Goal: Task Accomplishment & Management: Manage account settings

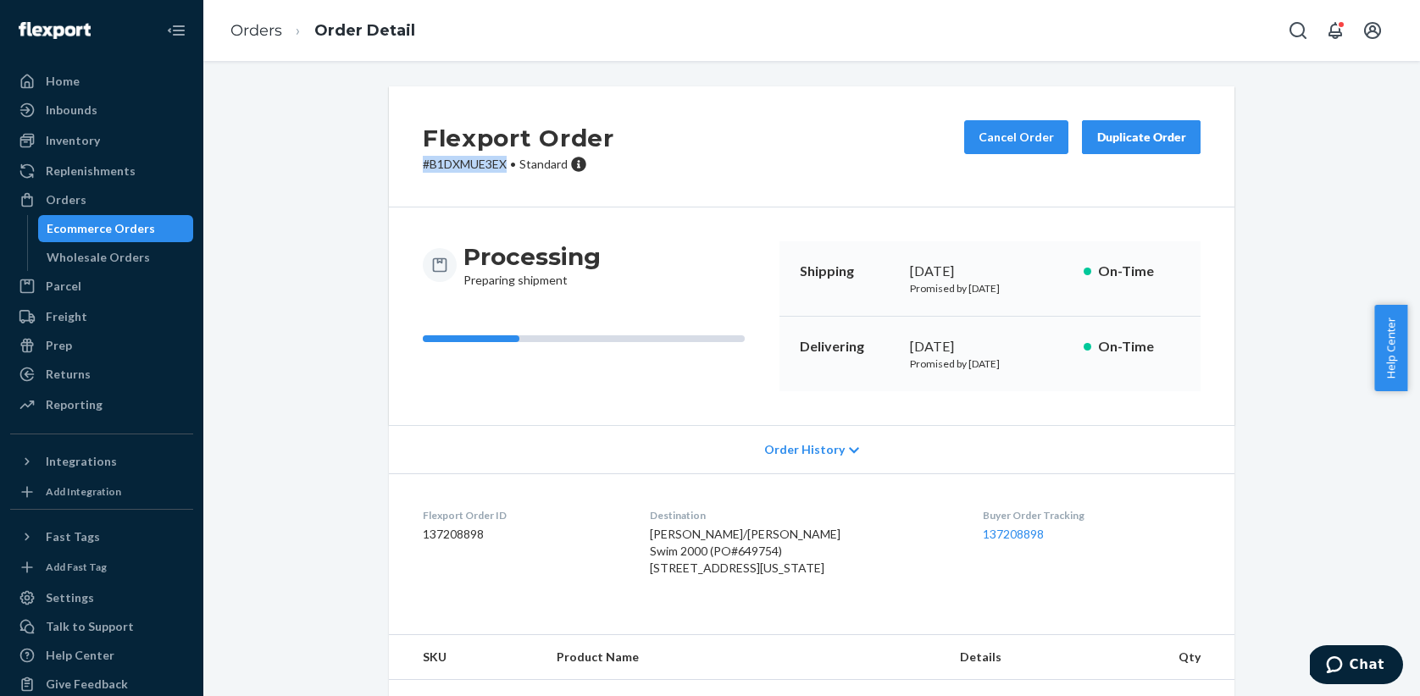
scroll to position [8, 0]
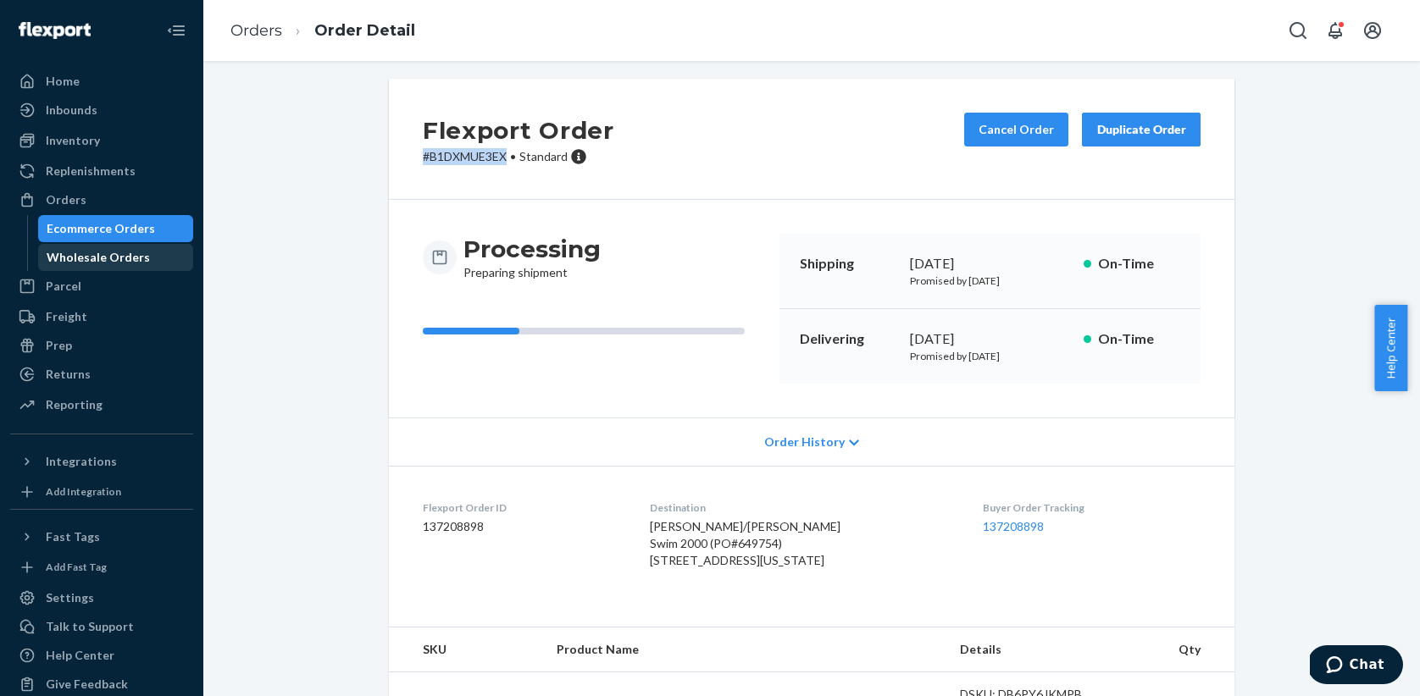
click at [98, 258] on div "Wholesale Orders" at bounding box center [98, 257] width 103 height 17
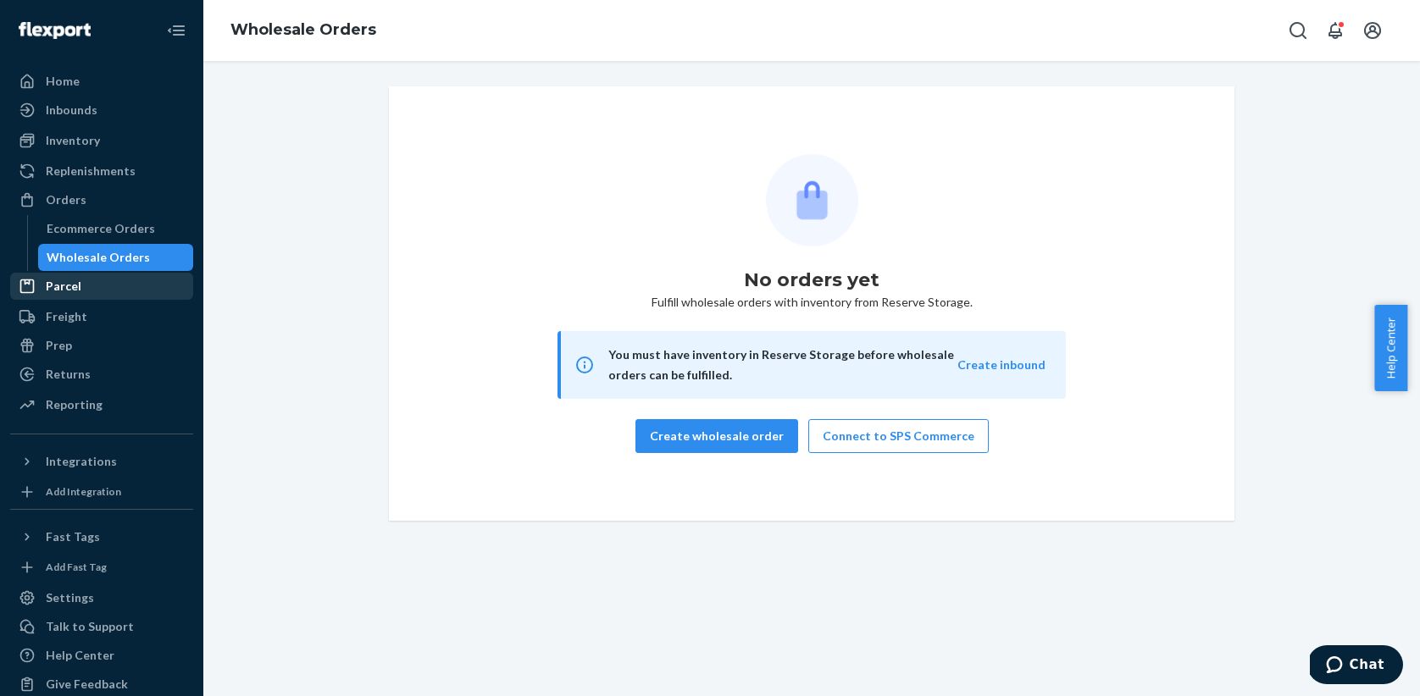
click at [91, 288] on div "Parcel" at bounding box center [102, 286] width 180 height 24
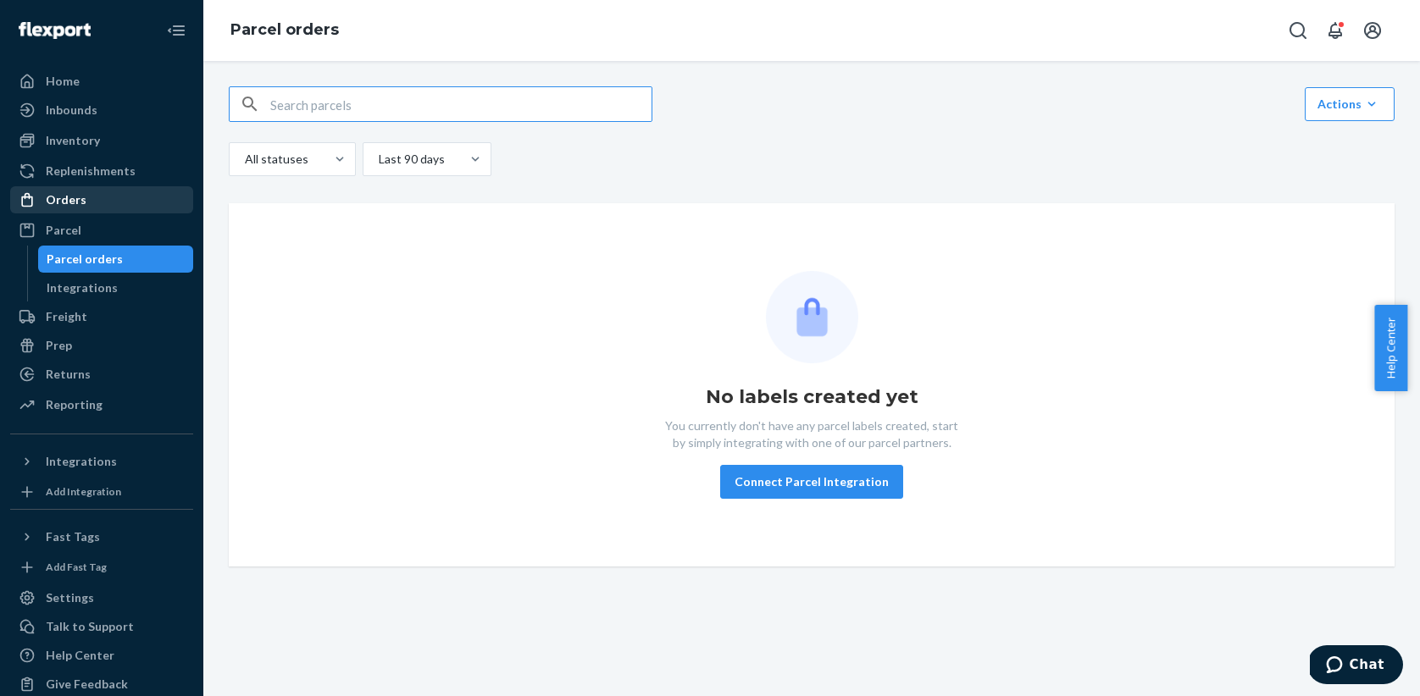
click at [68, 204] on div "Orders" at bounding box center [66, 199] width 41 height 17
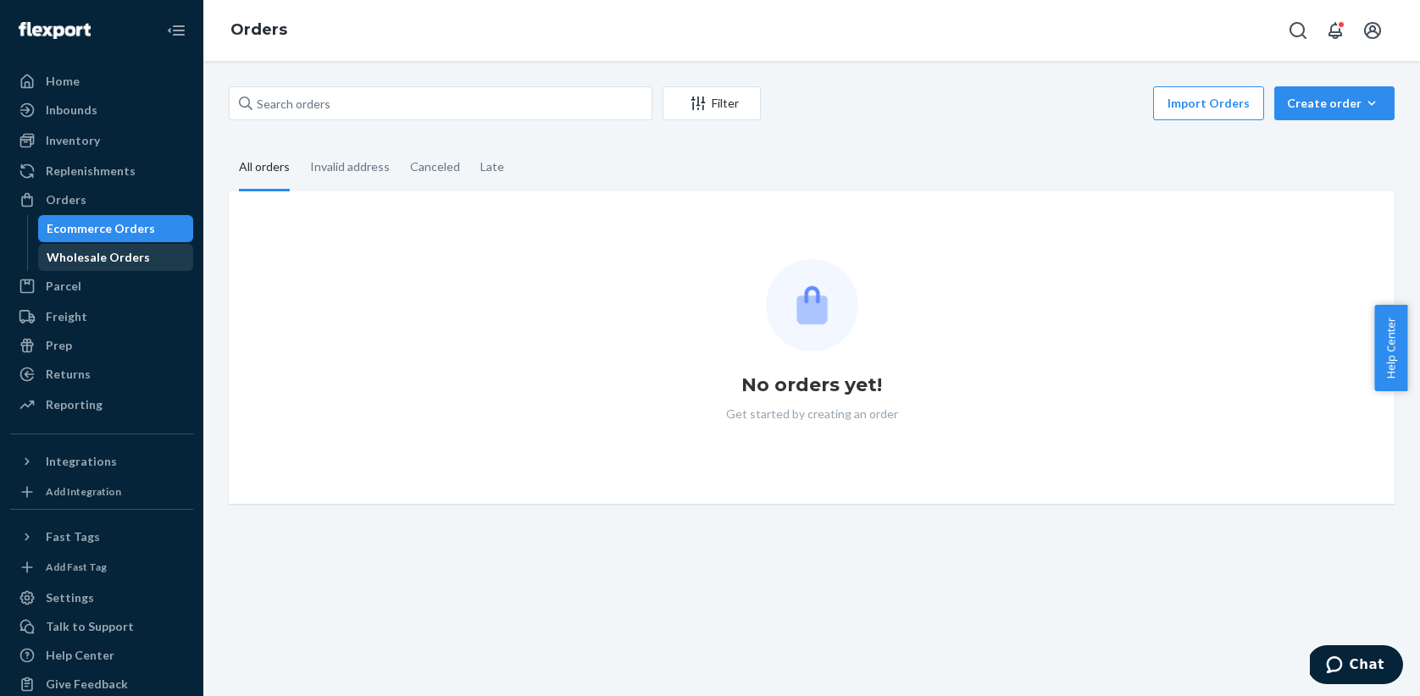
click at [85, 255] on div "Wholesale Orders" at bounding box center [98, 257] width 103 height 17
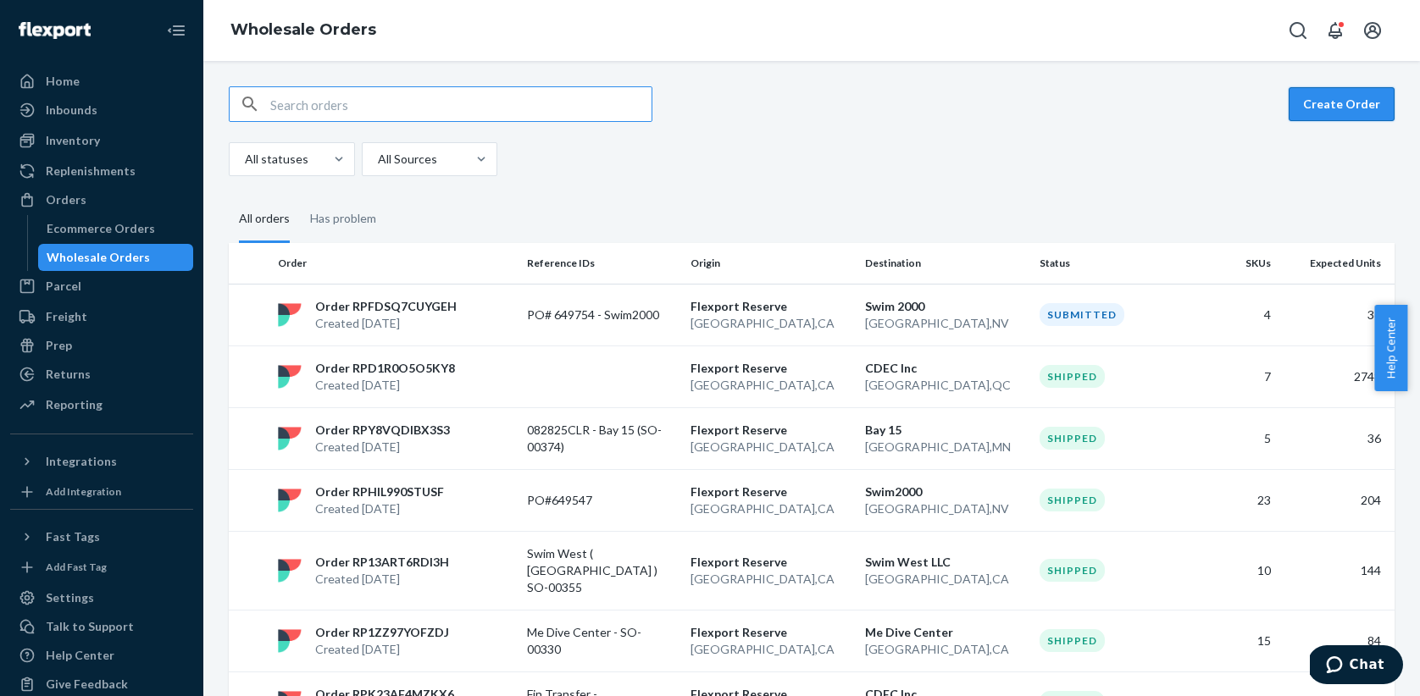
click at [1309, 108] on button "Create Order" at bounding box center [1341, 104] width 106 height 34
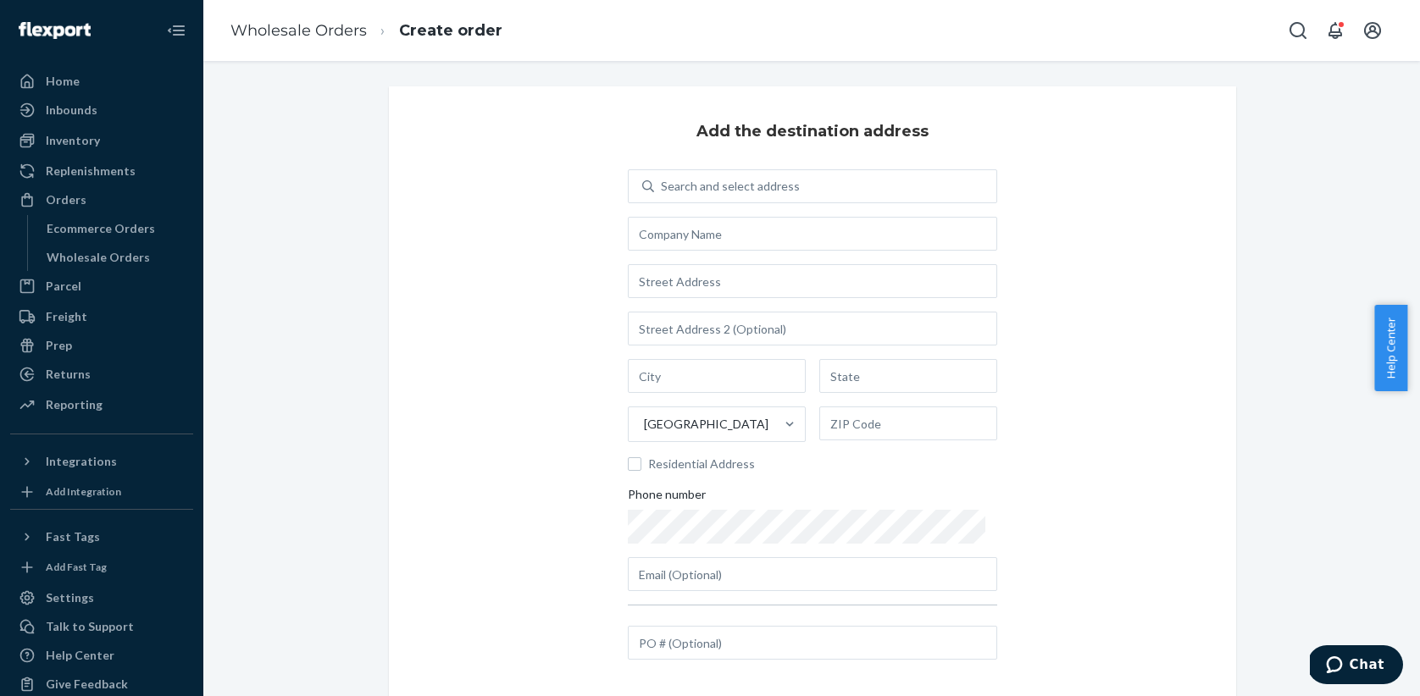
click at [577, 164] on div "Add the destination address Search and select address United States Residential…" at bounding box center [812, 392] width 847 height 612
click at [666, 241] on input "text" at bounding box center [812, 234] width 369 height 34
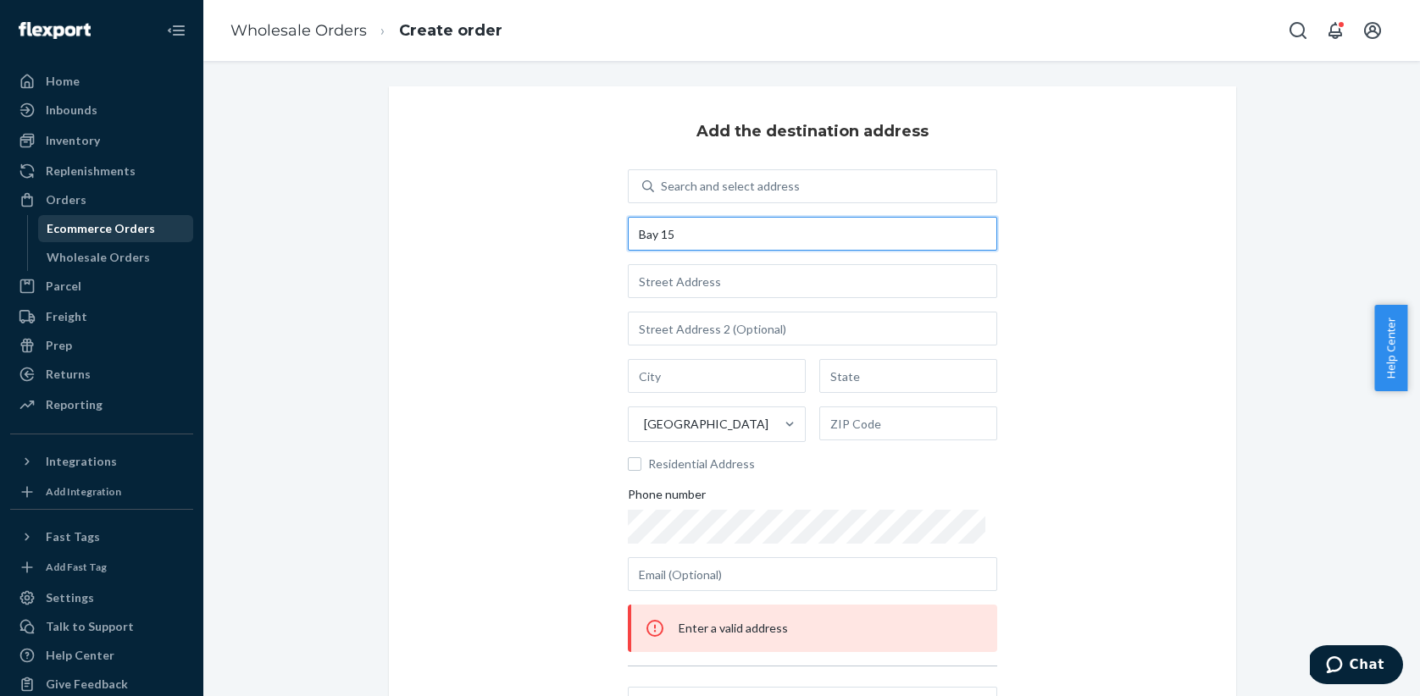
type input "Bay 15"
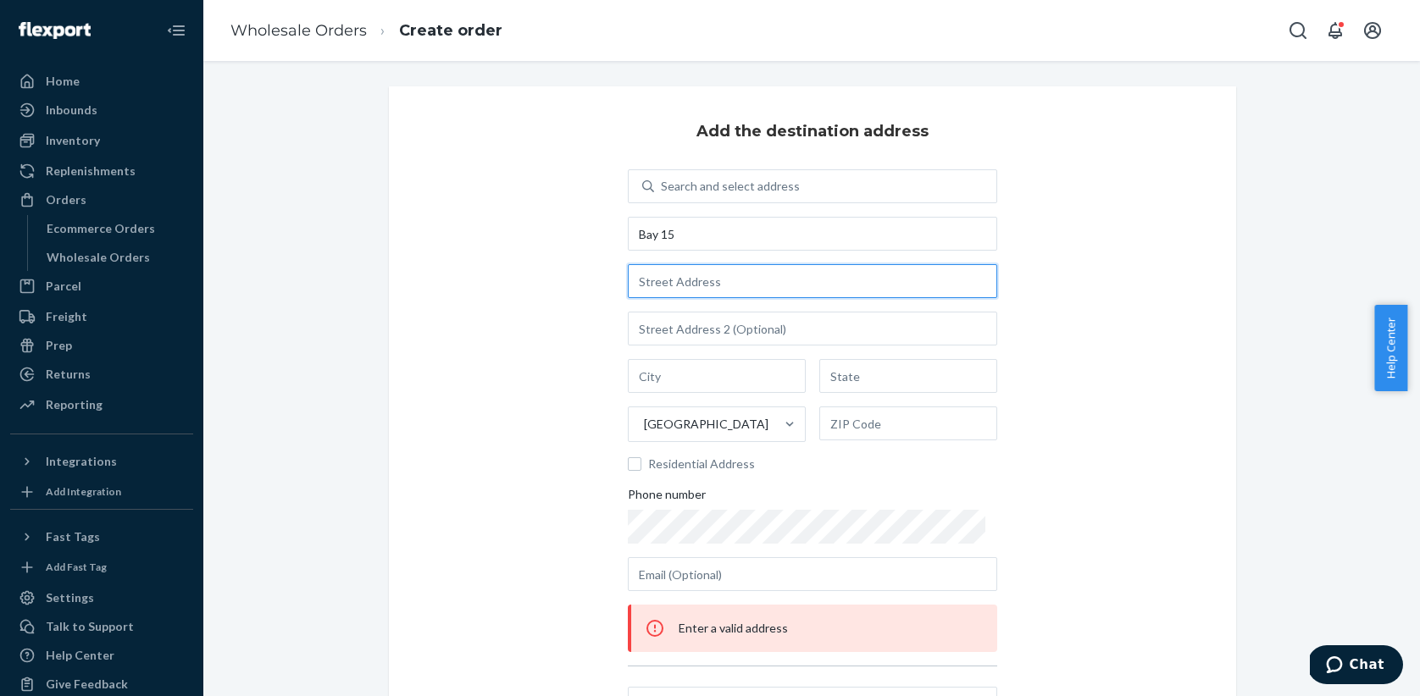
click at [655, 286] on input "text" at bounding box center [812, 281] width 369 height 34
paste input "355 Garfield Street South"
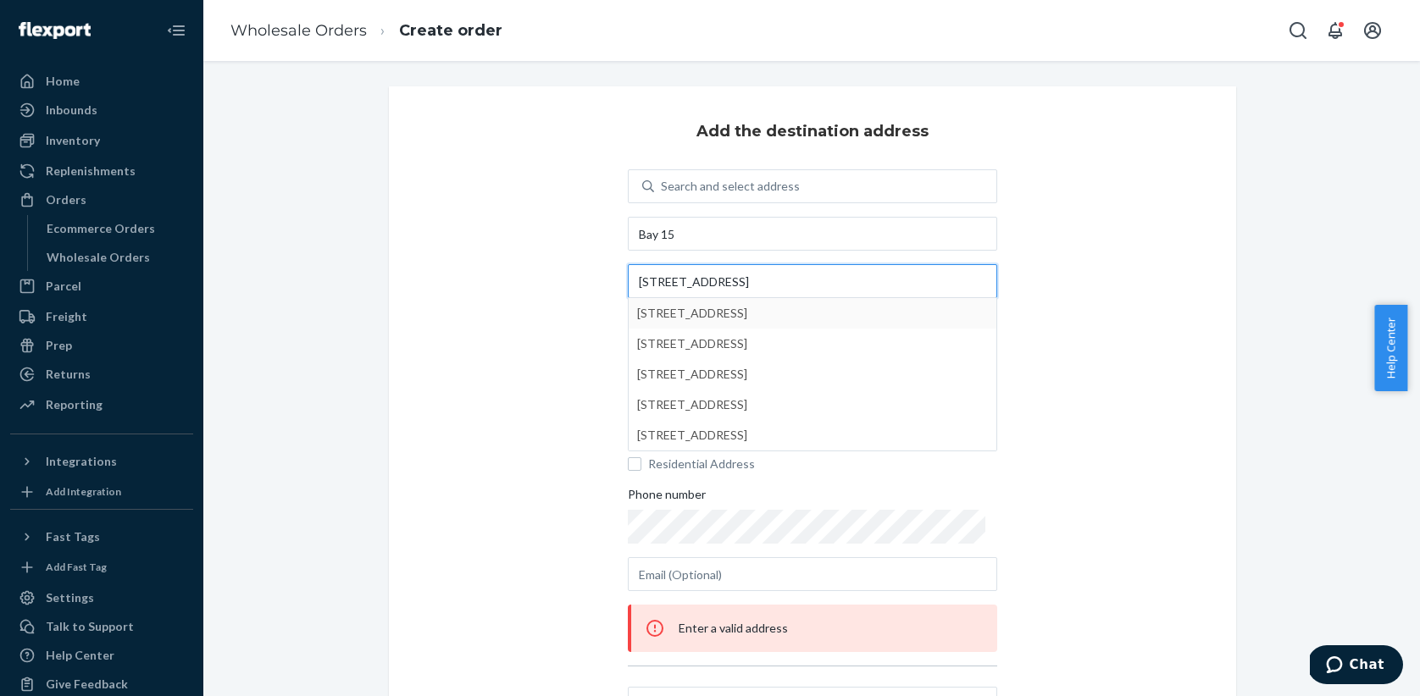
type input "355 Garfield Street South"
drag, startPoint x: 672, startPoint y: 309, endPoint x: 667, endPoint y: 317, distance: 9.2
type input "[GEOGRAPHIC_DATA]"
type input "MN"
type input "55008"
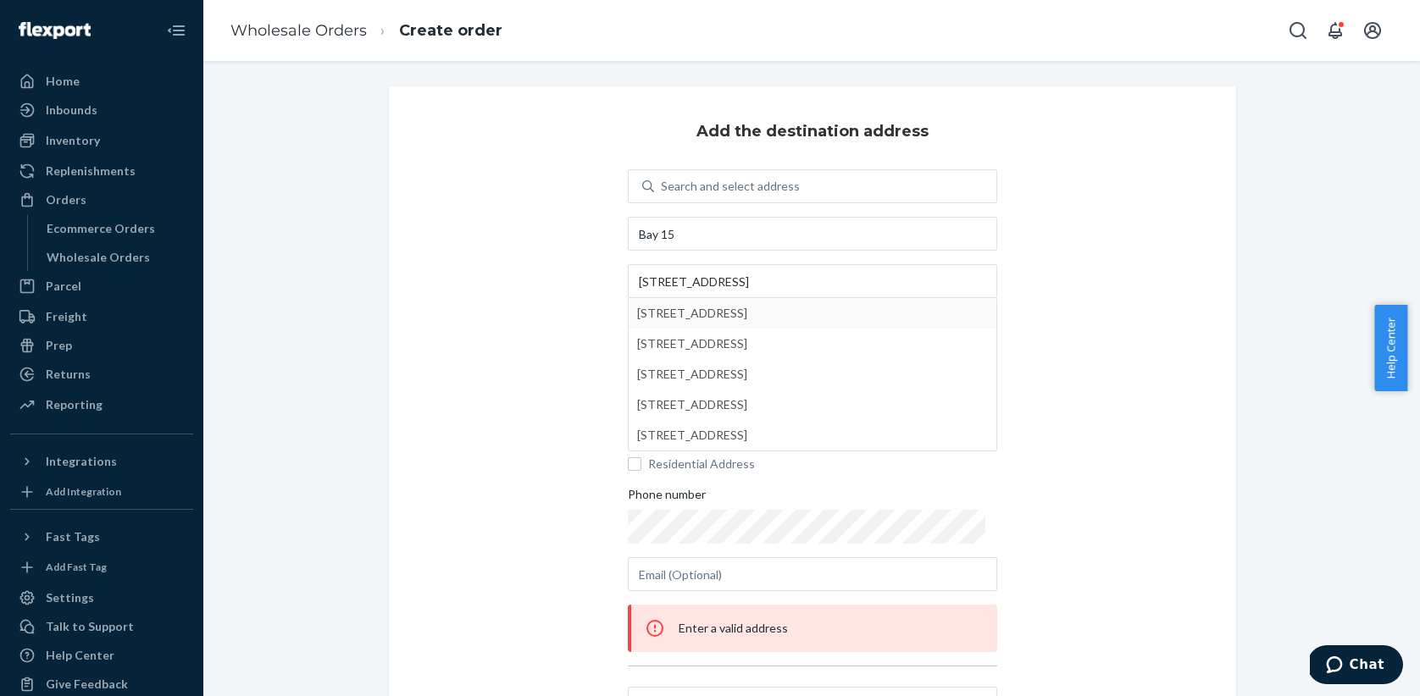
type input "355 Garfield St S"
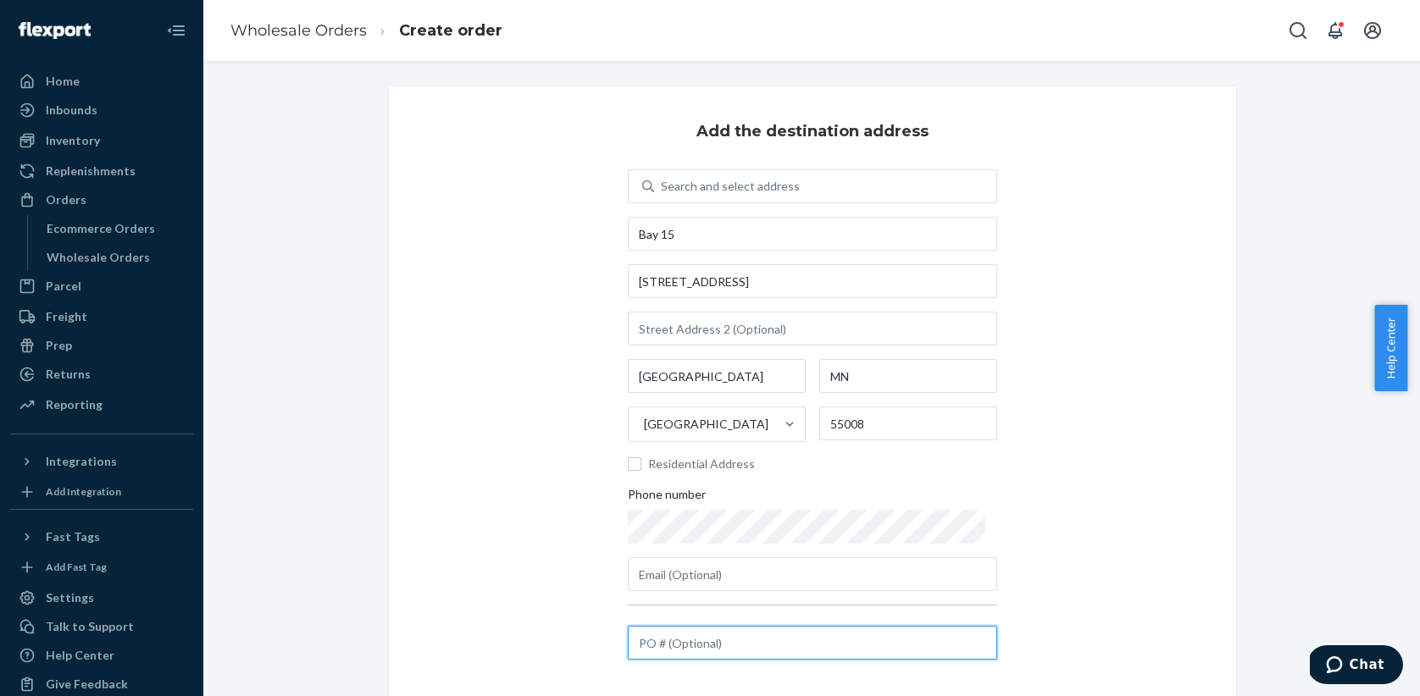
click at [654, 643] on input "text" at bounding box center [812, 643] width 369 height 34
paste input "091825HDS"
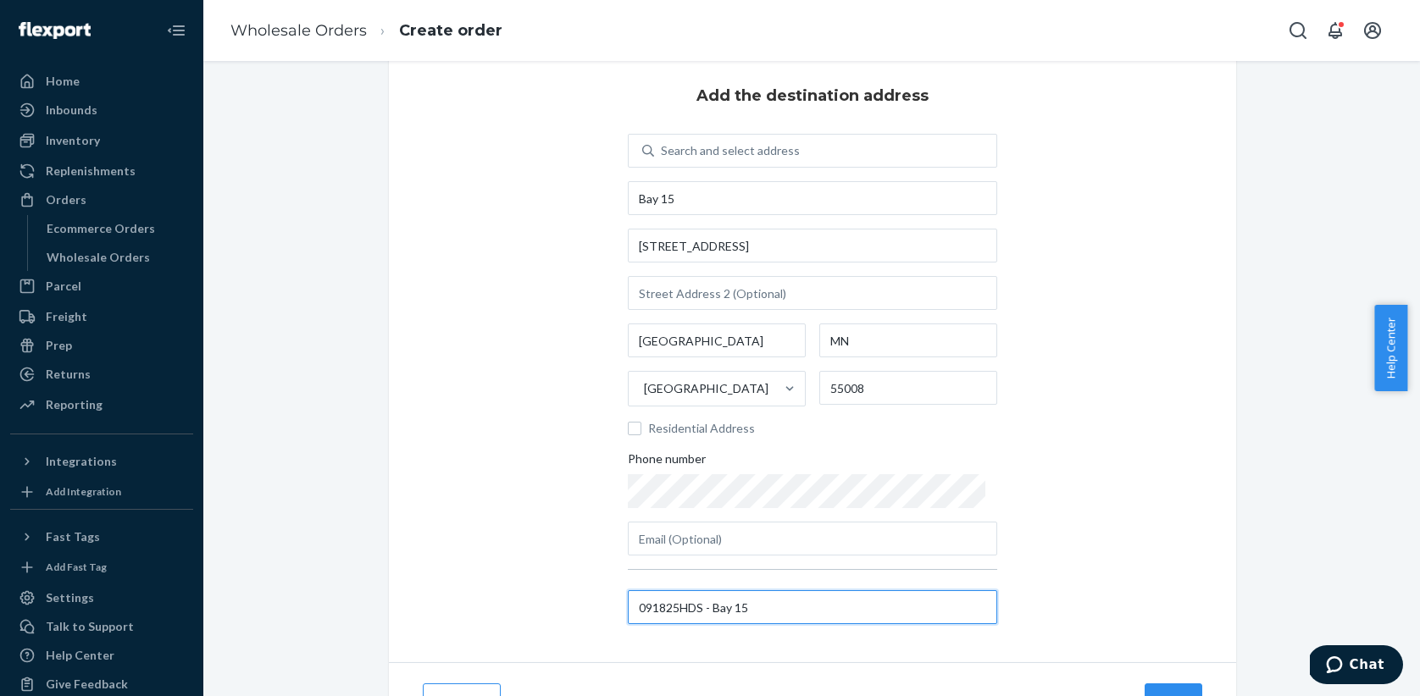
scroll to position [118, 0]
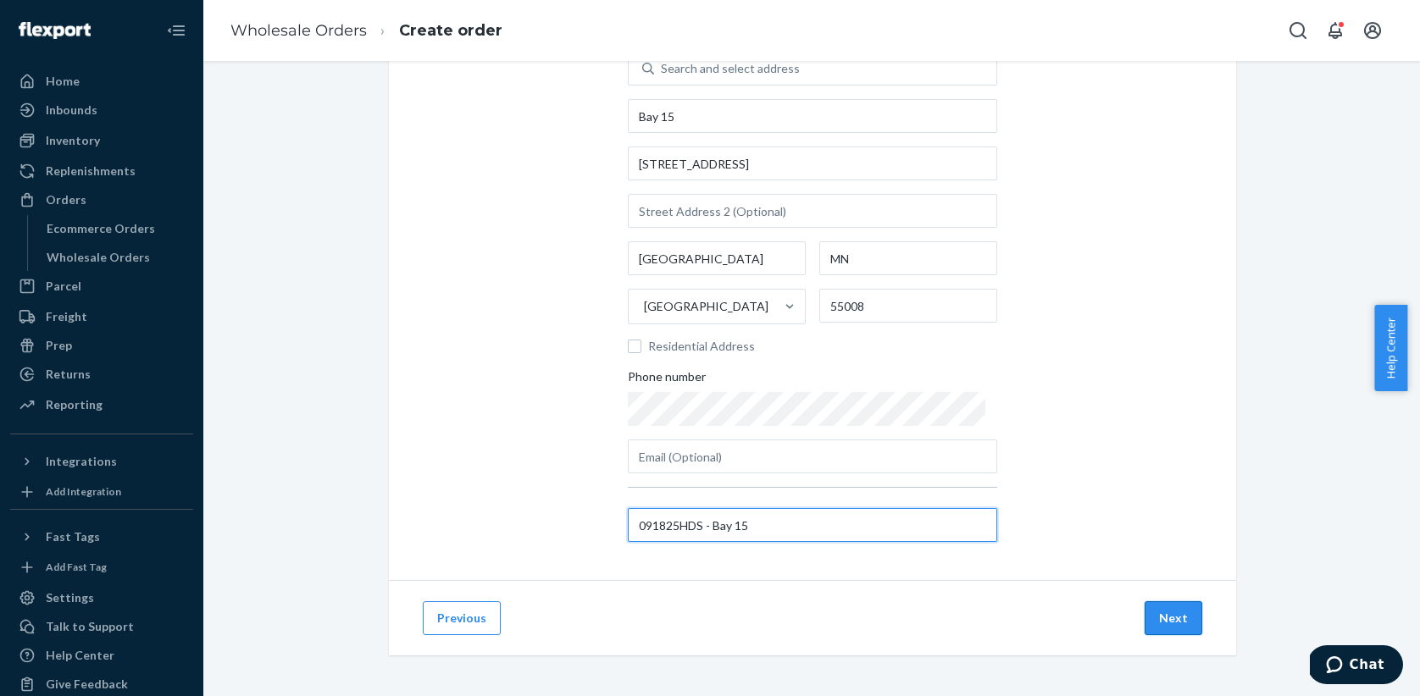
type input "091825HDS - Bay 15"
click at [1155, 608] on button "Next" at bounding box center [1173, 618] width 58 height 34
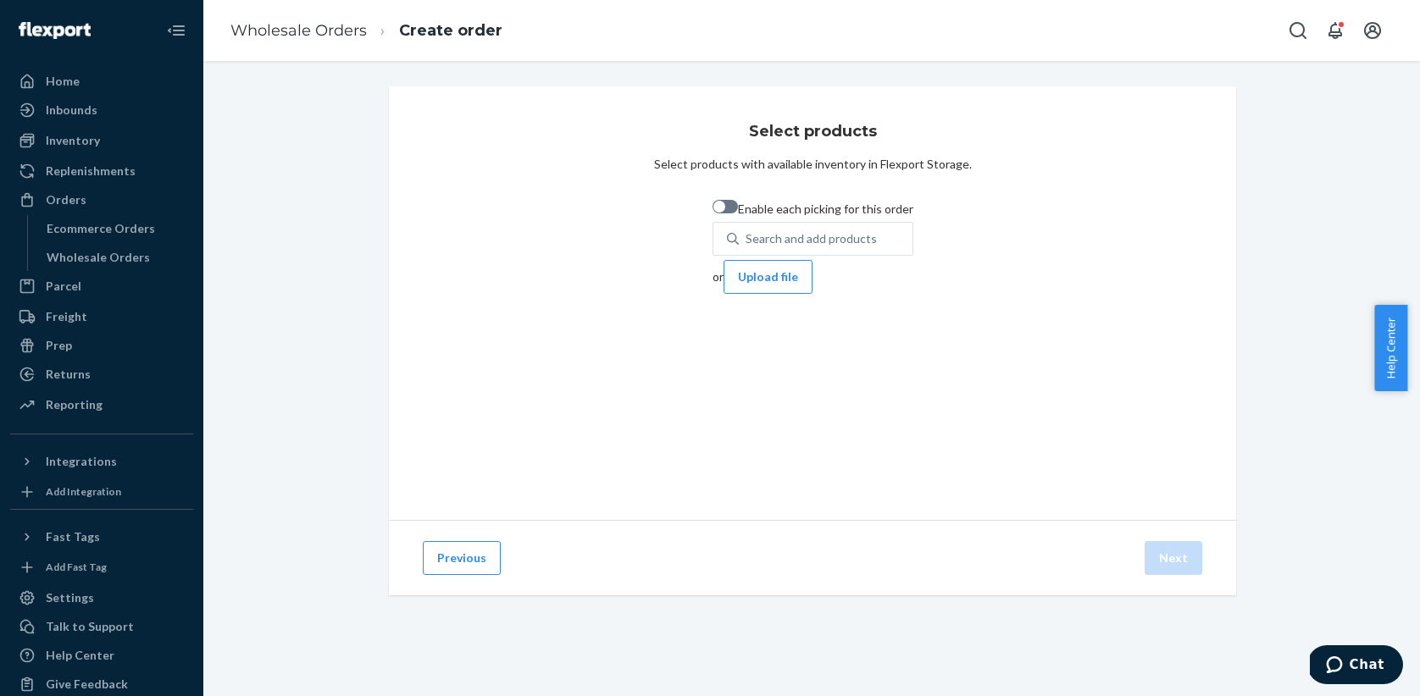
scroll to position [0, 0]
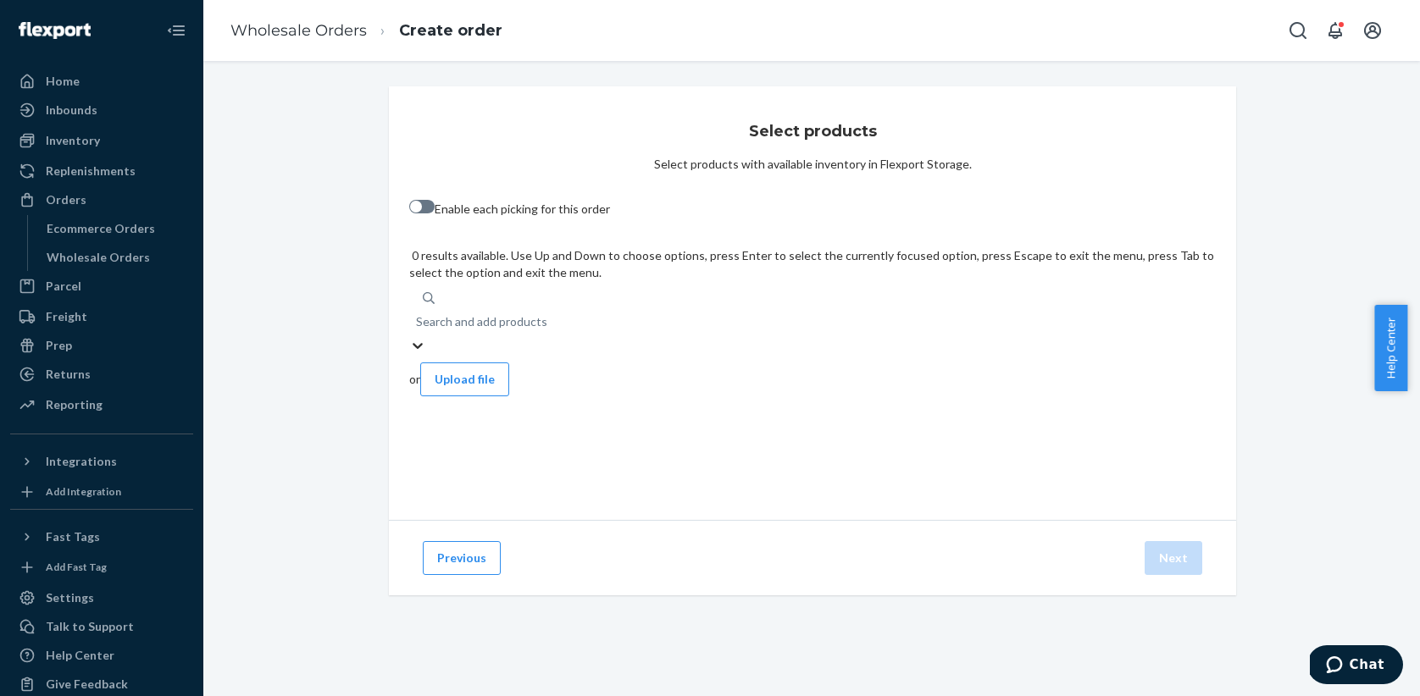
click at [534, 313] on div "Search and add products" at bounding box center [481, 321] width 131 height 17
click at [418, 313] on input "0 results available. Use Up and Down to choose options, press Enter to select t…" at bounding box center [417, 321] width 2 height 17
paste input "MM1186706"
type input "MM1186706"
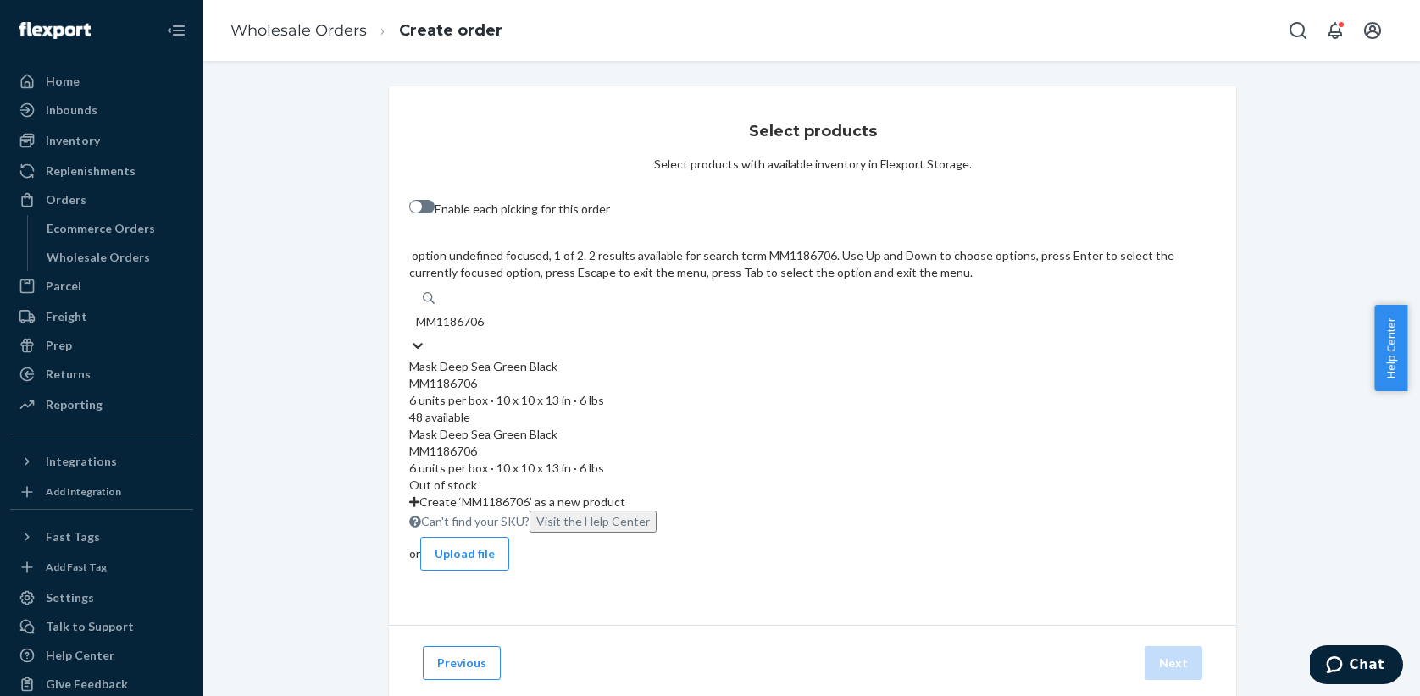
click at [566, 375] on div "MM1186706" at bounding box center [812, 383] width 806 height 17
click at [488, 313] on input "MM1186706" at bounding box center [452, 321] width 72 height 17
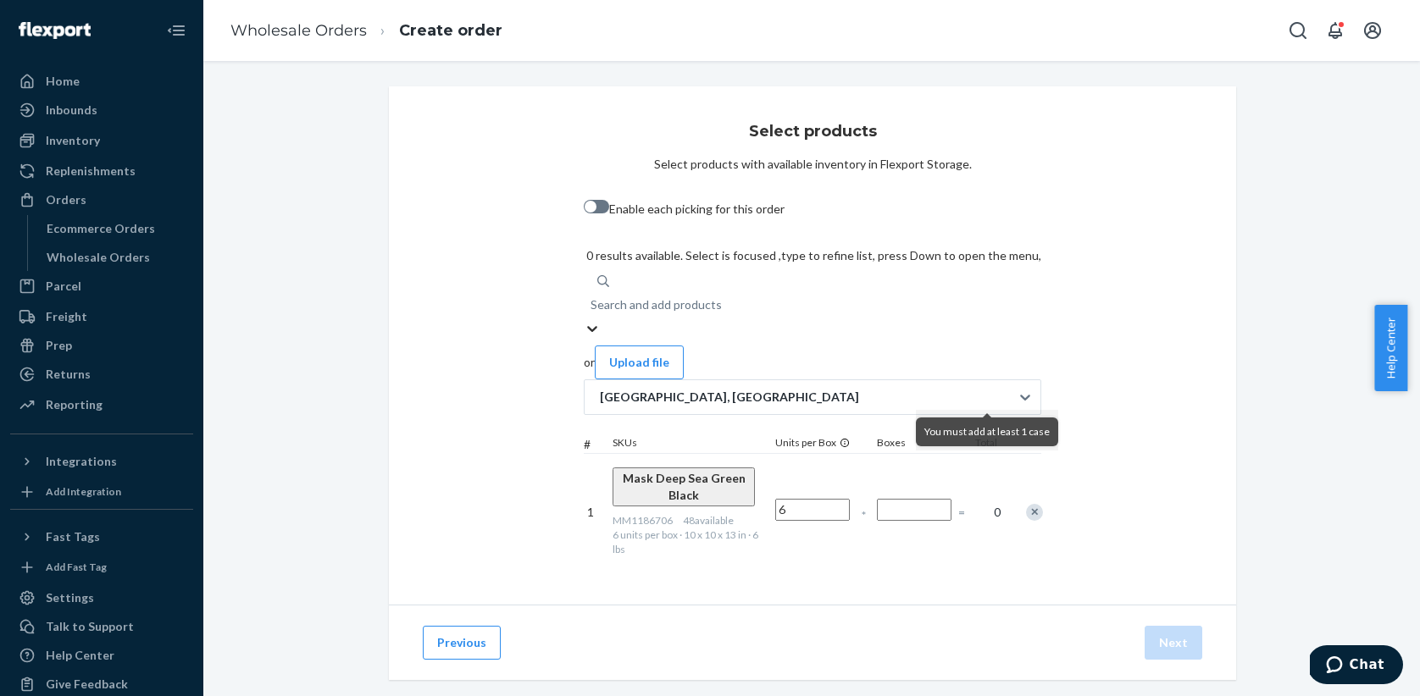
click at [951, 499] on input "Number of boxes" at bounding box center [914, 510] width 75 height 22
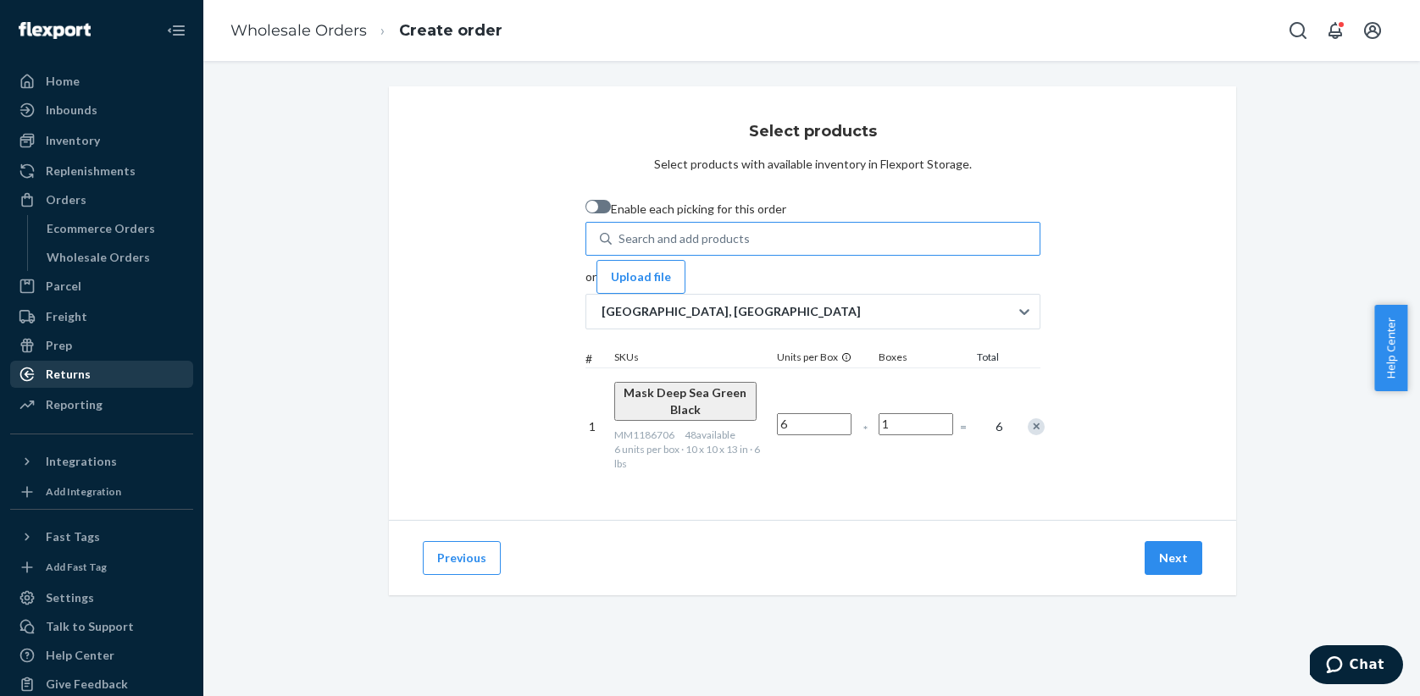
type input "1"
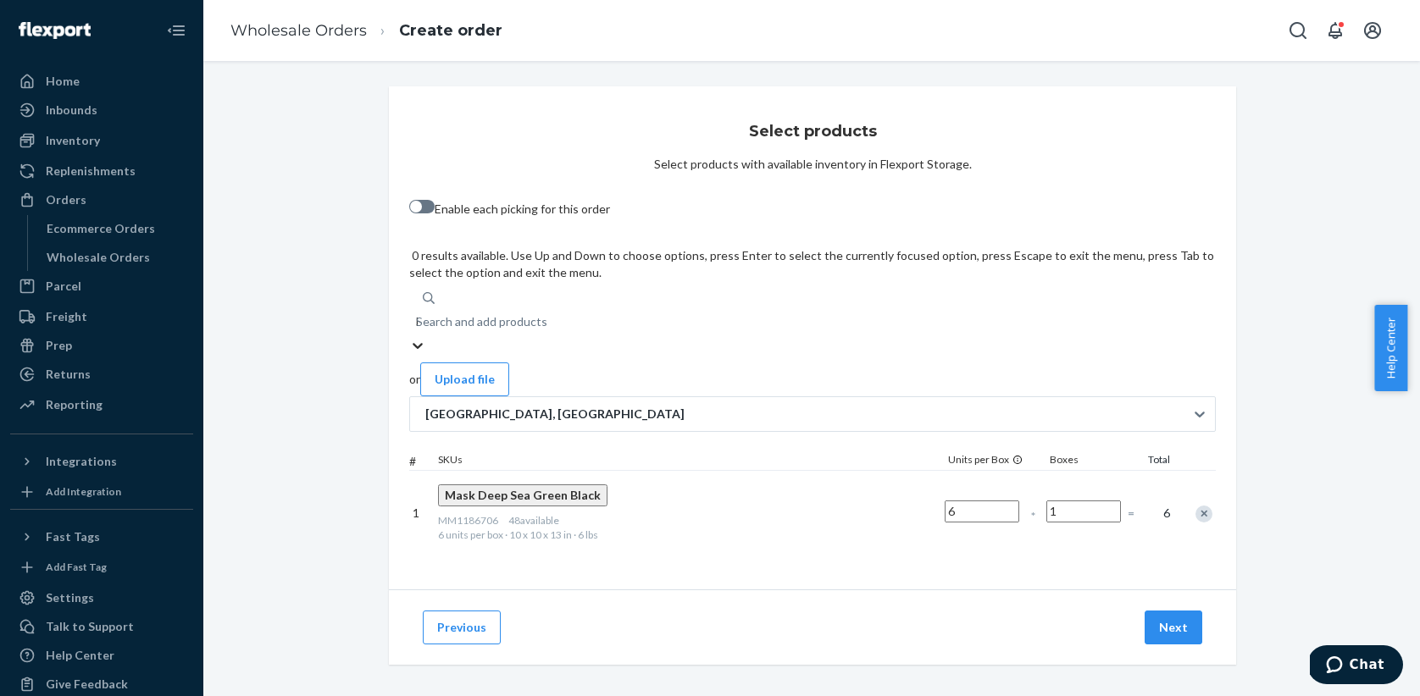
click at [547, 313] on div "Search and add products" at bounding box center [481, 321] width 131 height 17
click at [418, 313] on input "MM1186706" at bounding box center [417, 321] width 2 height 17
paste input "MS2000M001"
type input "MS2000M001"
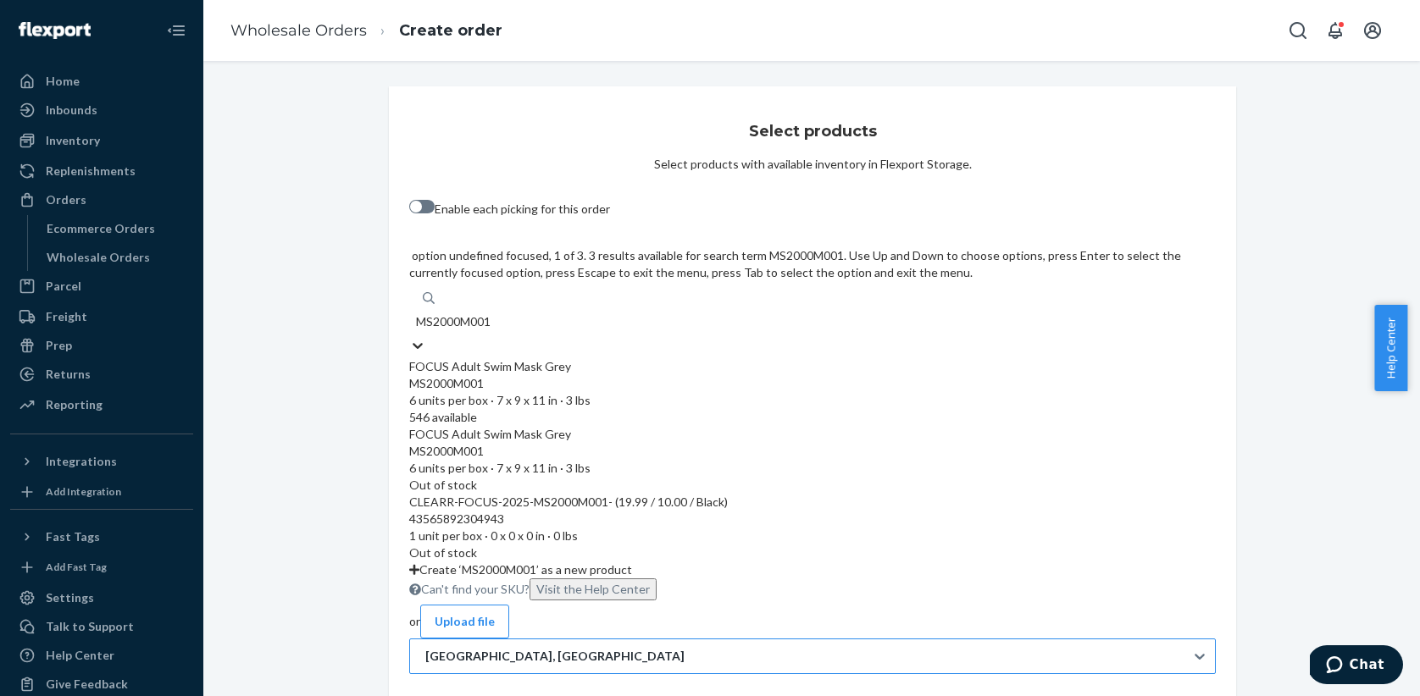
click at [606, 358] on div "FOCUS Adult Swim Mask Grey" at bounding box center [812, 366] width 806 height 17
click at [494, 313] on input "MS2000M001" at bounding box center [455, 321] width 78 height 17
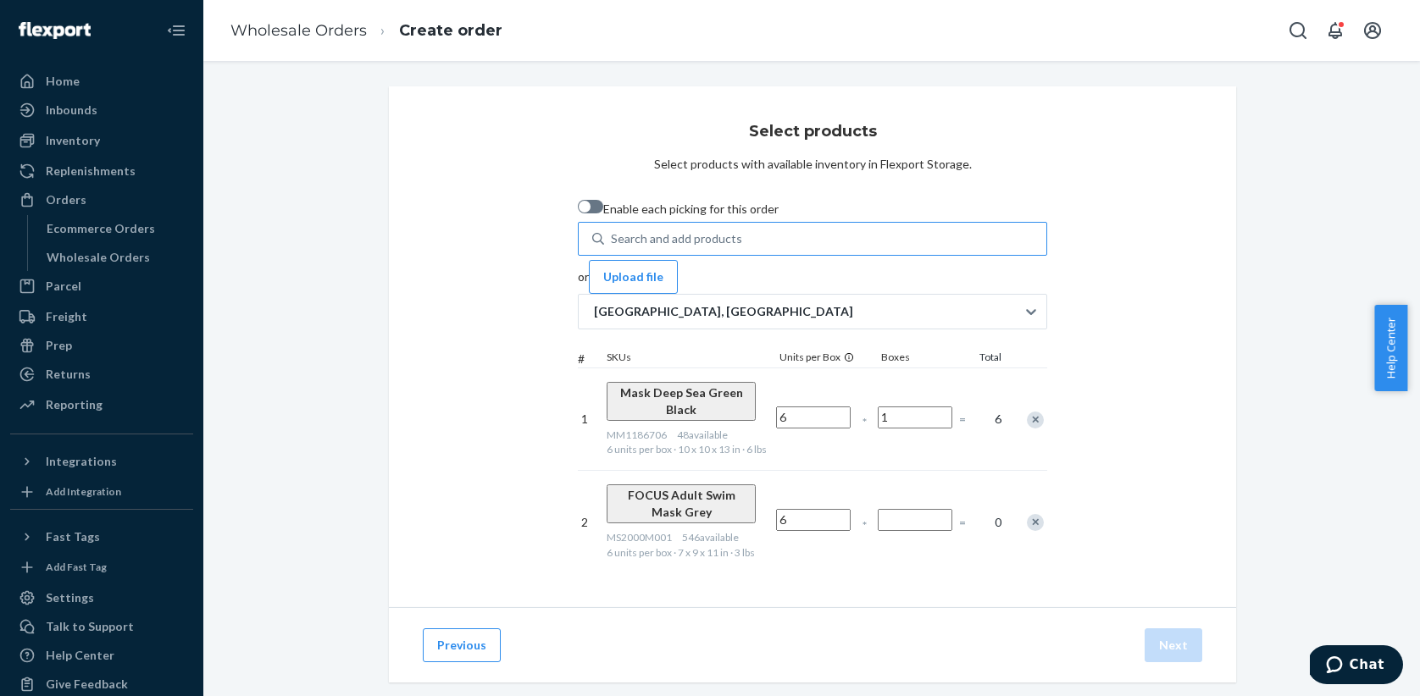
click at [952, 509] on input "Number of boxes" at bounding box center [914, 520] width 75 height 22
type input "1"
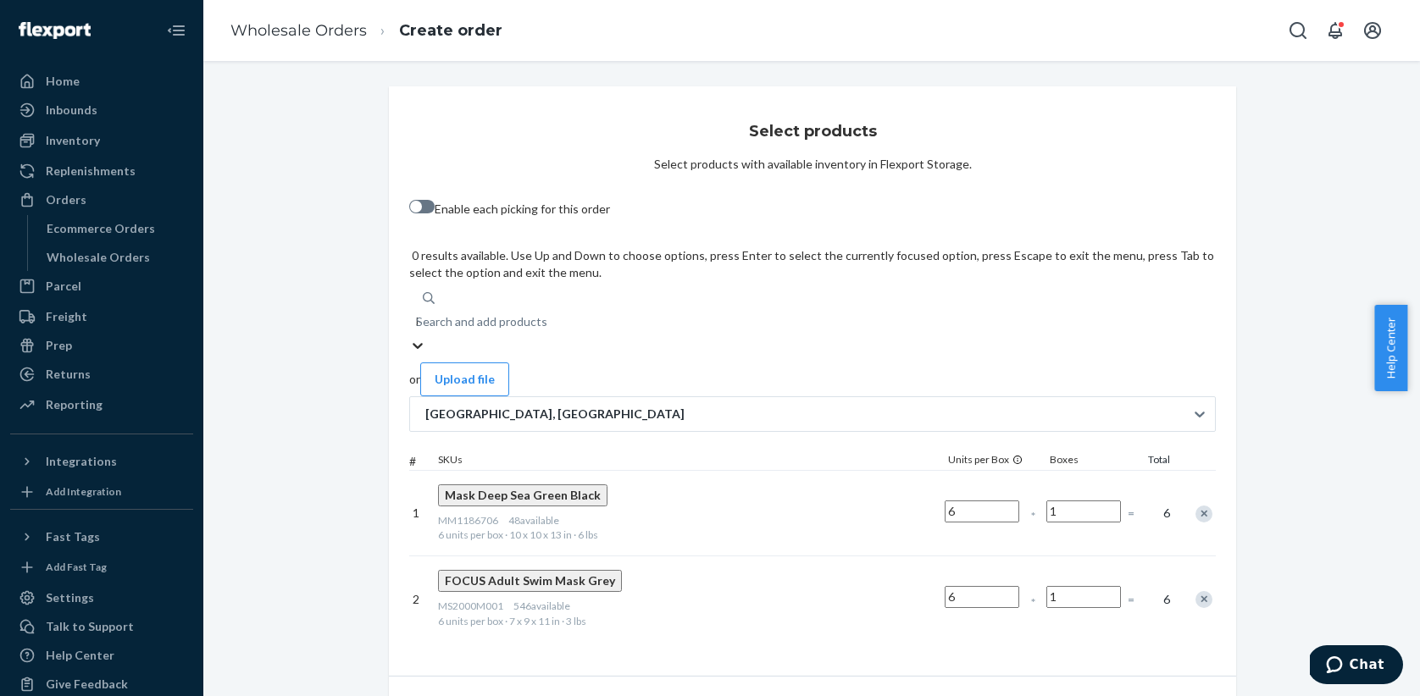
click at [547, 313] on div "Search and add products" at bounding box center [481, 321] width 131 height 17
click at [418, 313] on input "MS2000M001" at bounding box center [417, 321] width 2 height 17
paste input "MS2000R004"
type input "MS2000R004"
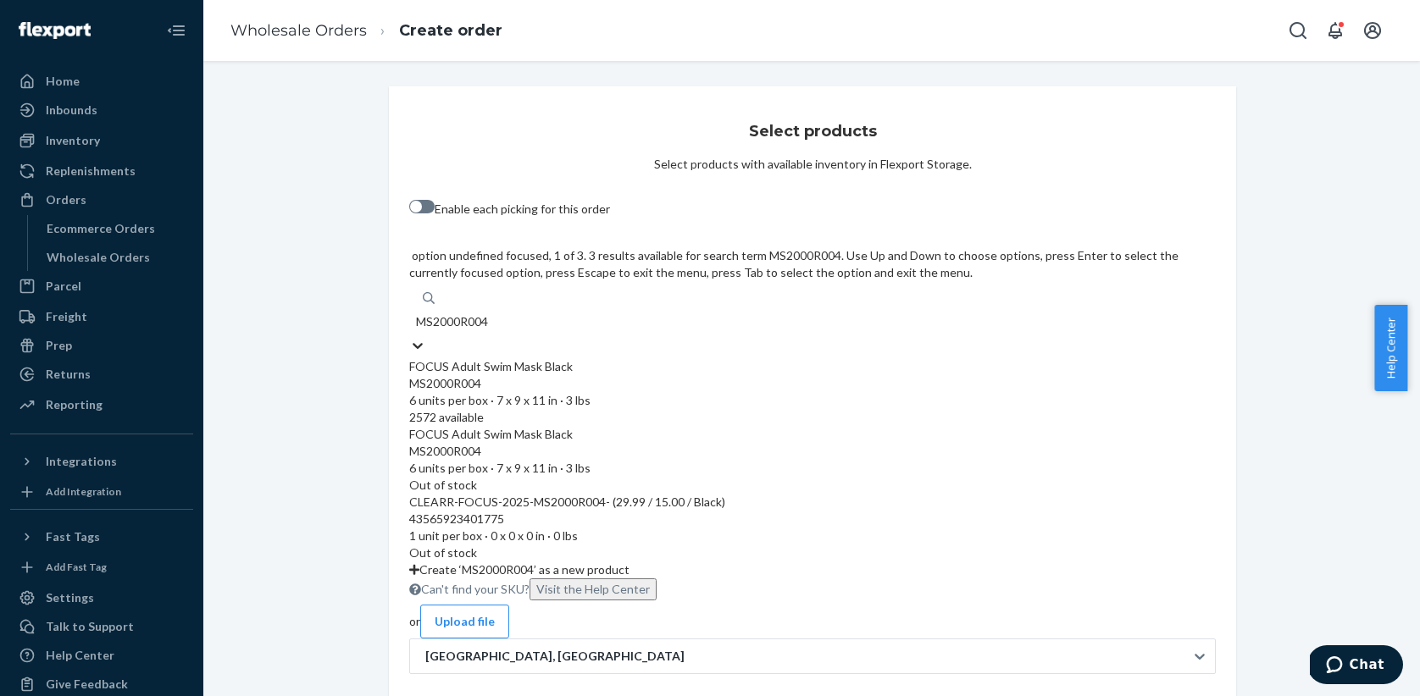
click at [583, 358] on div "FOCUS Adult Swim Mask Black" at bounding box center [812, 366] width 806 height 17
click at [490, 313] on input "MS2000R004" at bounding box center [453, 321] width 75 height 17
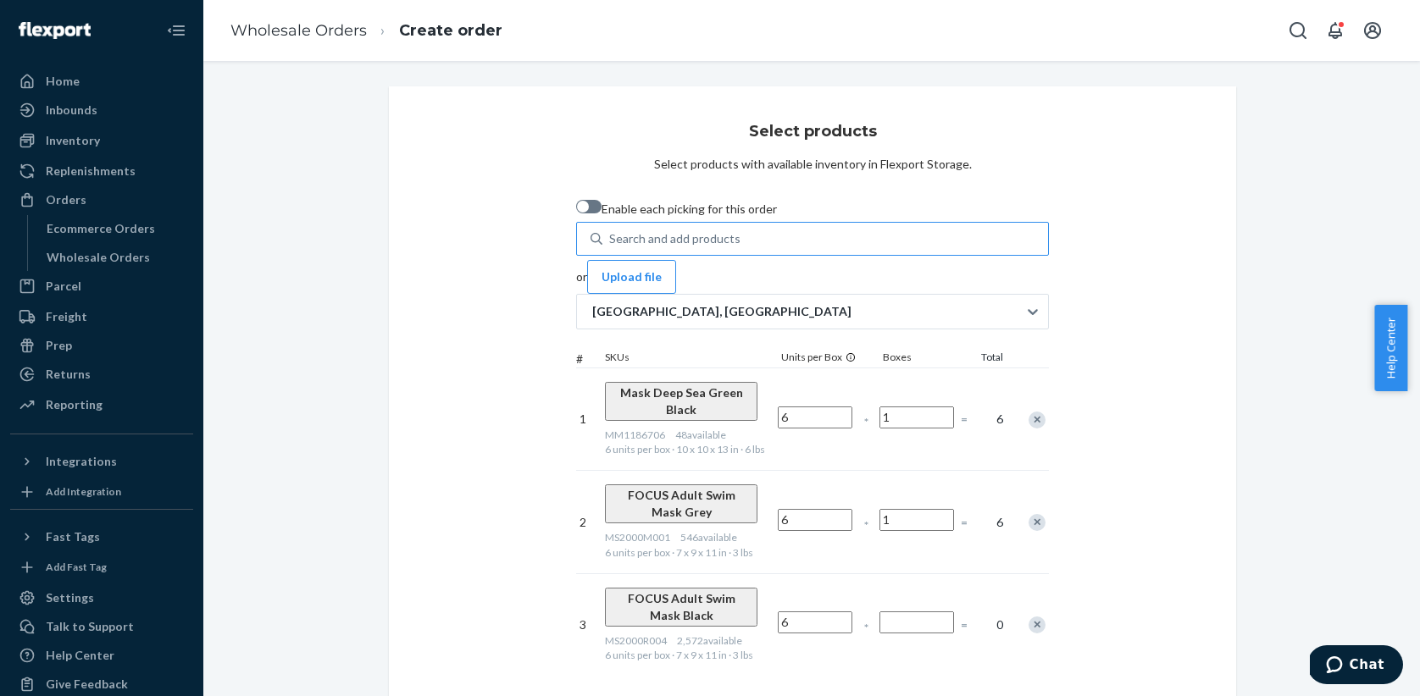
click at [954, 612] on input "Number of boxes" at bounding box center [916, 623] width 75 height 22
paste input "428"
drag, startPoint x: 977, startPoint y: 553, endPoint x: 956, endPoint y: 552, distance: 20.3
click at [956, 573] on div "3 FOCUS Adult Swim Mask Black MS2000R004 2,572 available 6 units per box · 7 x …" at bounding box center [812, 624] width 473 height 102
type input "1"
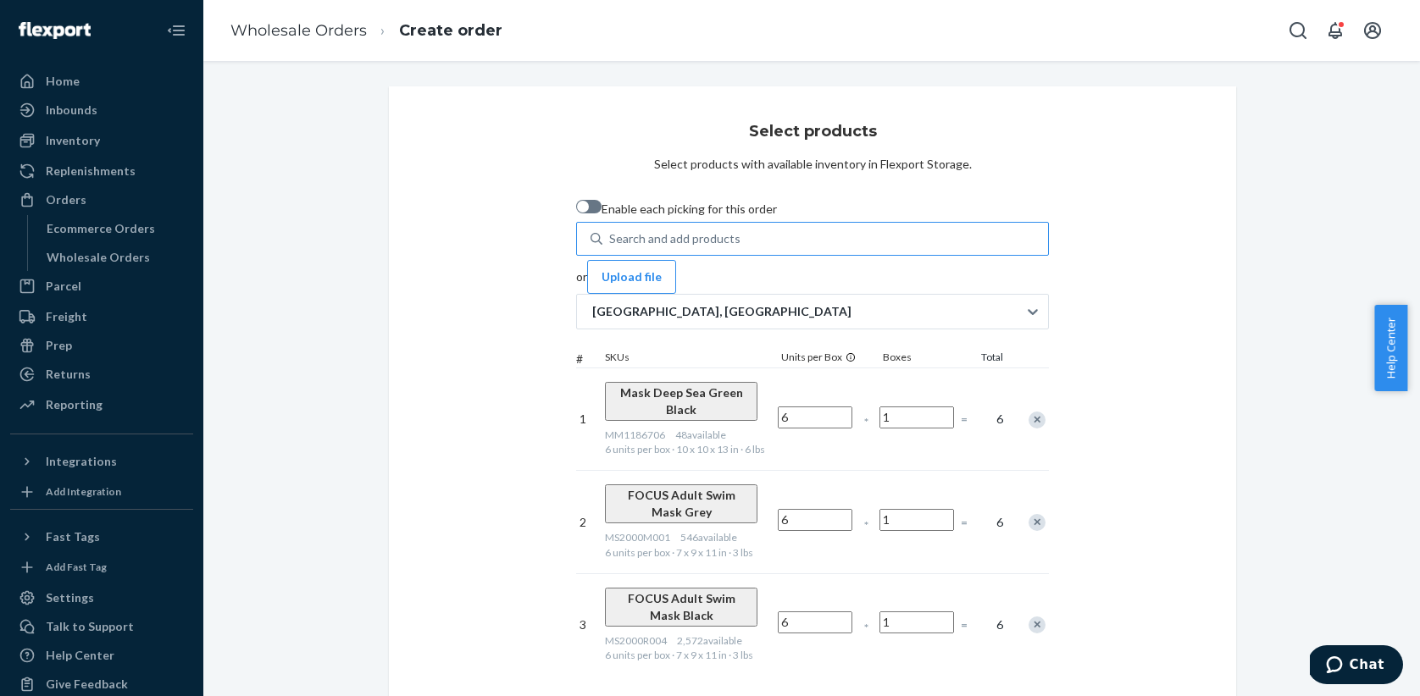
click at [609, 243] on div "Search and add products" at bounding box center [674, 238] width 131 height 17
click at [609, 243] on input "MS2000R004" at bounding box center [610, 238] width 2 height 17
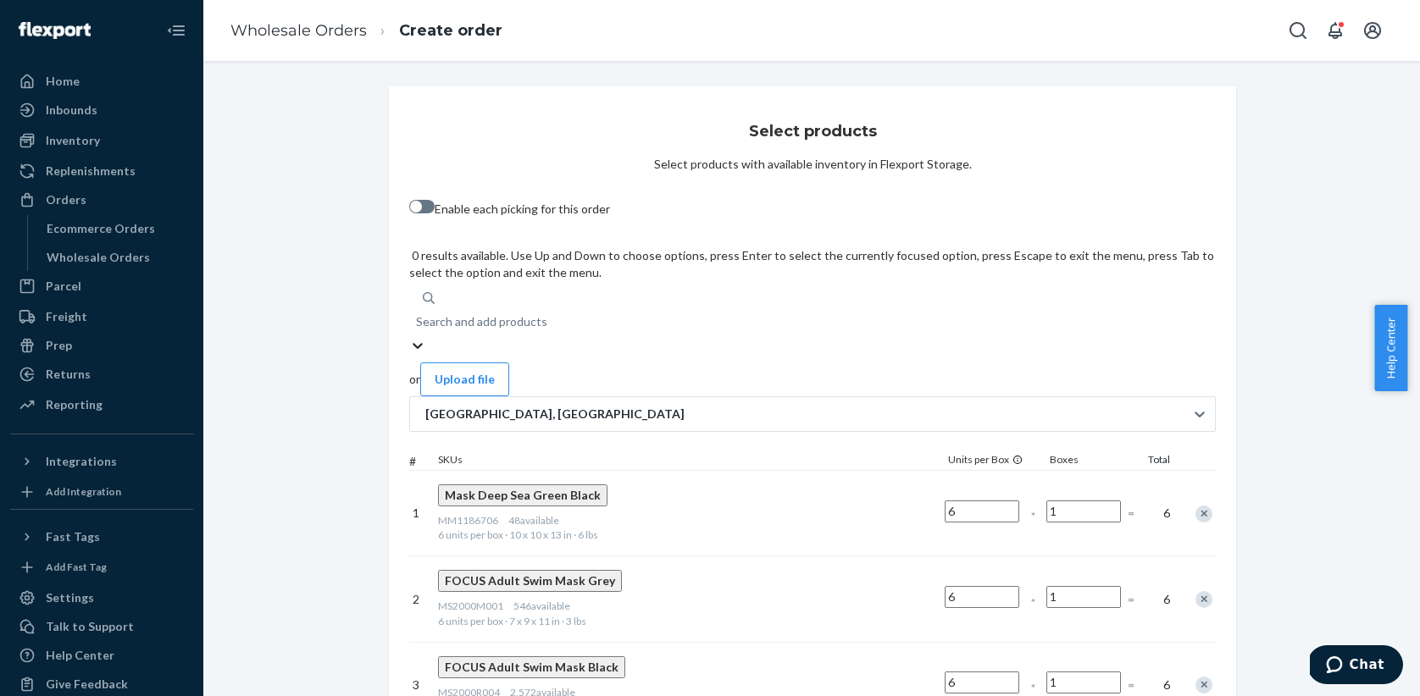
paste input "MS2000S001"
type input "MS2000S001"
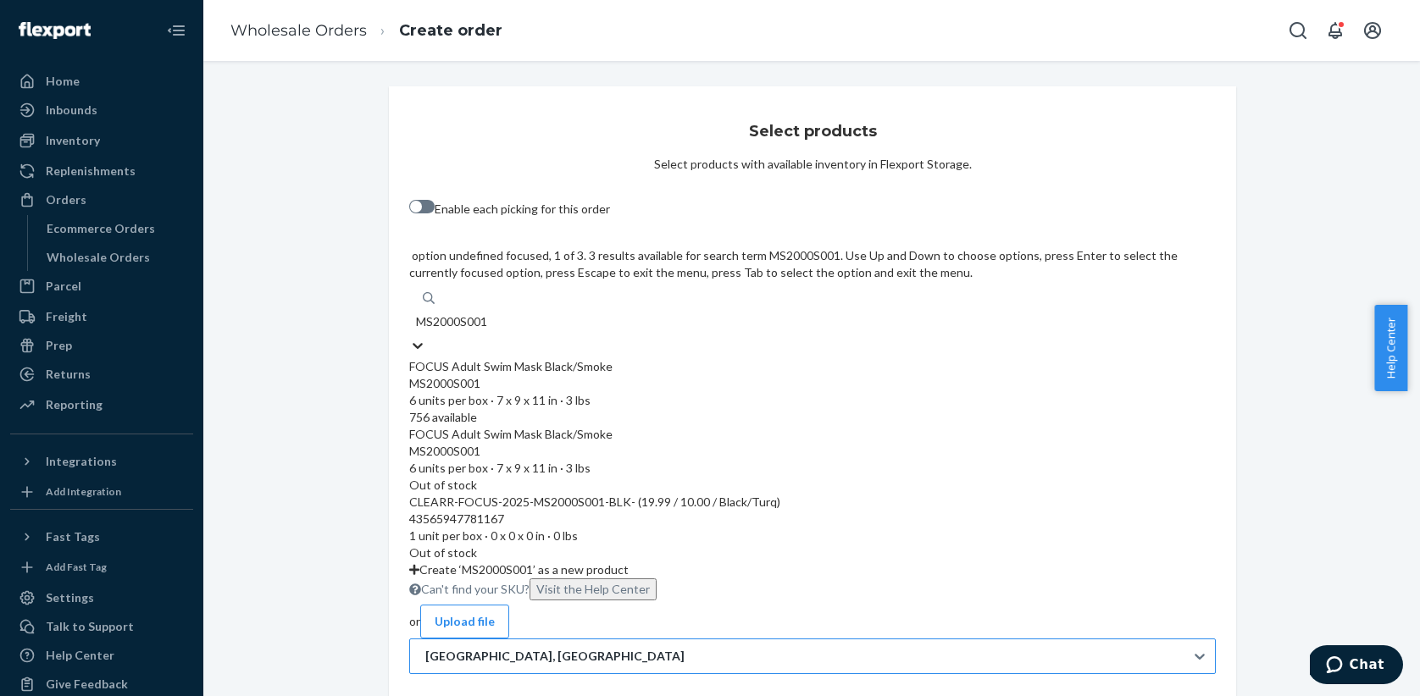
click at [638, 375] on div "MS2000S001" at bounding box center [812, 383] width 806 height 17
click at [490, 313] on input "MS2000S001" at bounding box center [453, 321] width 74 height 17
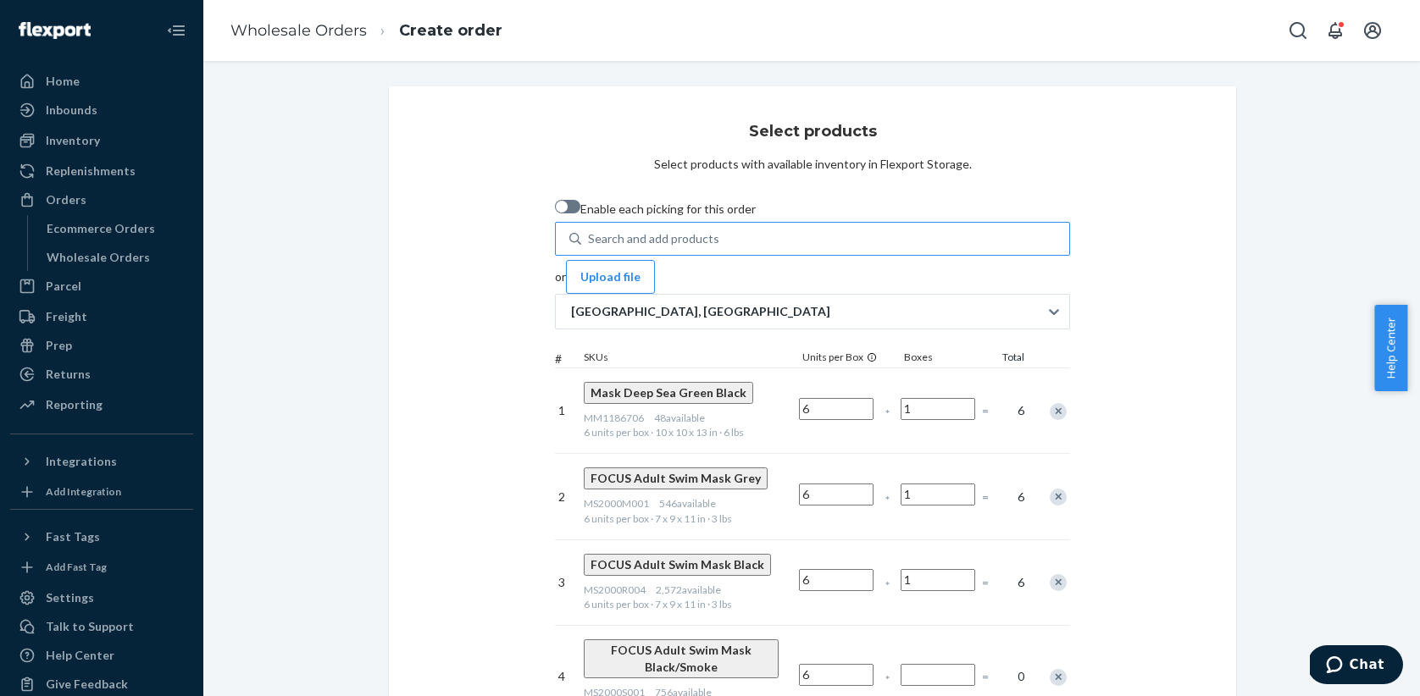
click at [975, 664] on input "Number of boxes" at bounding box center [937, 675] width 75 height 22
type input "1"
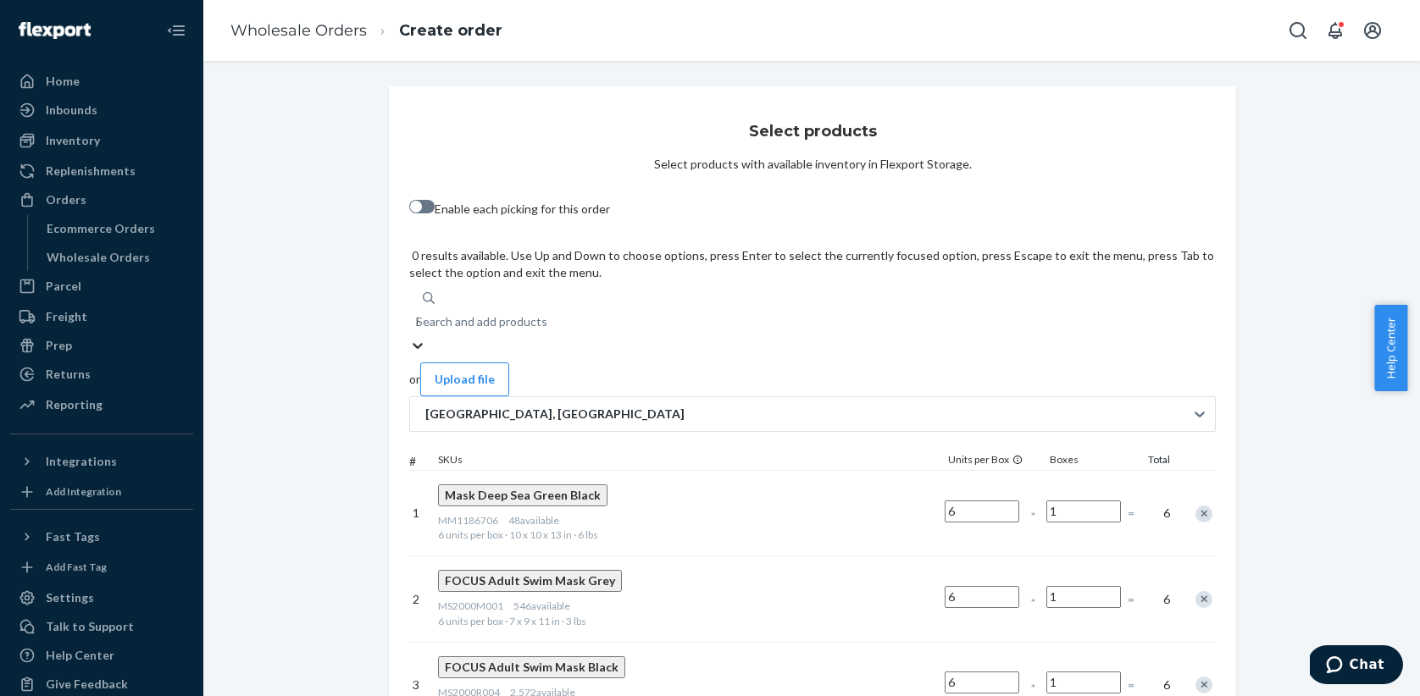
click at [547, 313] on div "Search and add products" at bounding box center [481, 321] width 131 height 17
click at [418, 313] on input "MS2000S001" at bounding box center [417, 321] width 2 height 17
paste input "S2300AF004"
type input "S2300AF004"
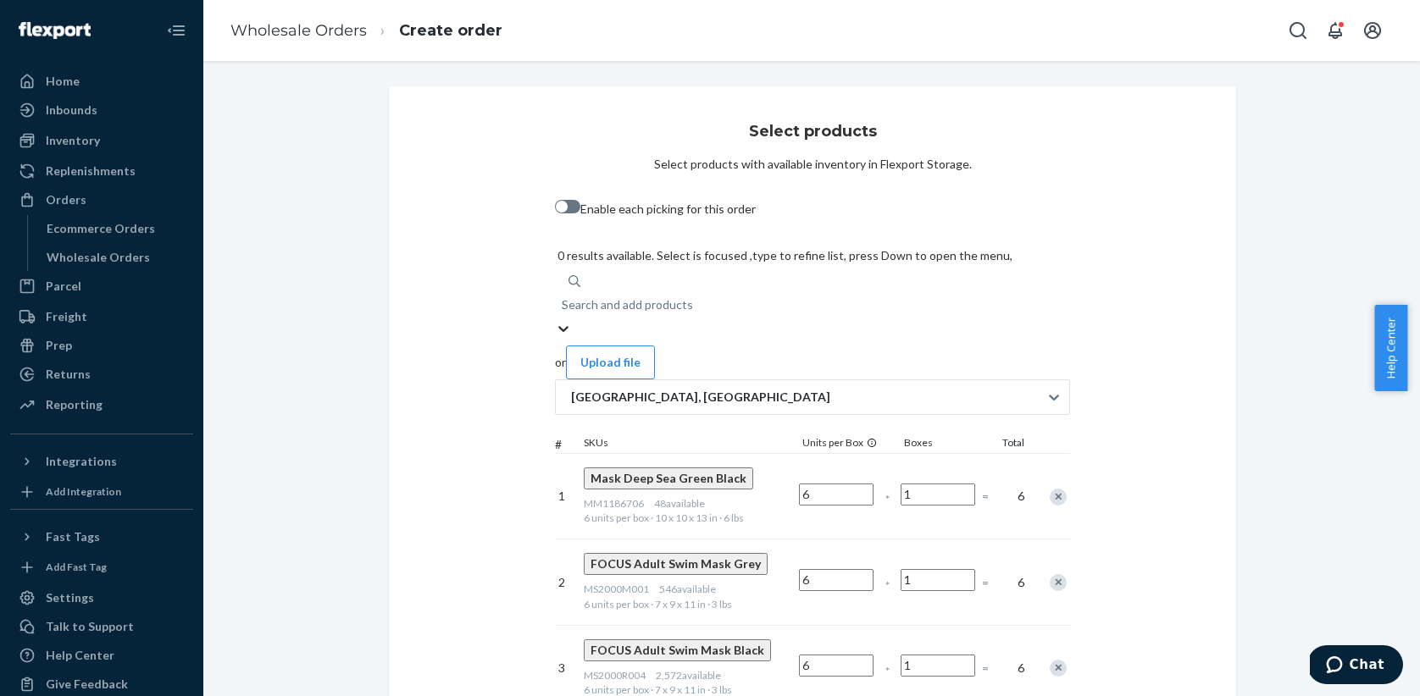
drag, startPoint x: 590, startPoint y: 244, endPoint x: 490, endPoint y: 242, distance: 100.8
click at [555, 273] on div "Search and add products S2300AF004" at bounding box center [812, 307] width 515 height 69
click at [562, 296] on input "S2300AF004" at bounding box center [563, 304] width 2 height 17
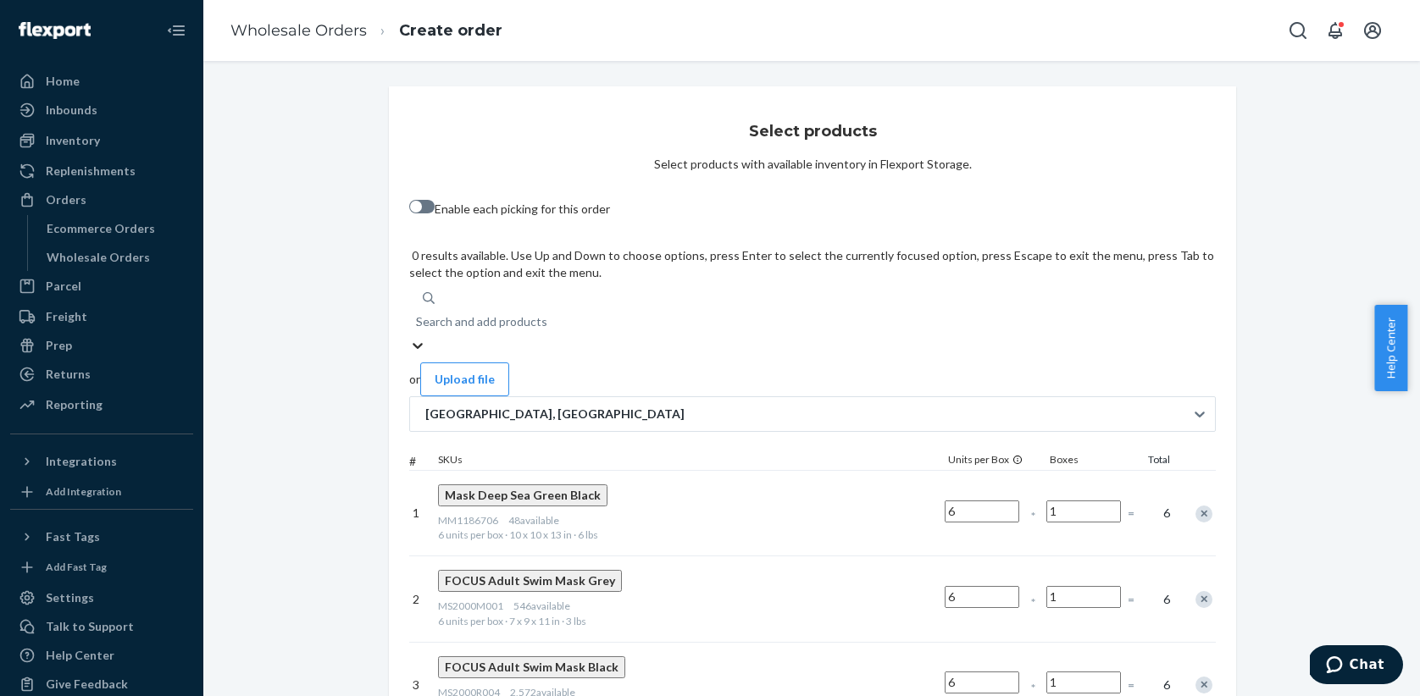
click at [534, 313] on div "Search and add products" at bounding box center [481, 321] width 131 height 17
click at [418, 313] on input "S2300AF004" at bounding box center [417, 321] width 2 height 17
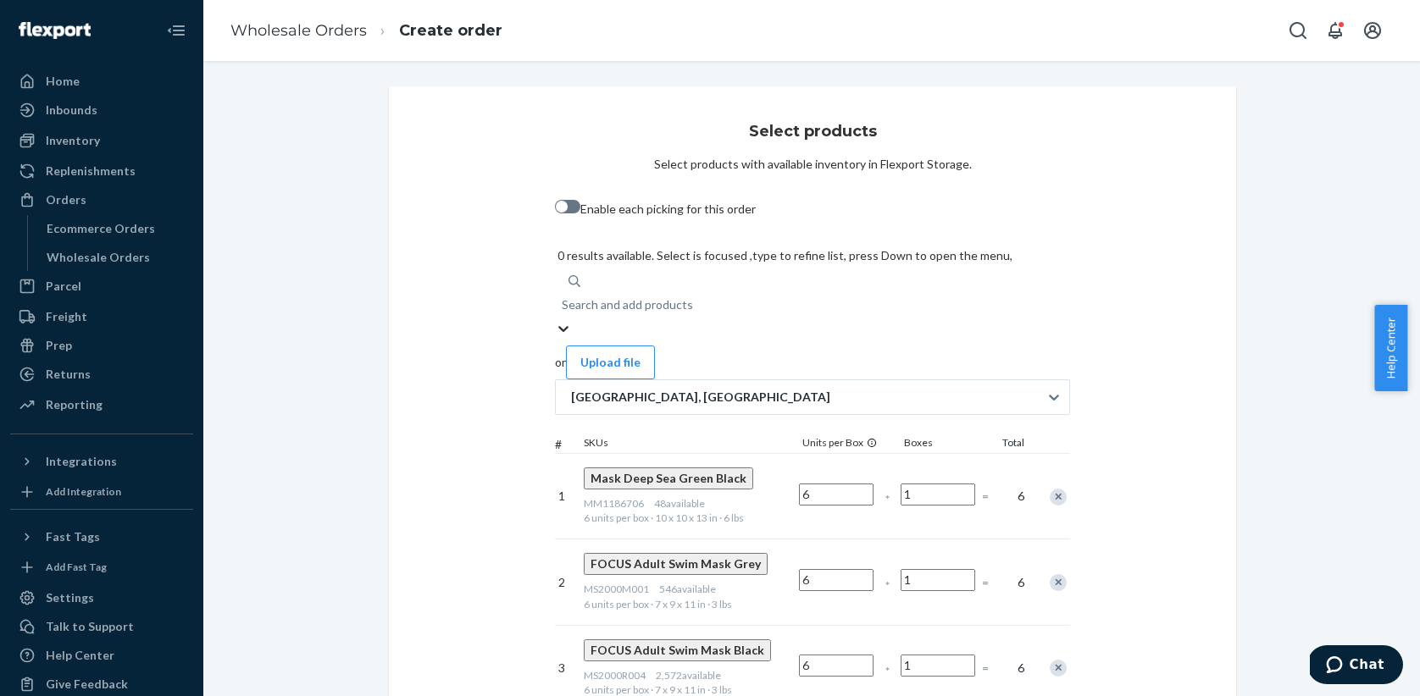
paste input "MS2300AF004"
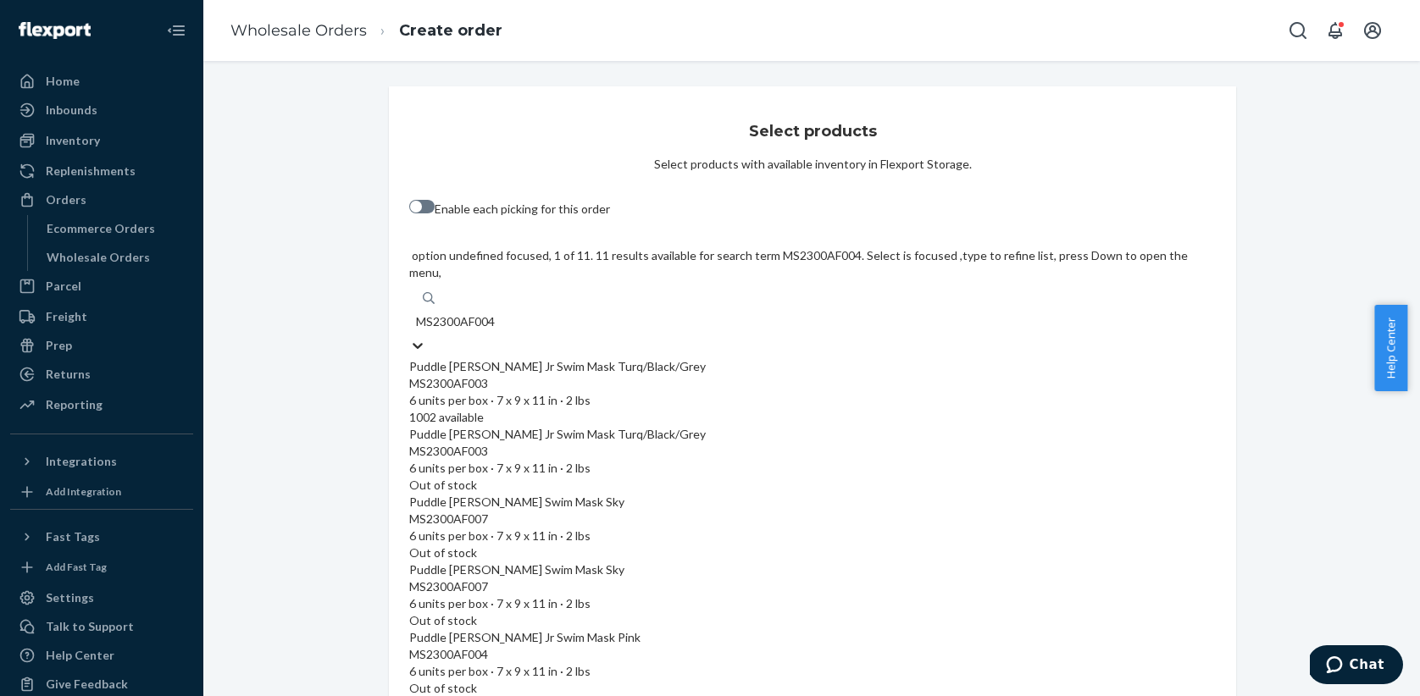
type input "MS2300AF004"
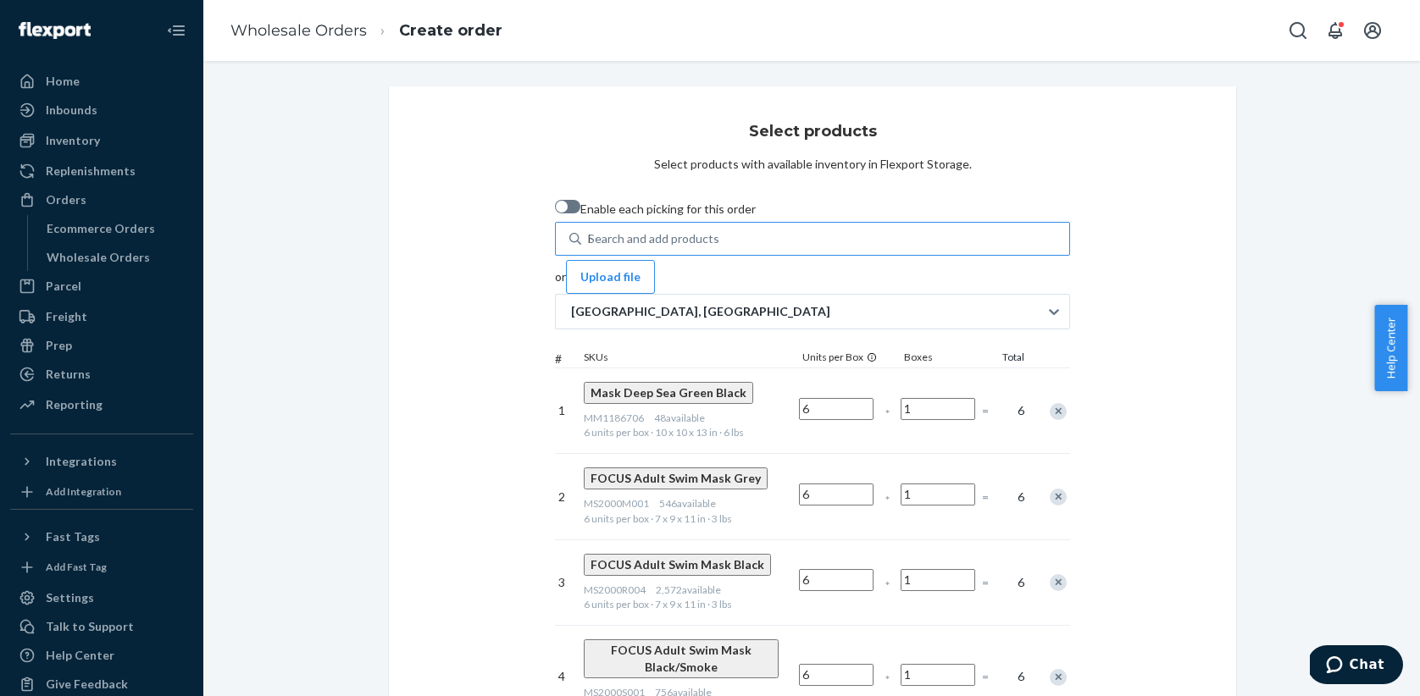
click at [389, 357] on div "Select products Select products with available inventory in Flexport Storage. E…" at bounding box center [812, 423] width 847 height 675
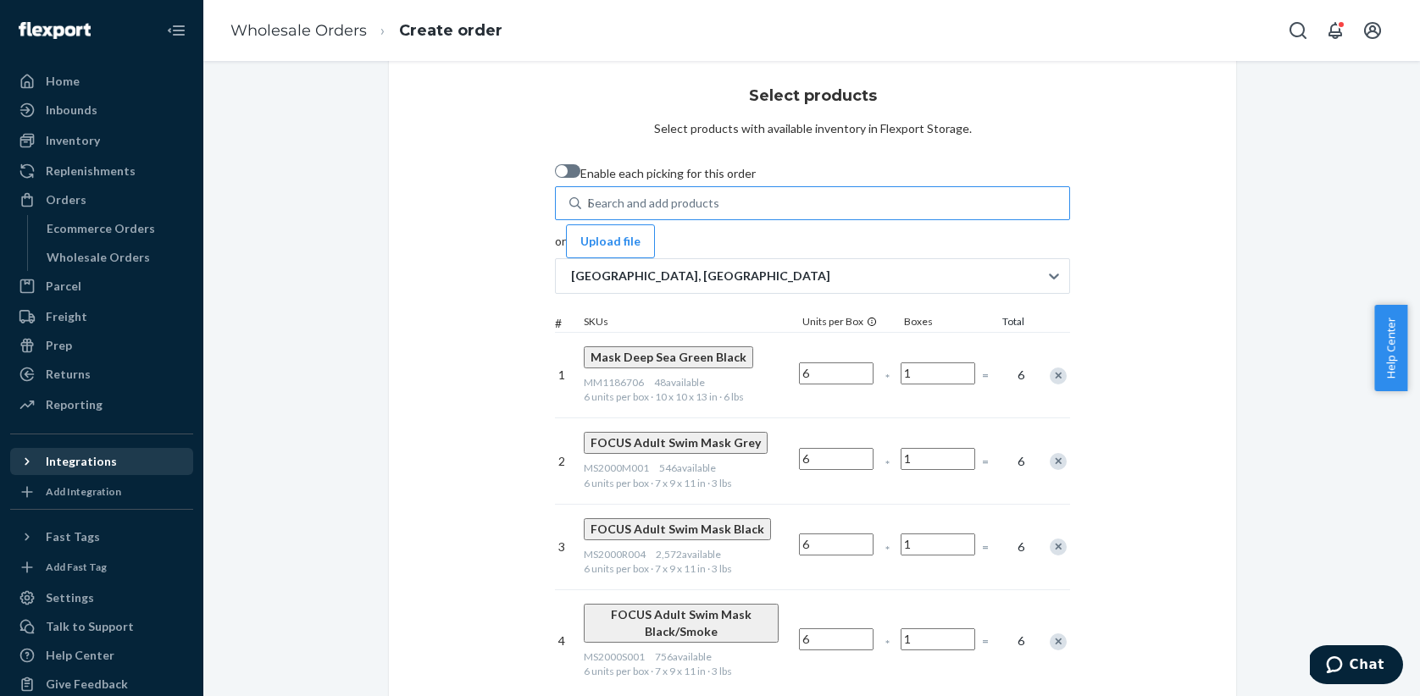
scroll to position [38, 0]
click at [588, 209] on div "Search and add products" at bounding box center [653, 200] width 131 height 17
click at [588, 209] on input "MS2300AF004" at bounding box center [589, 200] width 2 height 17
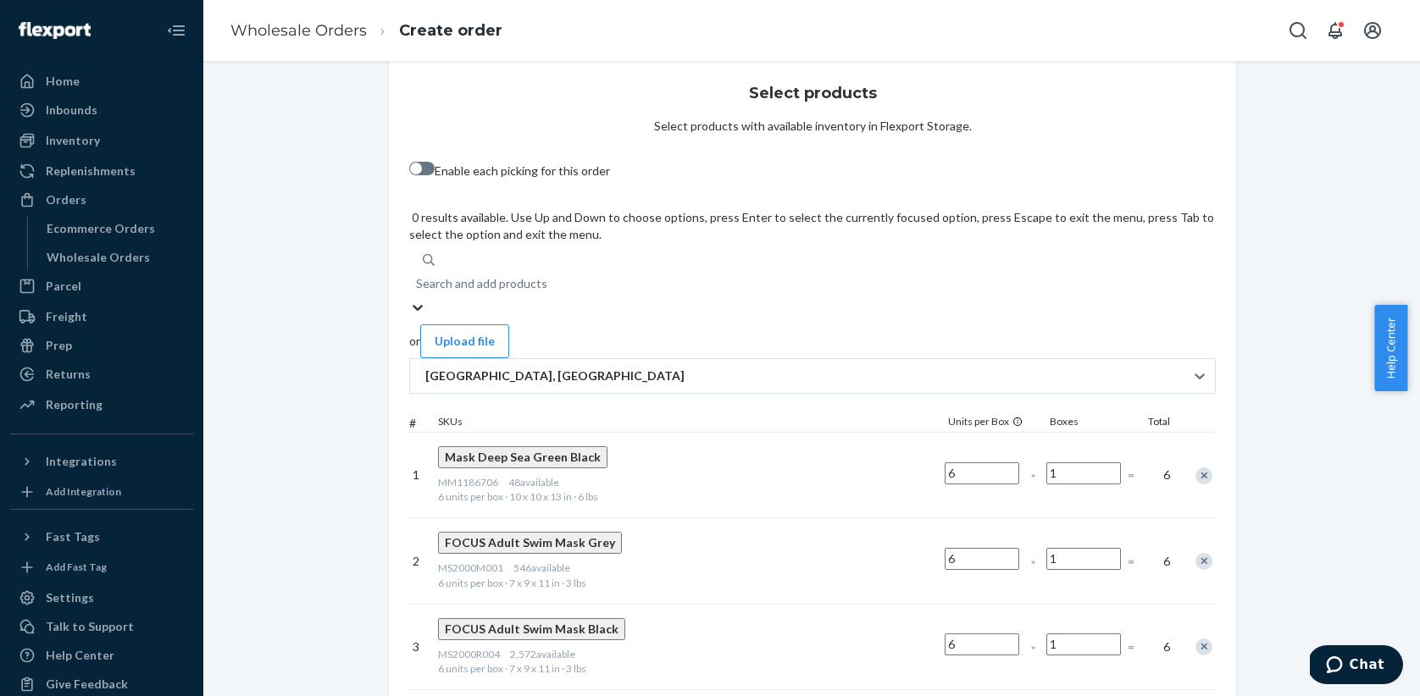
paste input "MS2300AF010"
type input "MS2300AF010"
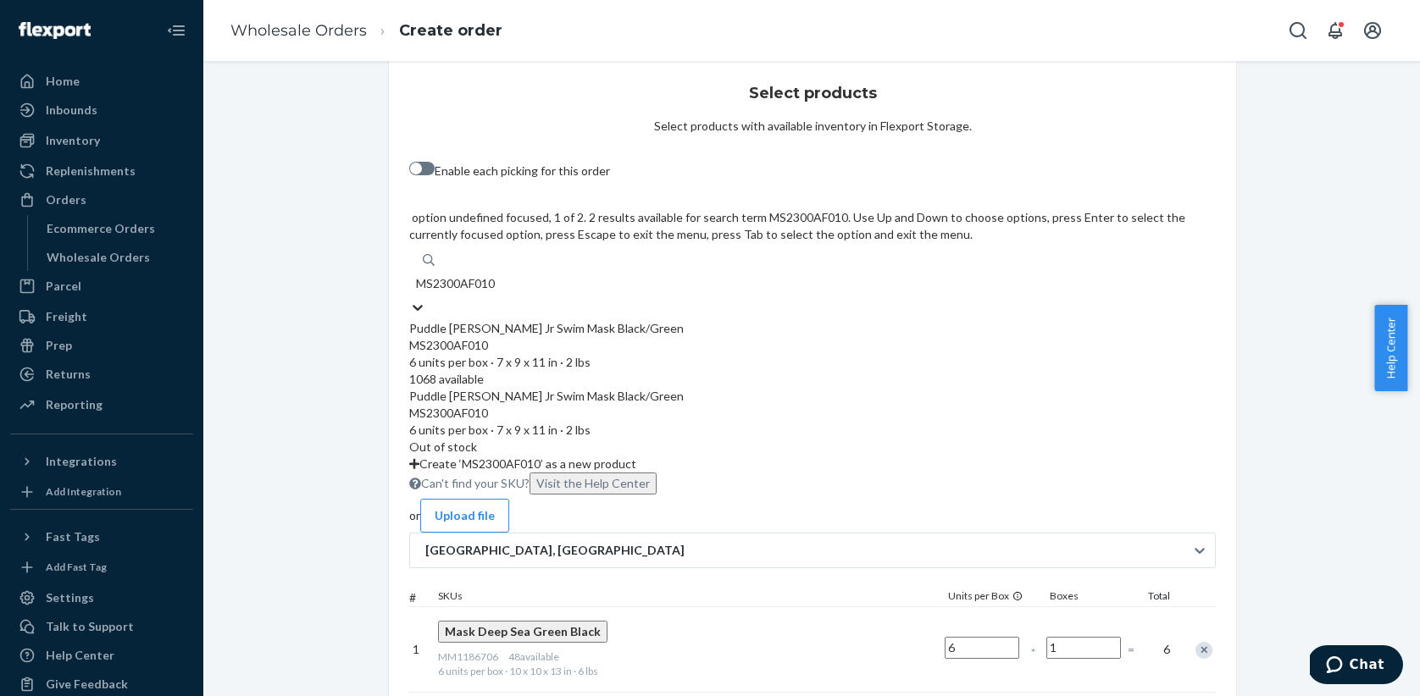
click at [574, 337] on div "MS2300AF010" at bounding box center [812, 345] width 806 height 17
click at [498, 275] on input "MS2300AF010" at bounding box center [457, 283] width 82 height 17
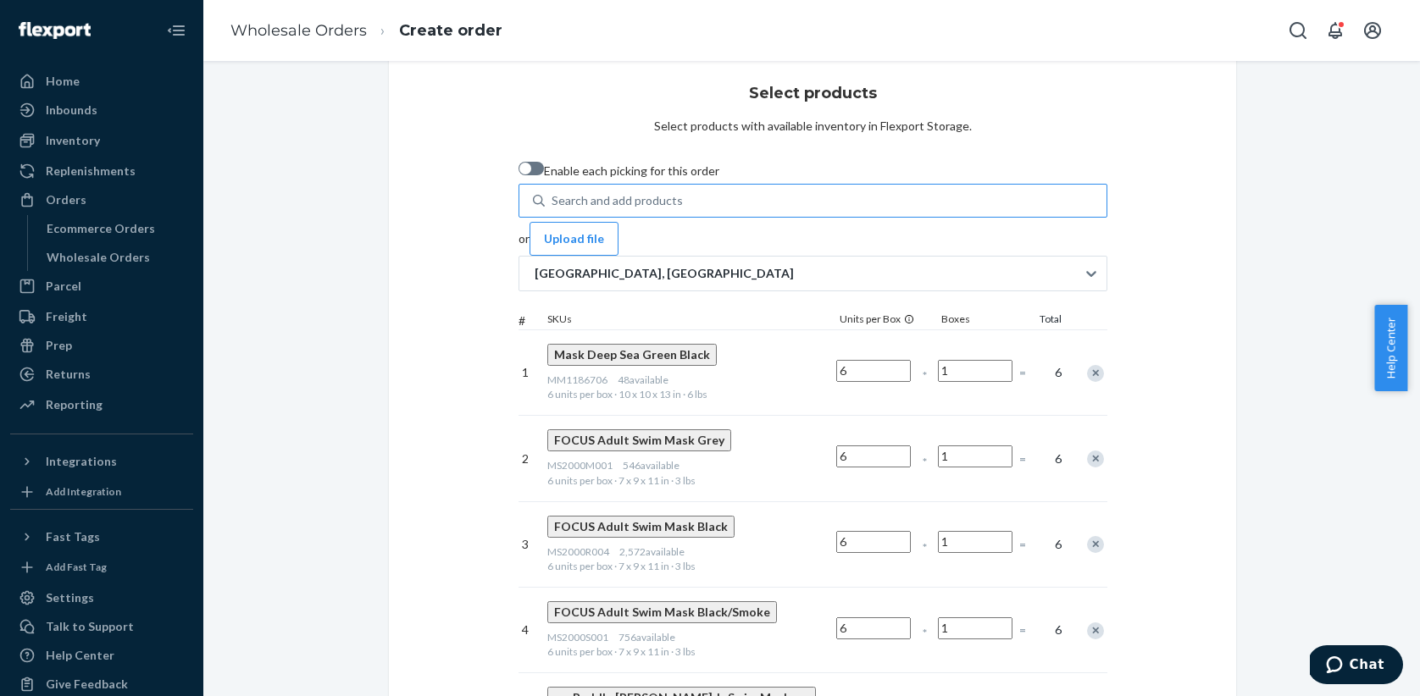
type input "1"
click at [551, 207] on div "Search and add products" at bounding box center [616, 200] width 131 height 17
click at [551, 207] on input "MS2300AF010" at bounding box center [552, 200] width 2 height 17
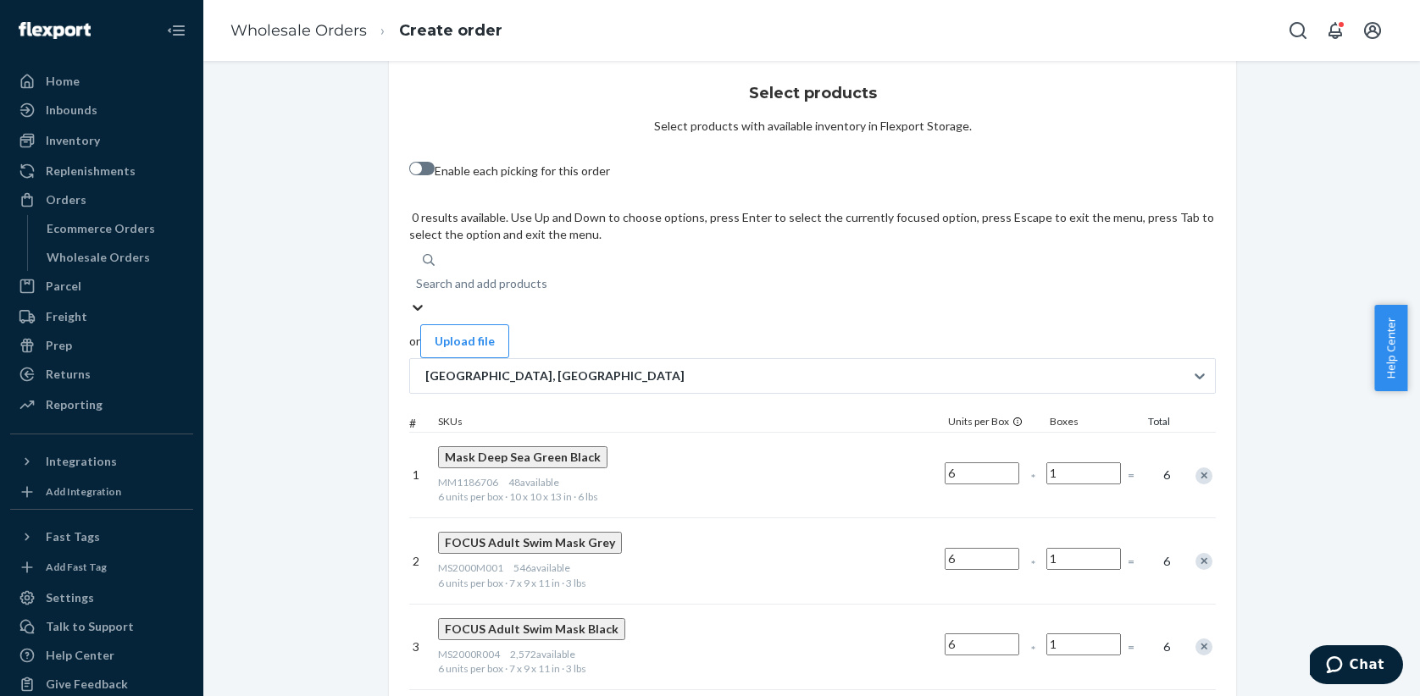
paste input "MS717M007"
type input "MS717M007"
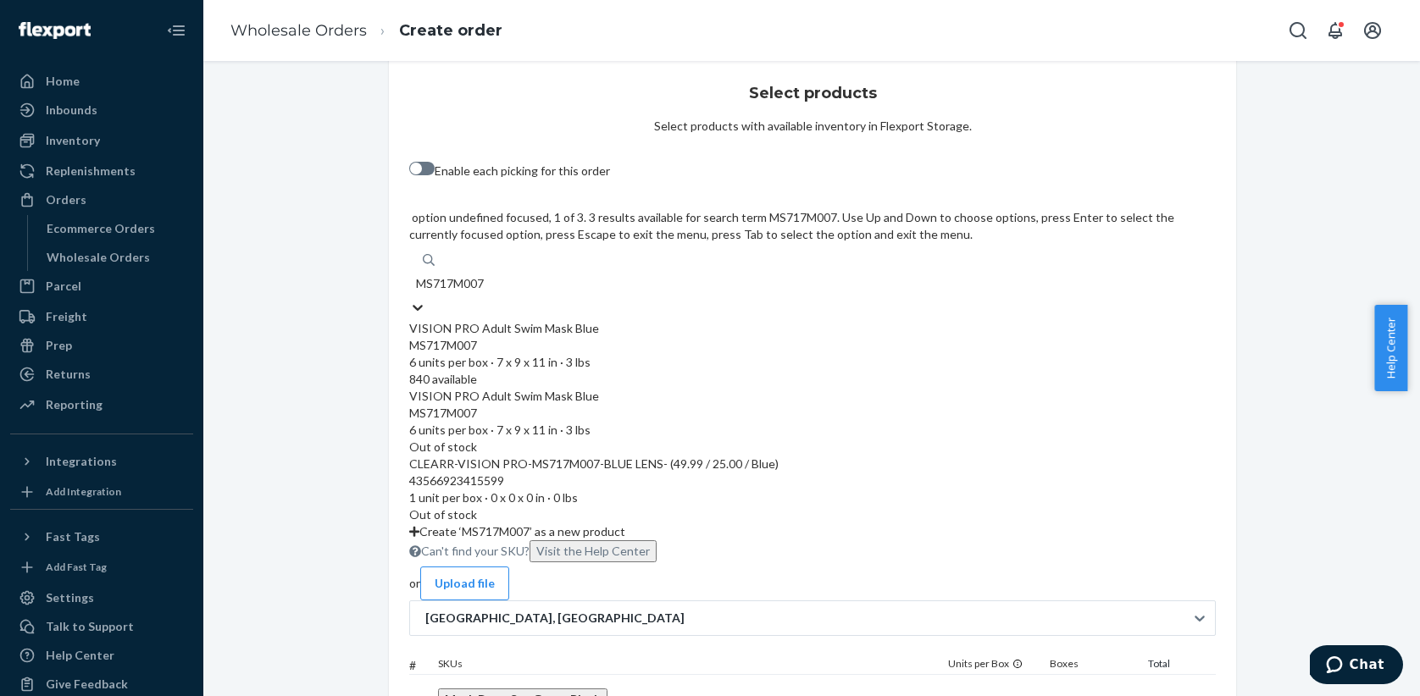
click at [554, 320] on div "VISION PRO Adult Swim Mask Blue" at bounding box center [812, 328] width 806 height 17
click at [487, 275] on input "MS717M007" at bounding box center [451, 283] width 71 height 17
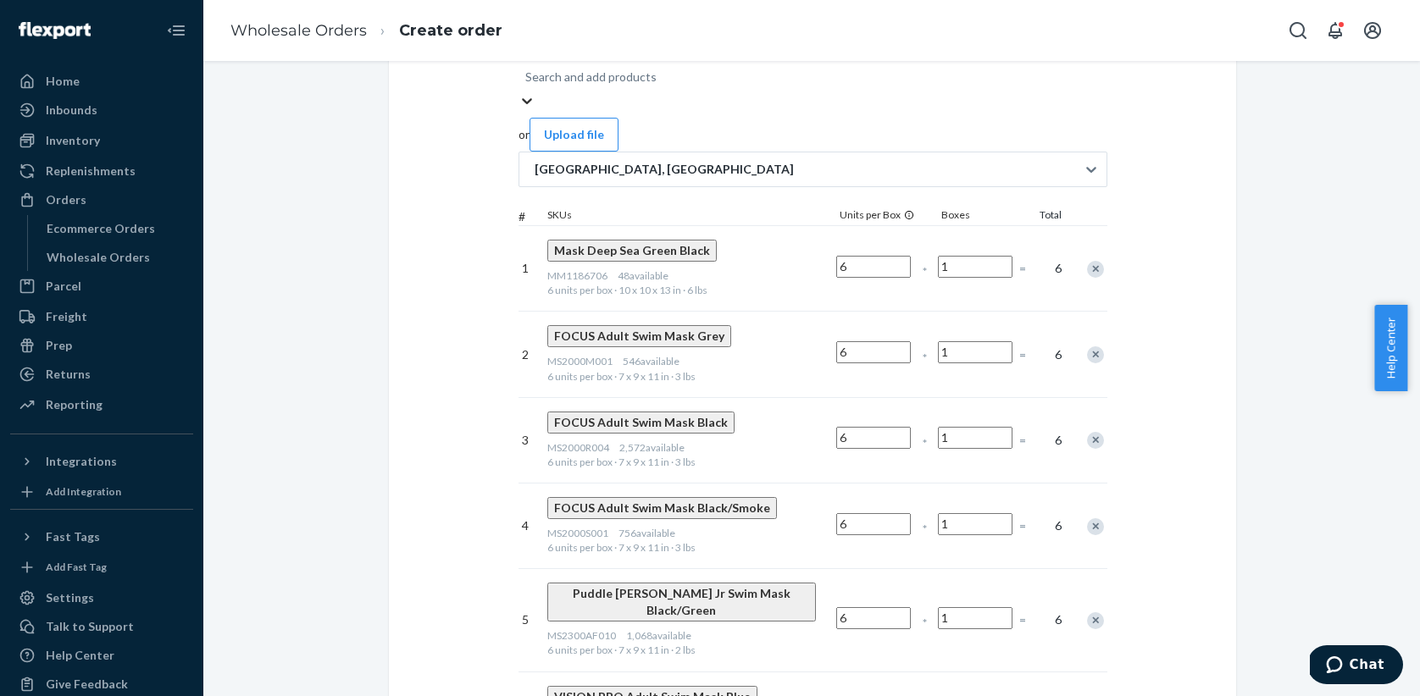
scroll to position [249, 0]
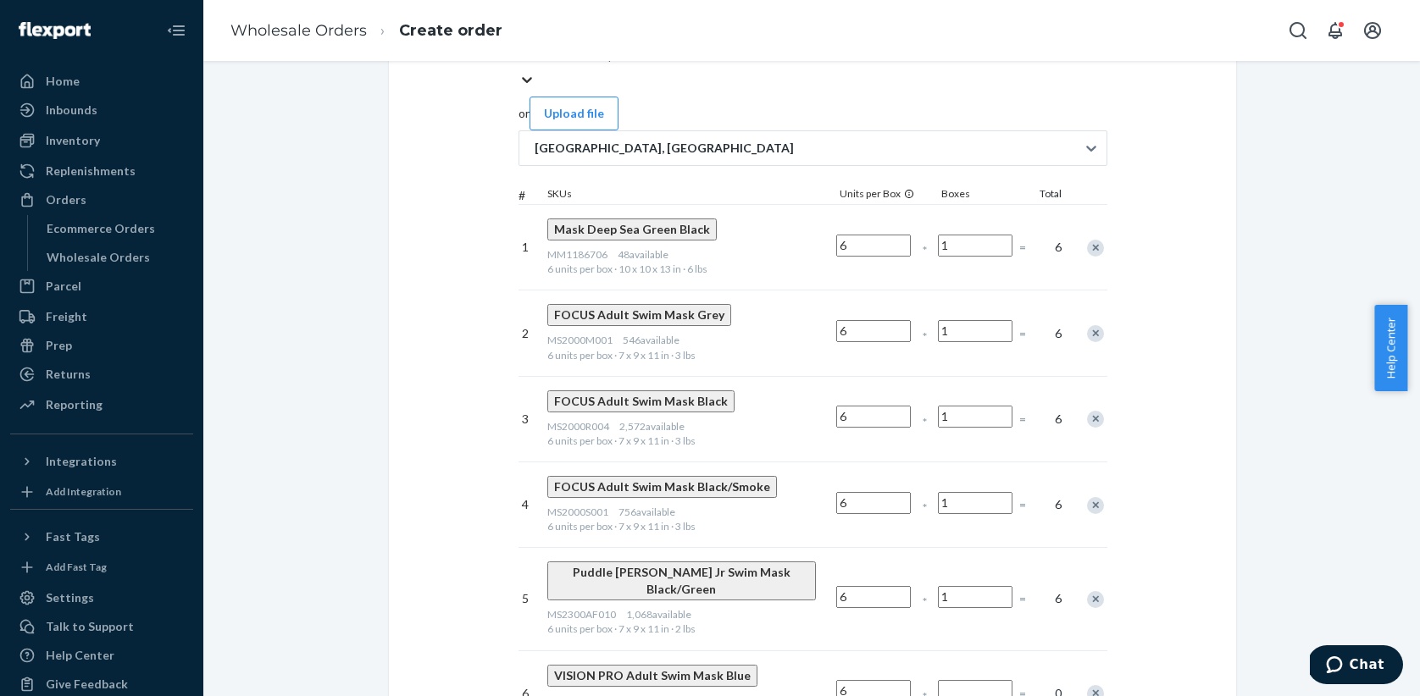
click at [1004, 680] on input "Number of boxes" at bounding box center [975, 691] width 75 height 22
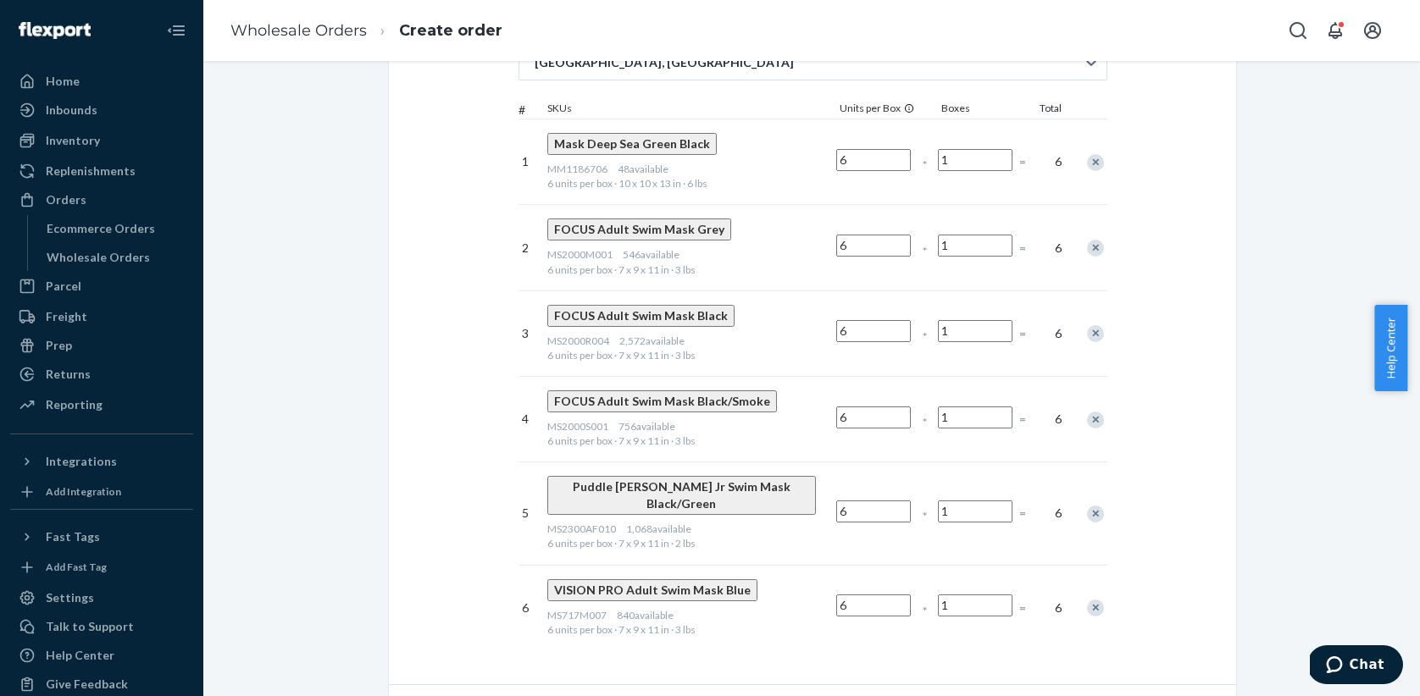
type input "1"
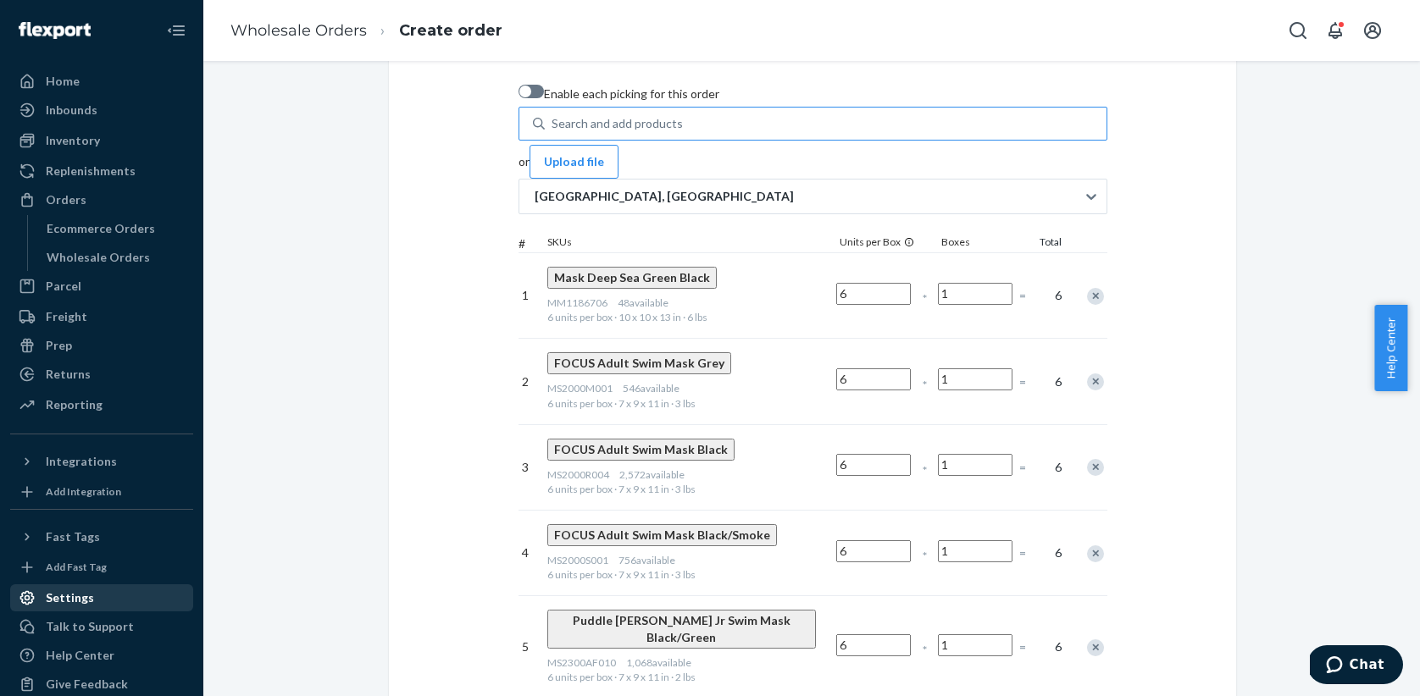
scroll to position [0, 0]
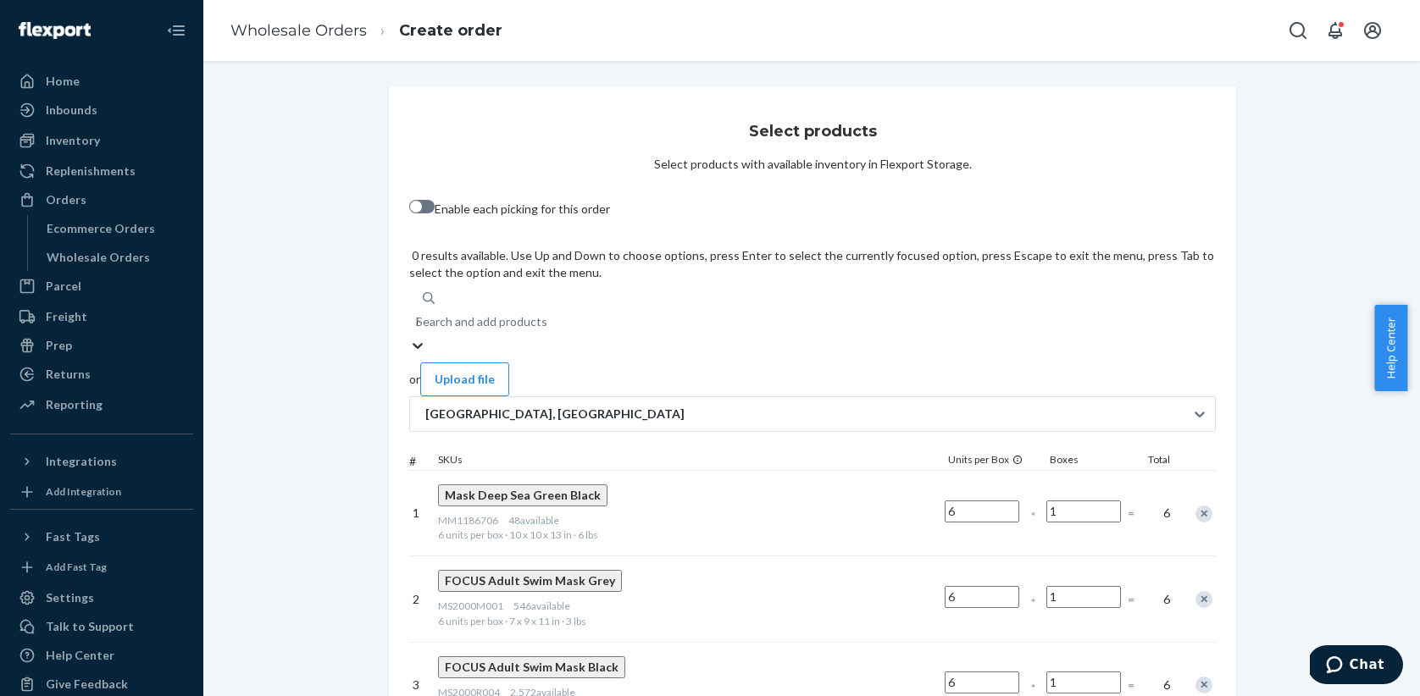
click at [668, 307] on div "Search and add products MS717M007" at bounding box center [812, 322] width 806 height 30
click at [418, 313] on input "MS717M007" at bounding box center [417, 321] width 2 height 17
paste input "MS718S001"
type input "MS718S001"
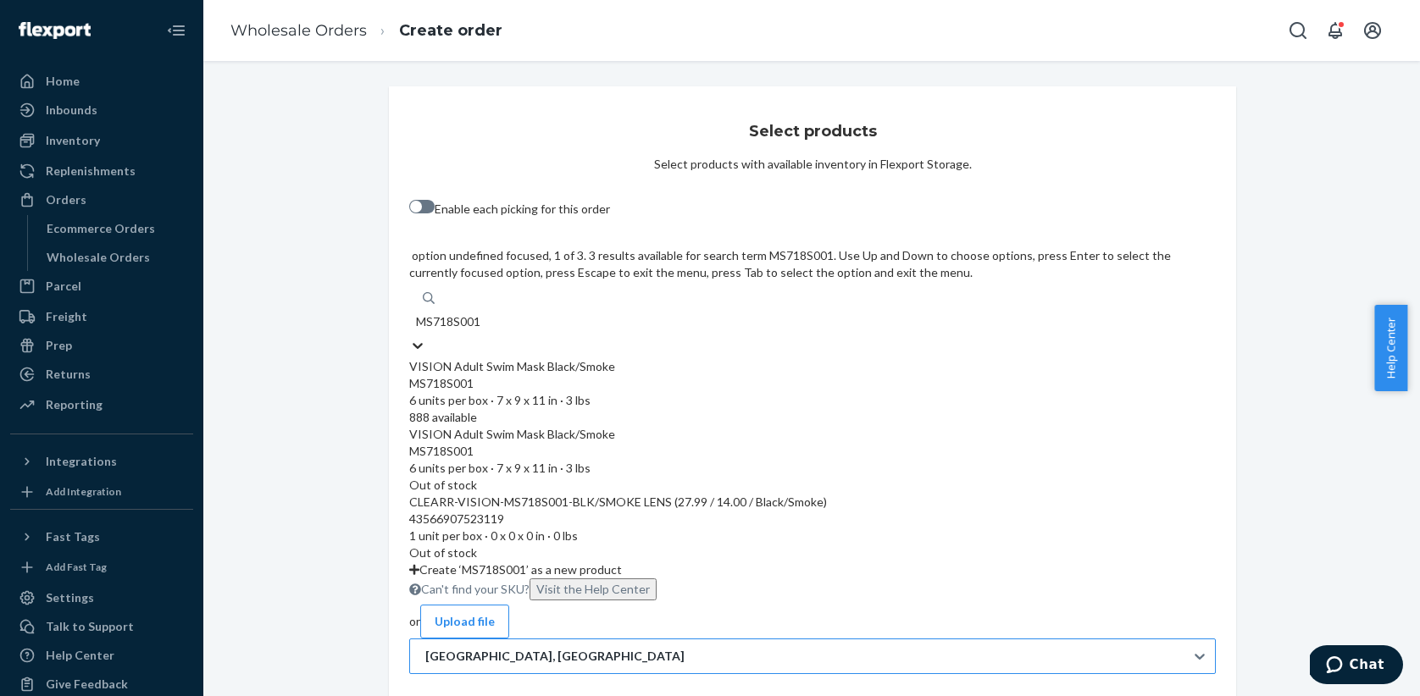
click at [666, 358] on div "VISION Adult Swim Mask Black/Smoke" at bounding box center [812, 366] width 806 height 17
click at [482, 313] on input "MS718S001" at bounding box center [449, 321] width 66 height 17
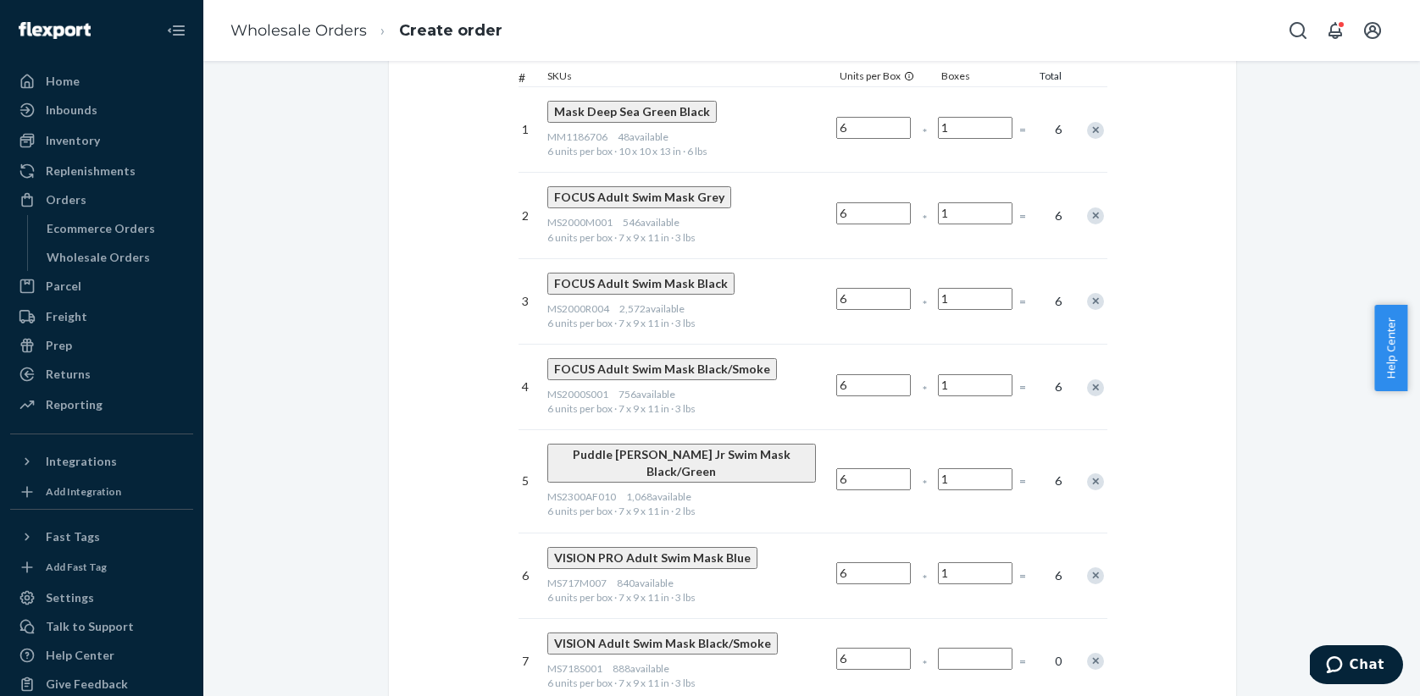
click at [1004, 648] on input "Number of boxes" at bounding box center [975, 659] width 75 height 22
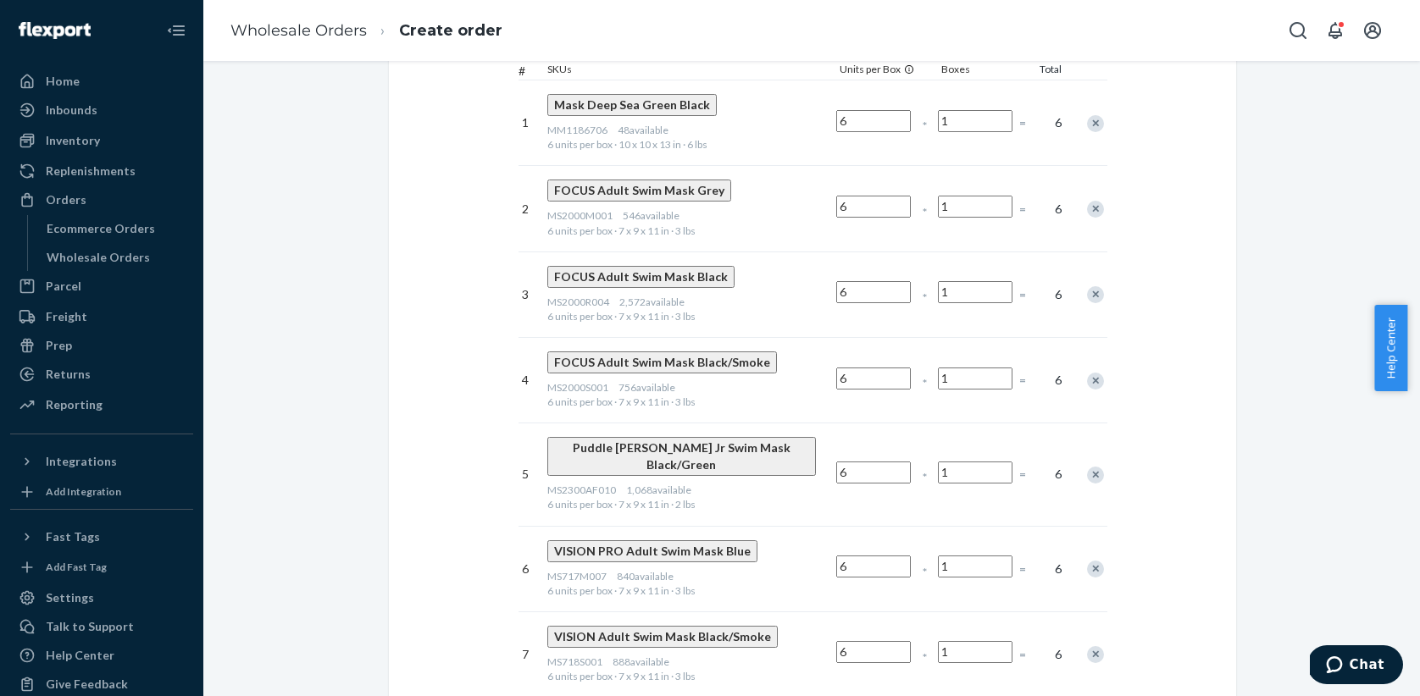
scroll to position [225, 0]
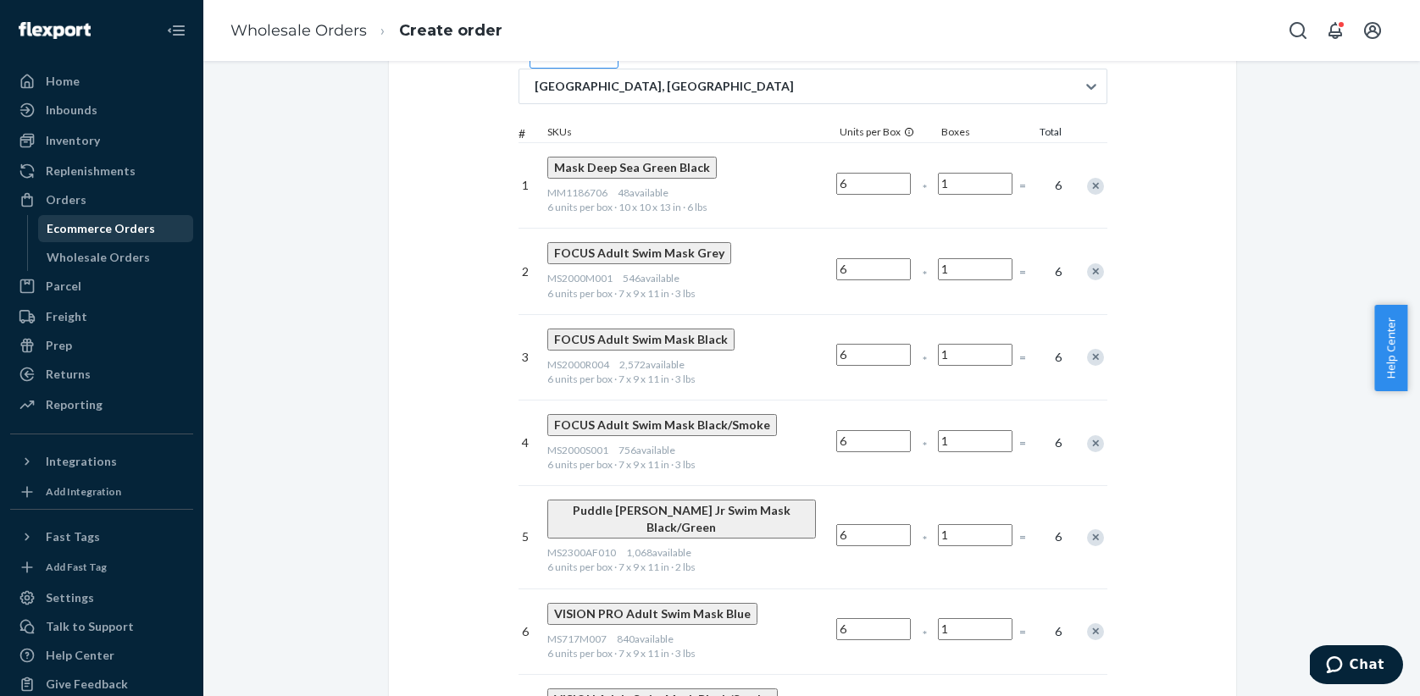
type input "1"
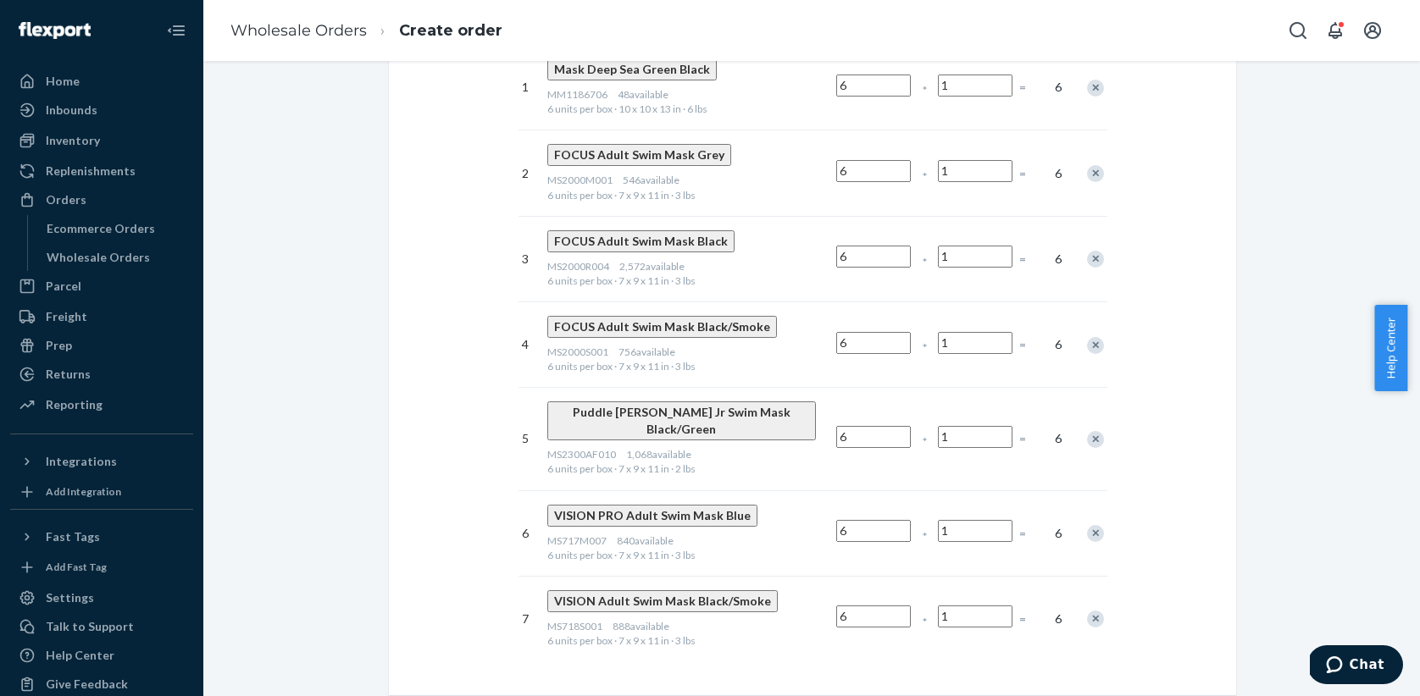
scroll to position [368, 0]
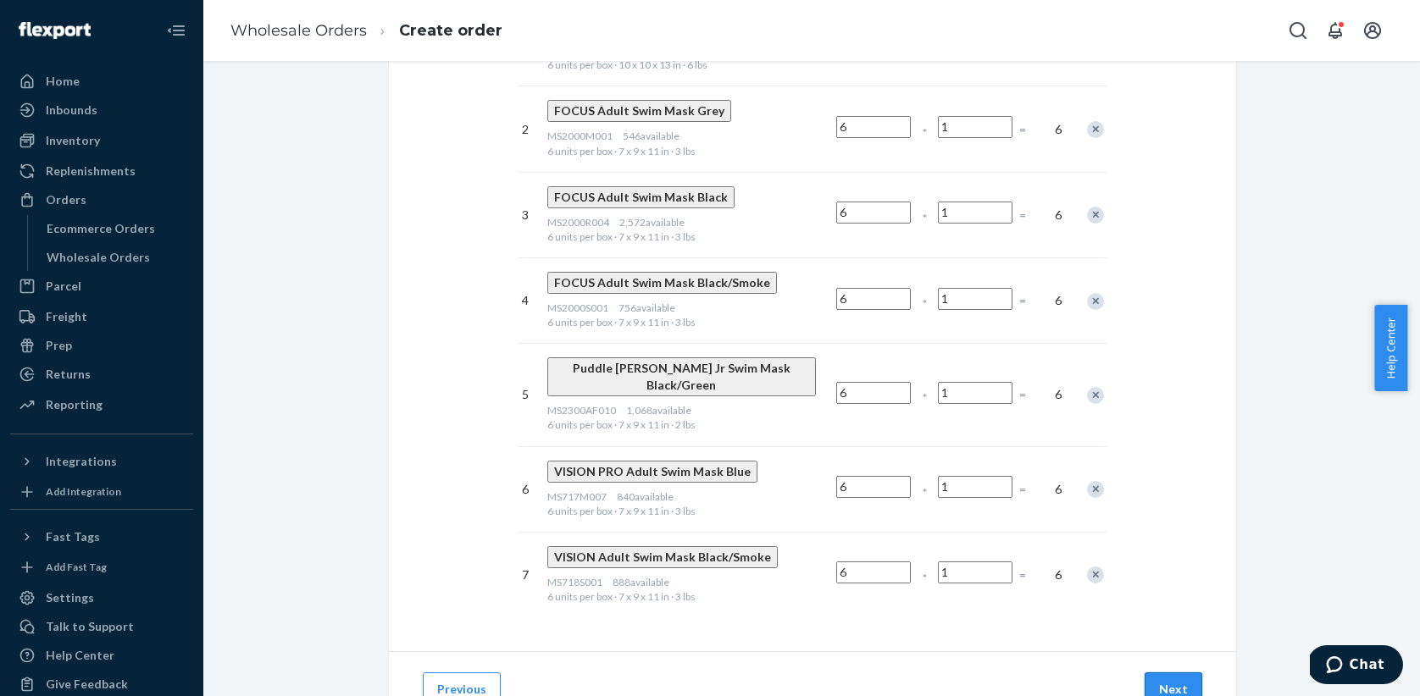
click at [1158, 673] on button "Next" at bounding box center [1173, 690] width 58 height 34
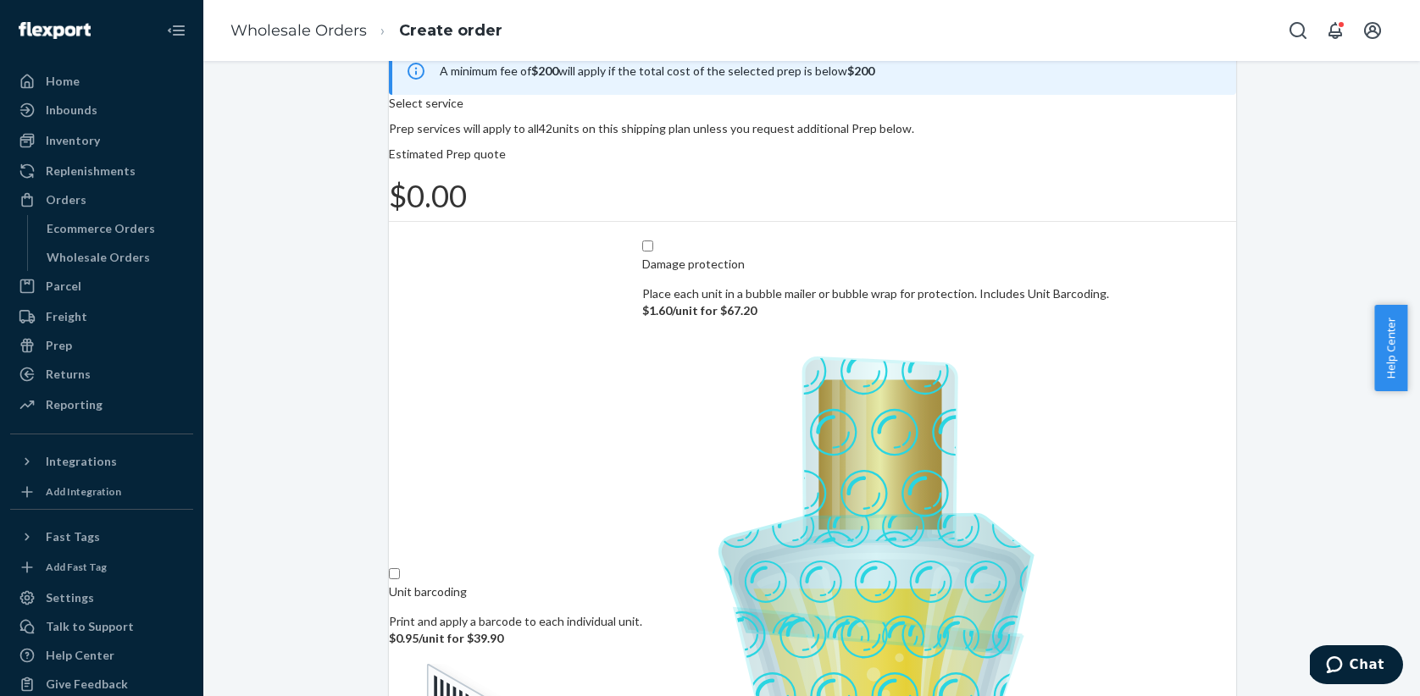
scroll to position [110, 0]
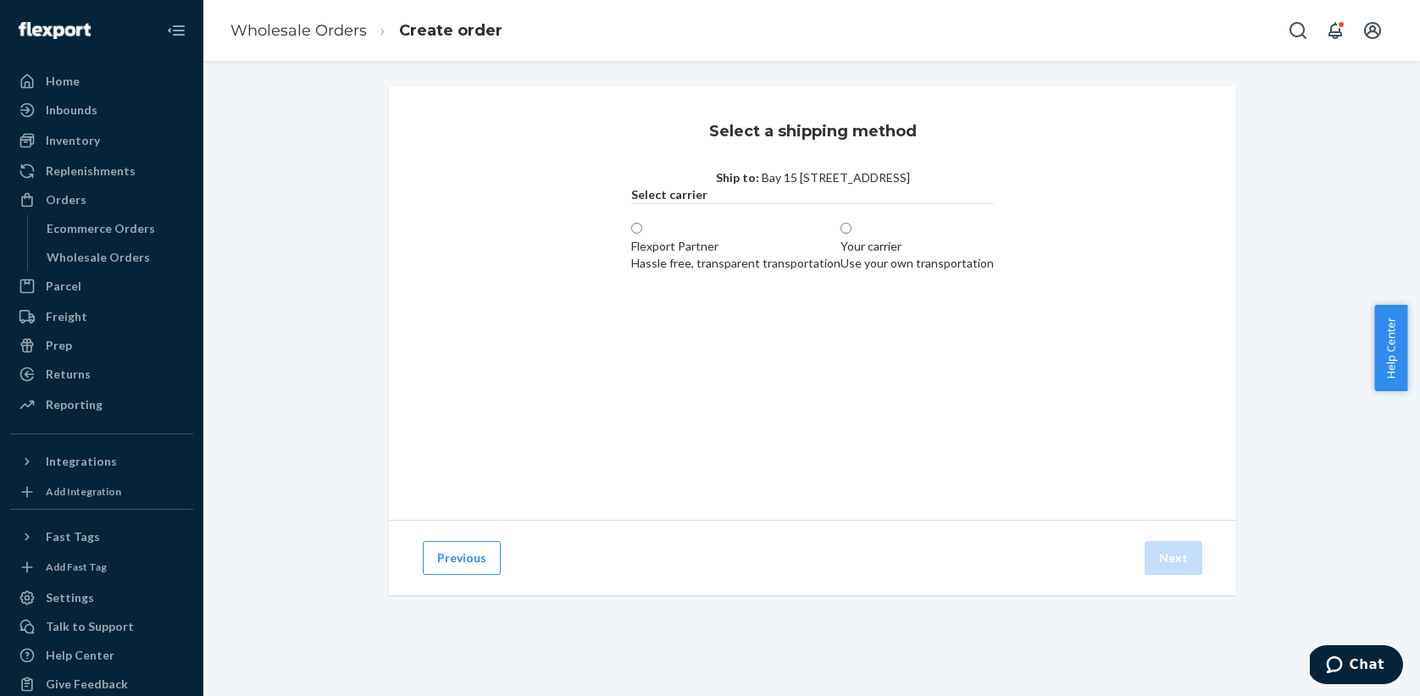
click at [851, 236] on span at bounding box center [851, 229] width 0 height 14
click at [840, 234] on input "Your carrier Use your own transportation" at bounding box center [845, 228] width 11 height 11
radio input "true"
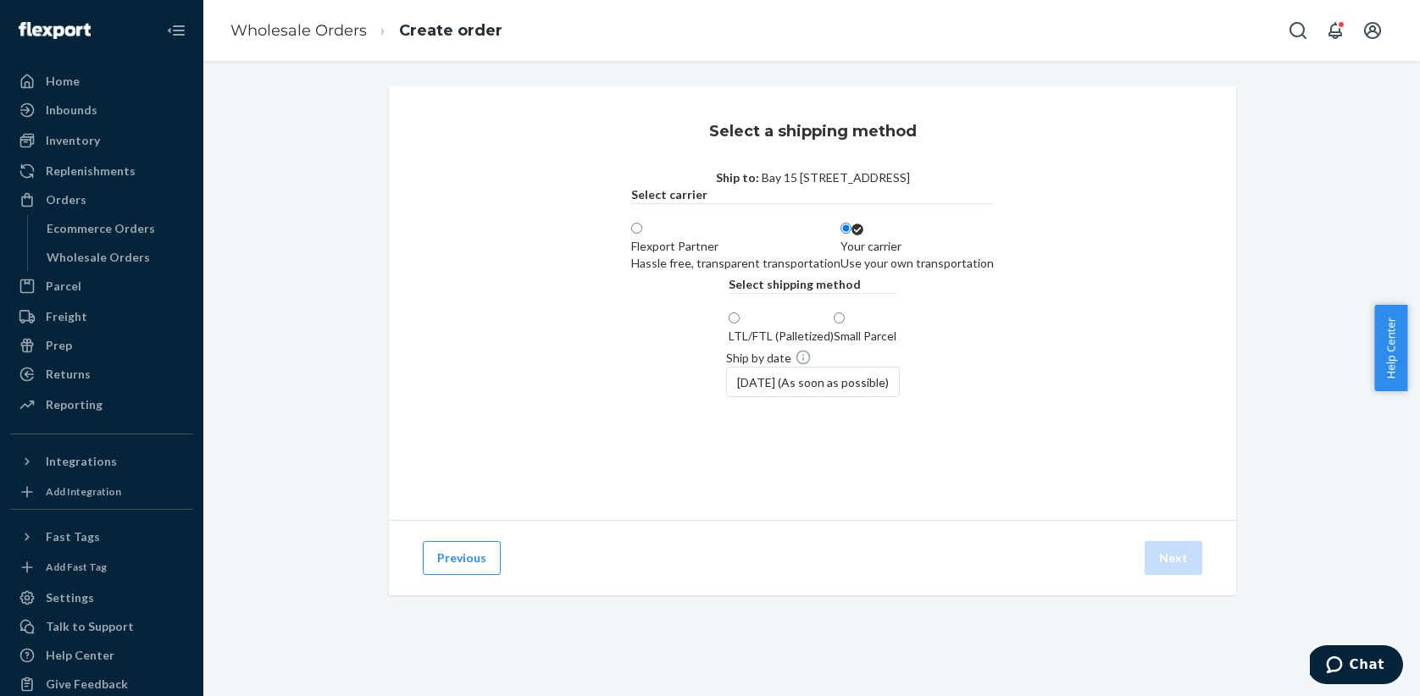
click at [844, 326] on span at bounding box center [844, 319] width 0 height 14
click at [833, 324] on input "Small Parcel" at bounding box center [838, 318] width 11 height 11
radio input "true"
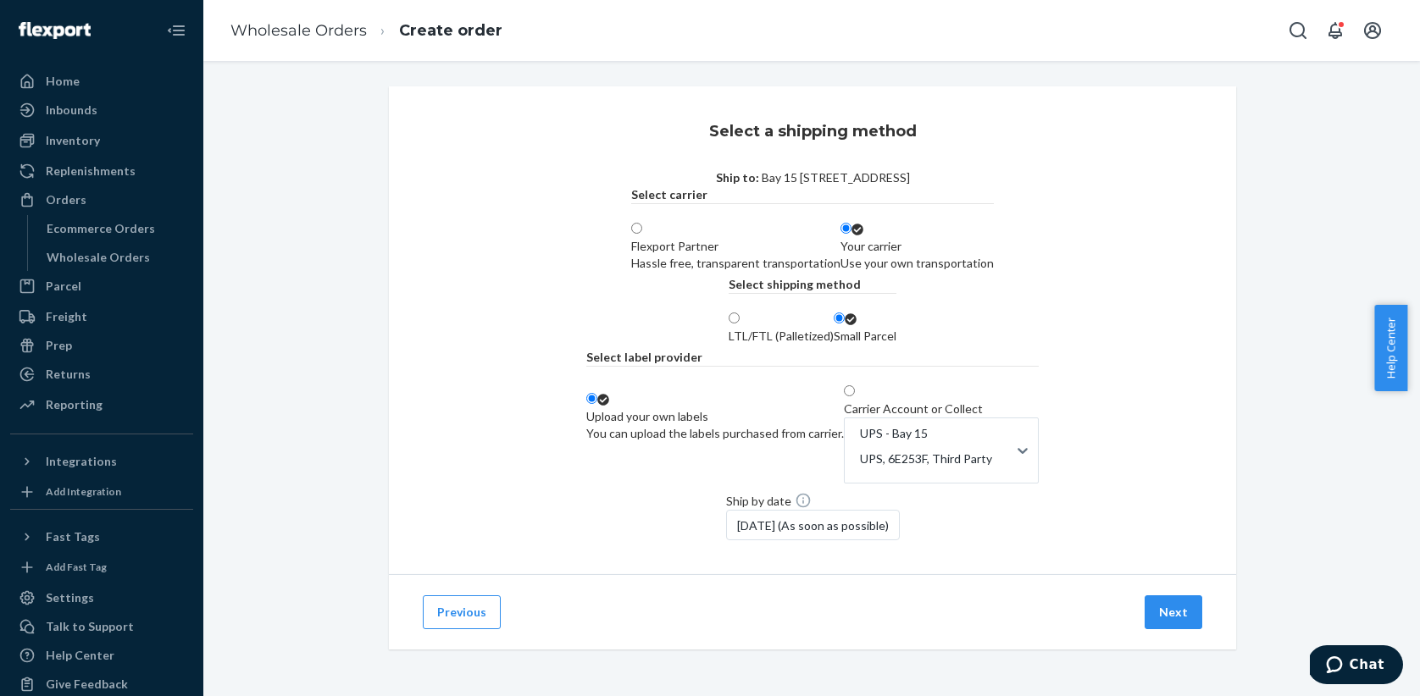
click at [855, 399] on span at bounding box center [855, 392] width 0 height 14
click at [844, 396] on input "Carrier Account or Collect UPS - Bay 15 UPS, 6E253F, Third Party" at bounding box center [849, 390] width 11 height 11
radio input "true"
click at [1150, 622] on button "Next" at bounding box center [1173, 612] width 58 height 34
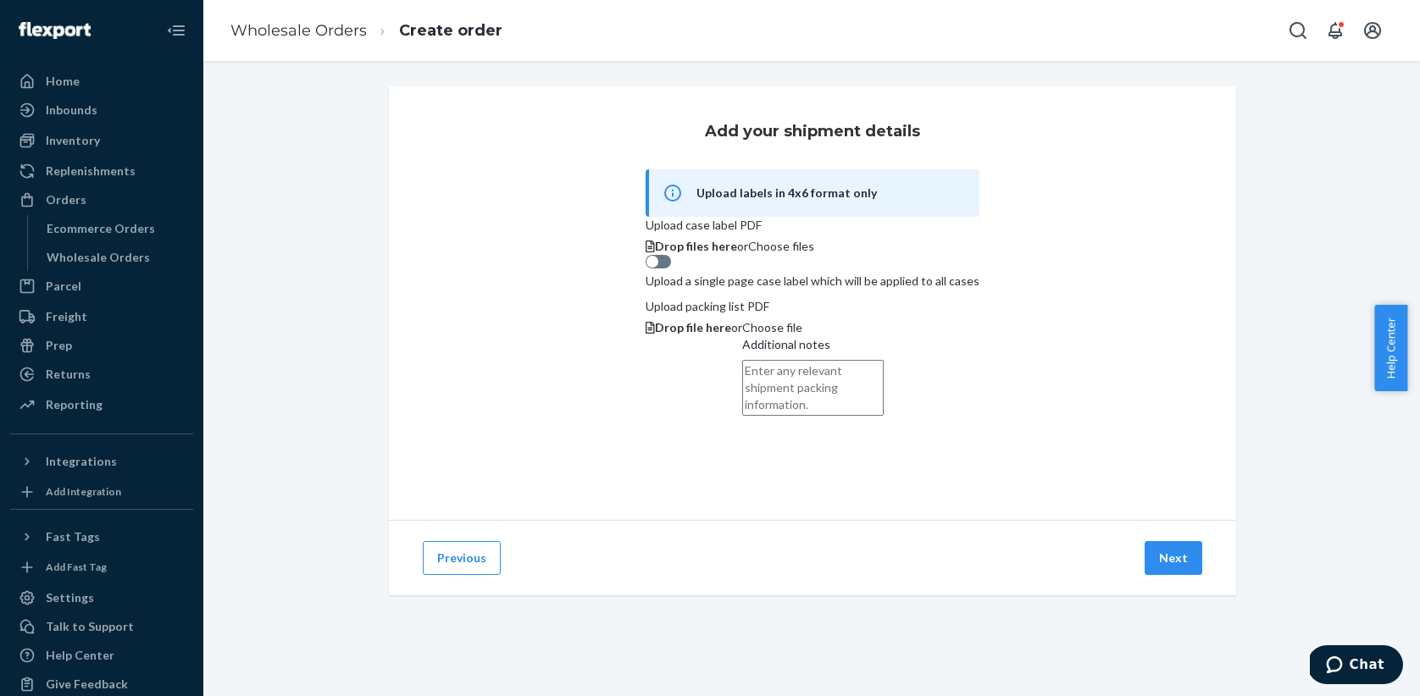
scroll to position [72, 0]
click at [512, 482] on div "Add your shipment details Upload labels in 4x6 format only Upload case label PD…" at bounding box center [812, 303] width 847 height 434
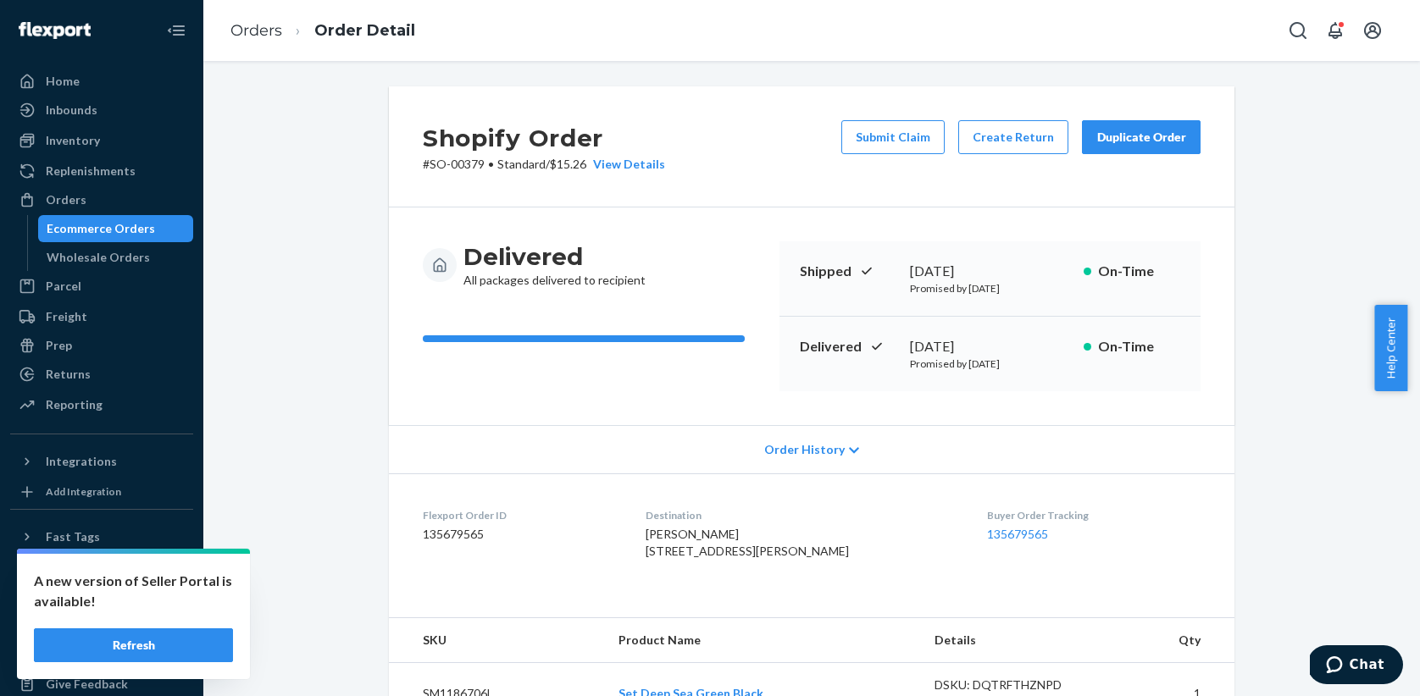
drag, startPoint x: 130, startPoint y: 650, endPoint x: 176, endPoint y: 649, distance: 45.7
click at [130, 650] on button "Refresh" at bounding box center [133, 645] width 199 height 34
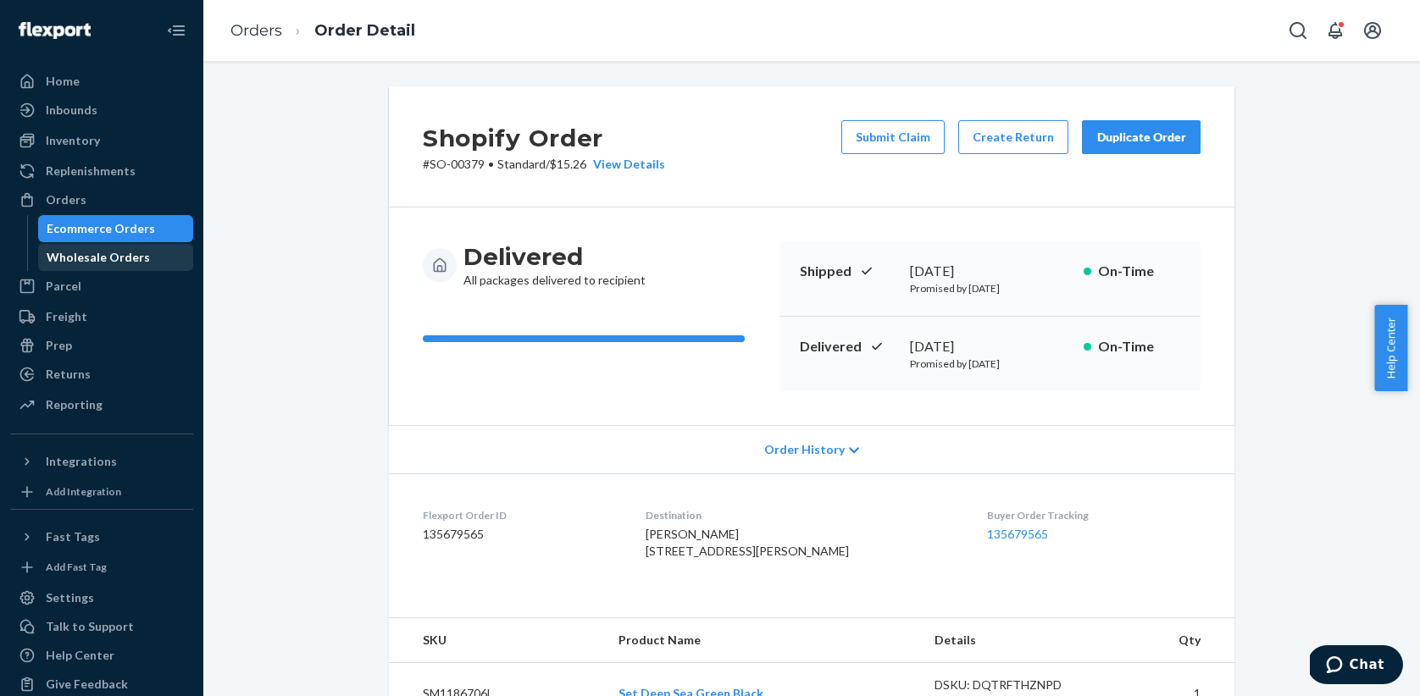
drag, startPoint x: 126, startPoint y: 260, endPoint x: 116, endPoint y: 250, distance: 14.4
click at [126, 260] on div "Wholesale Orders" at bounding box center [98, 257] width 103 height 17
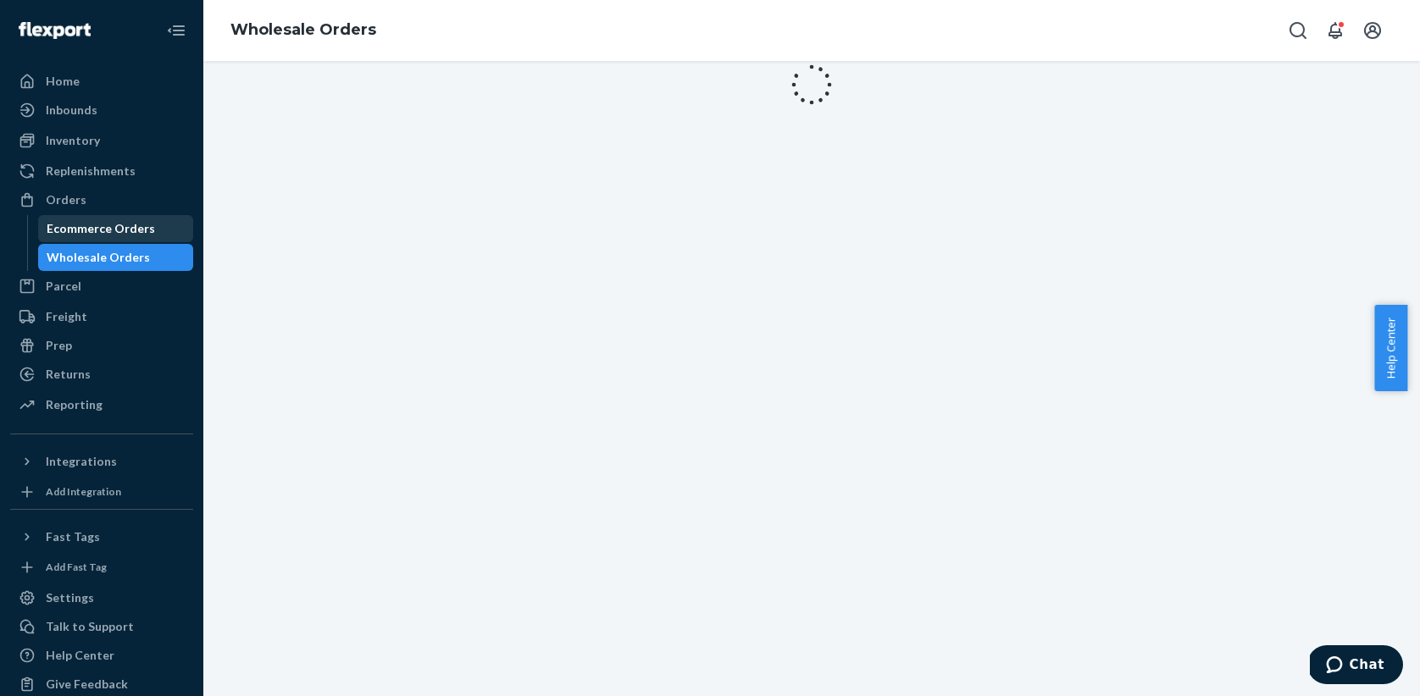
click at [102, 231] on div "Ecommerce Orders" at bounding box center [101, 228] width 108 height 17
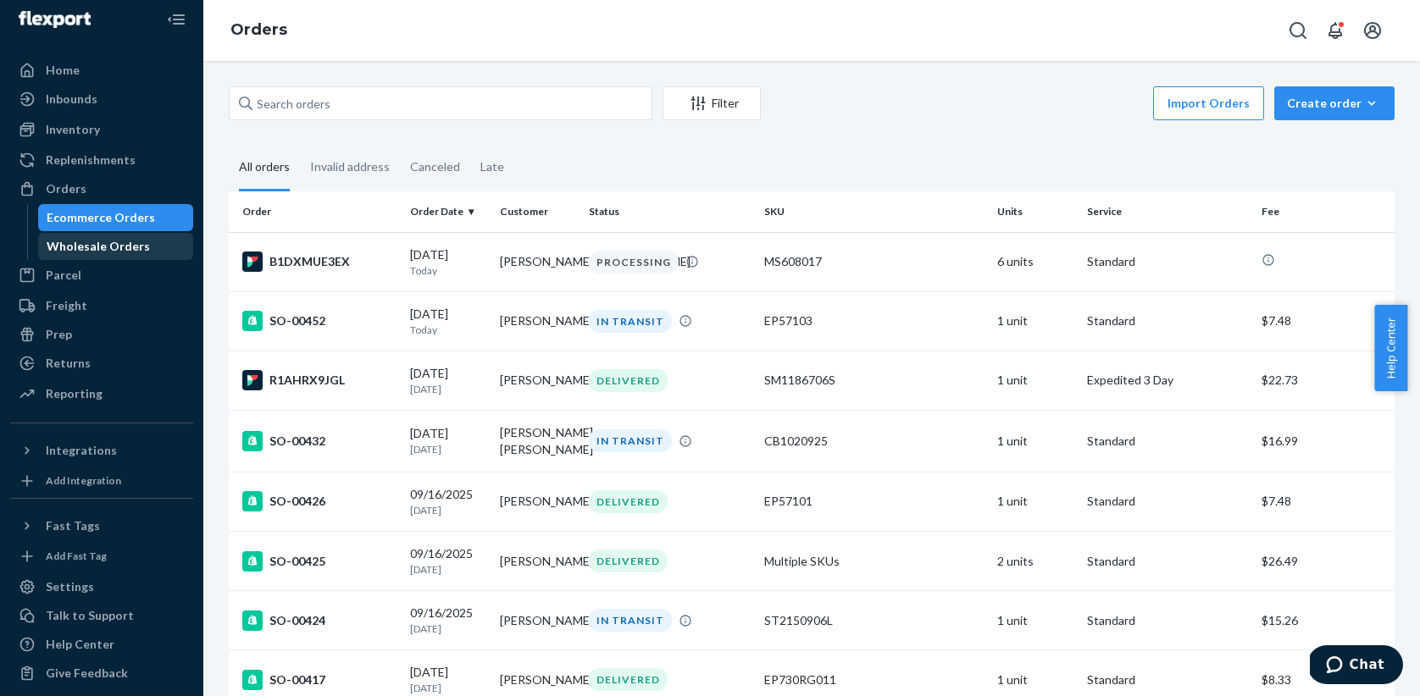
scroll to position [9, 0]
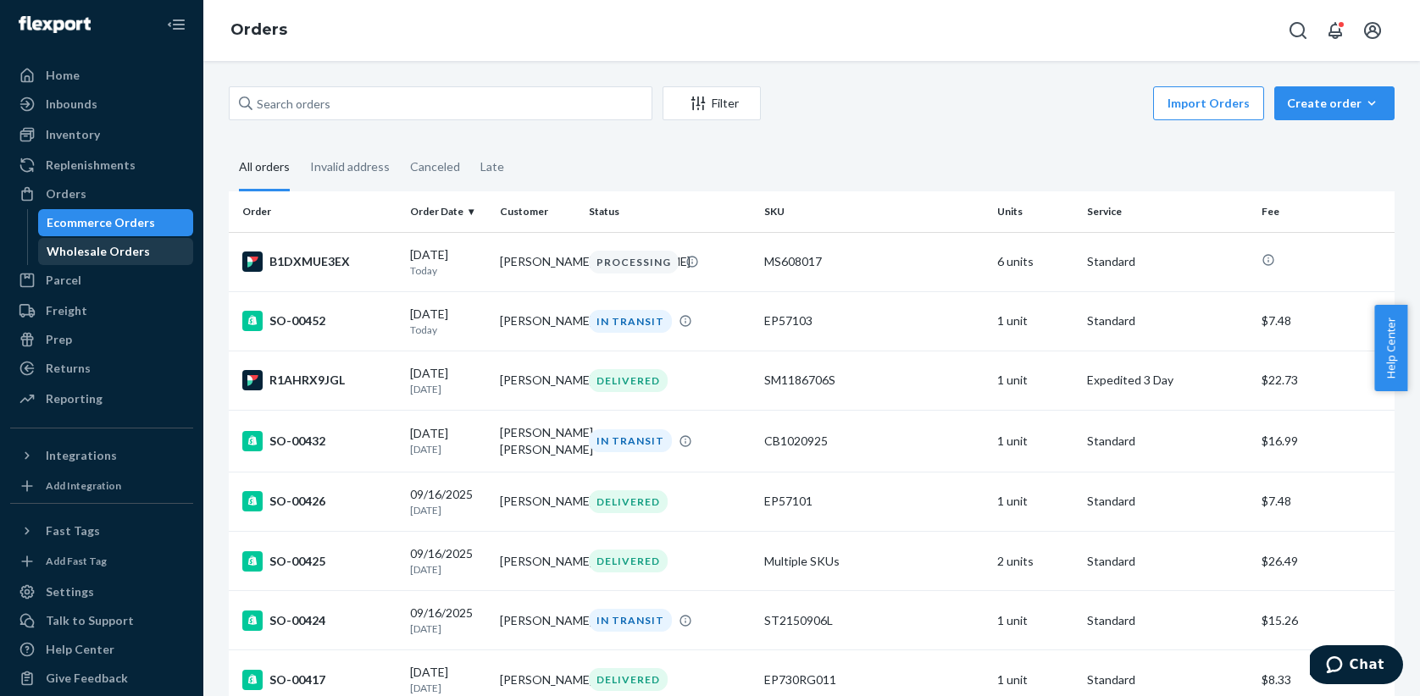
drag, startPoint x: 93, startPoint y: 253, endPoint x: 103, endPoint y: 242, distance: 15.0
click at [93, 253] on div "Wholesale Orders" at bounding box center [98, 251] width 103 height 17
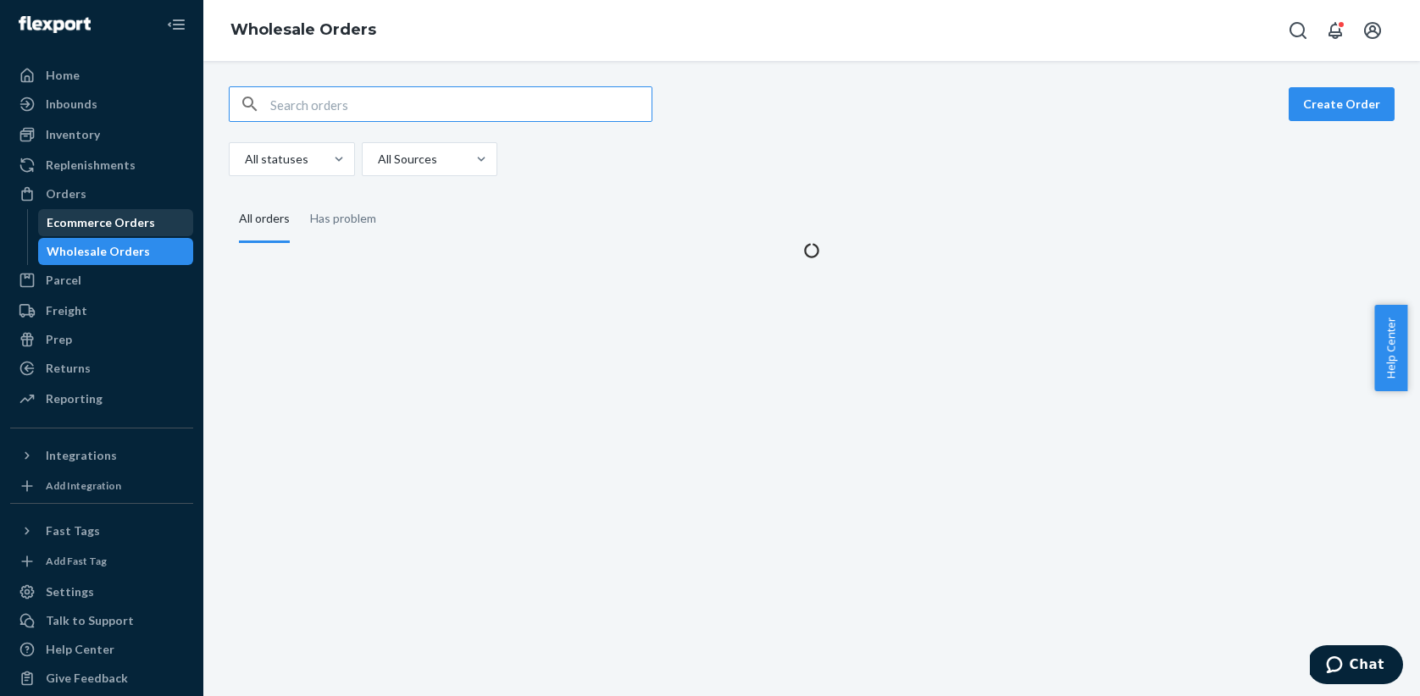
click at [107, 229] on div "Ecommerce Orders" at bounding box center [101, 222] width 108 height 17
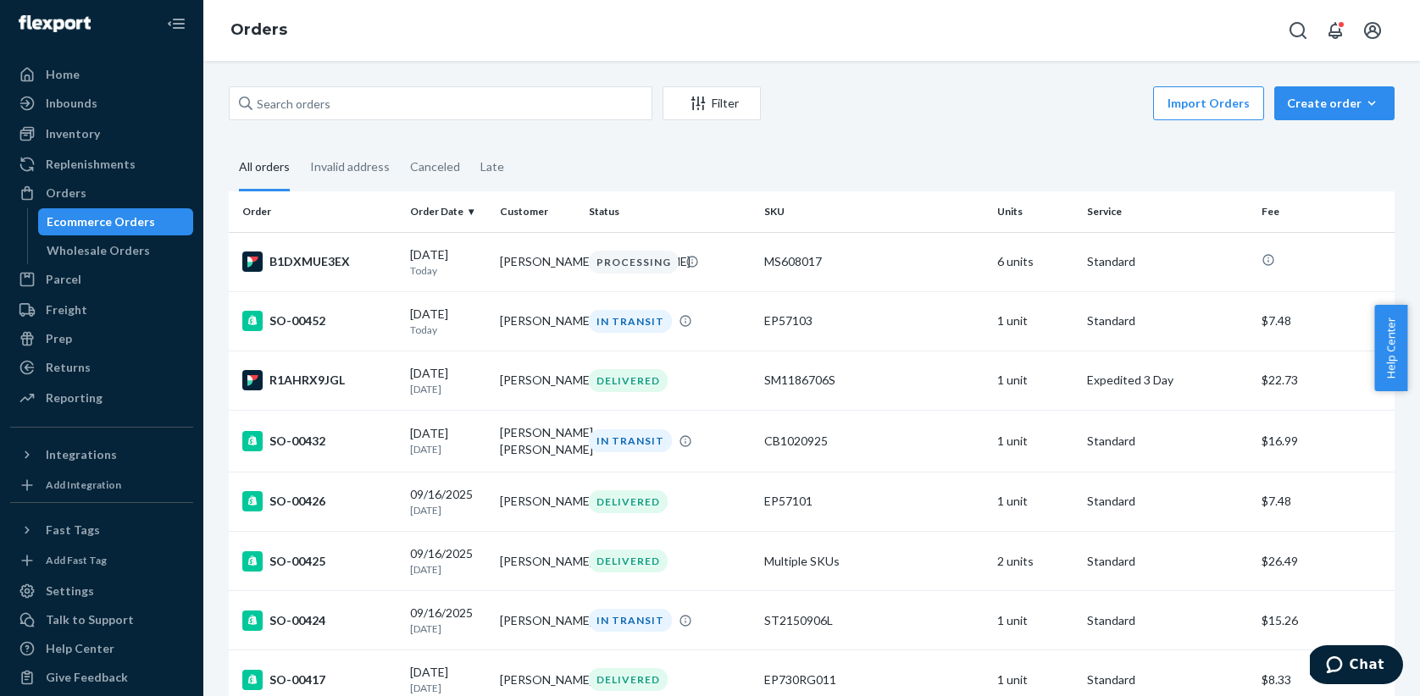
scroll to position [12, 0]
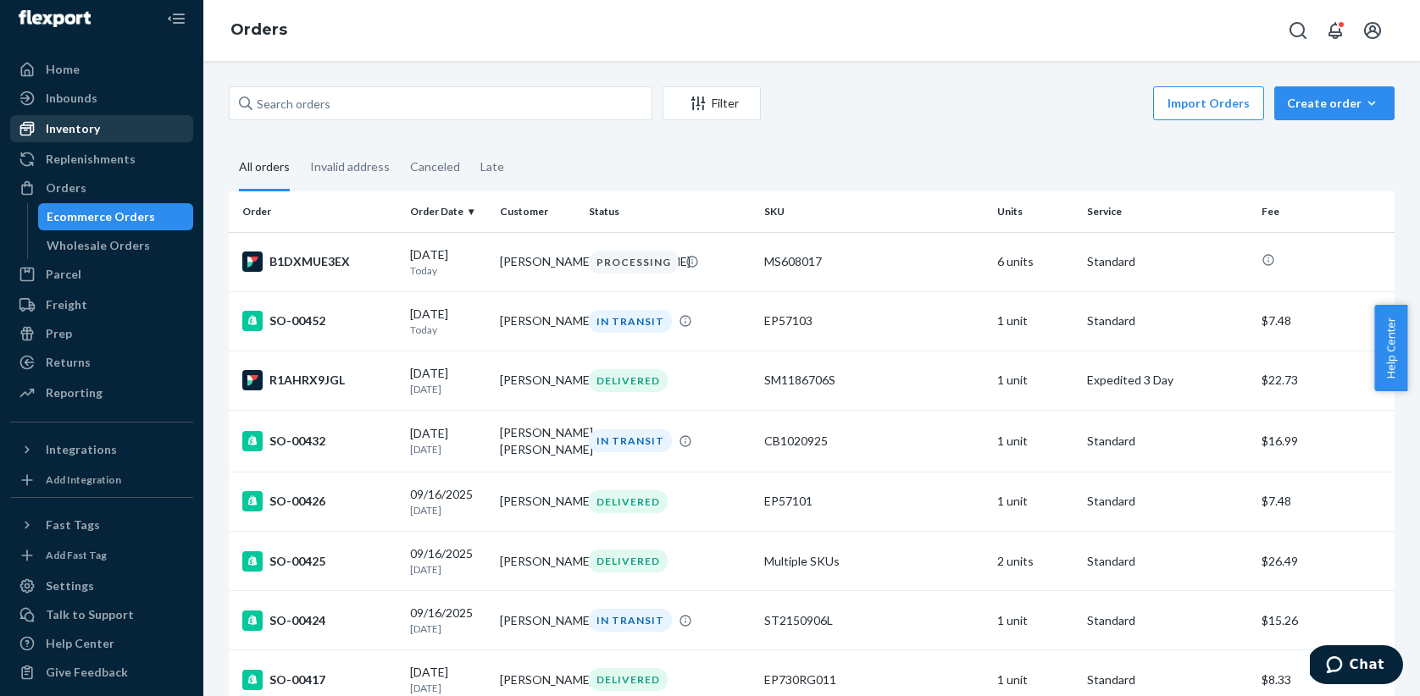
click at [96, 136] on div "Inventory" at bounding box center [73, 128] width 54 height 17
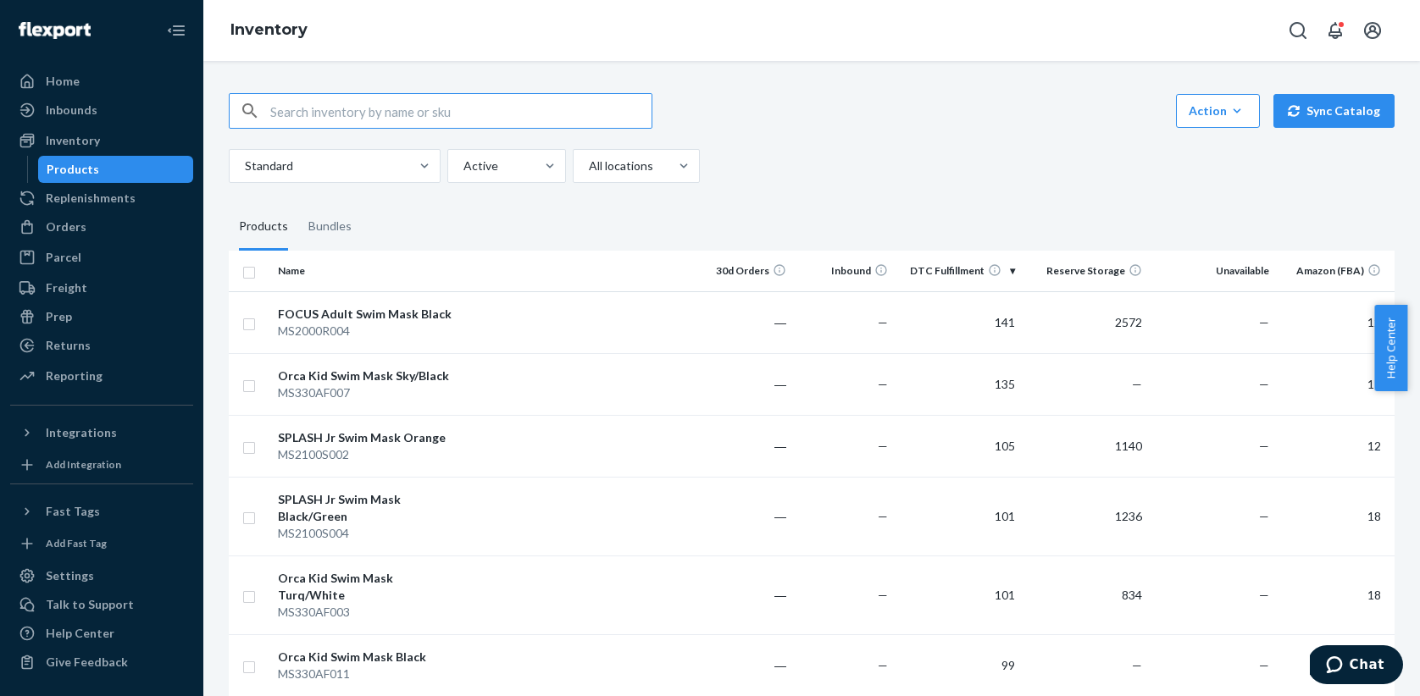
click at [318, 121] on input "text" at bounding box center [460, 111] width 381 height 34
type input "CB2590906"
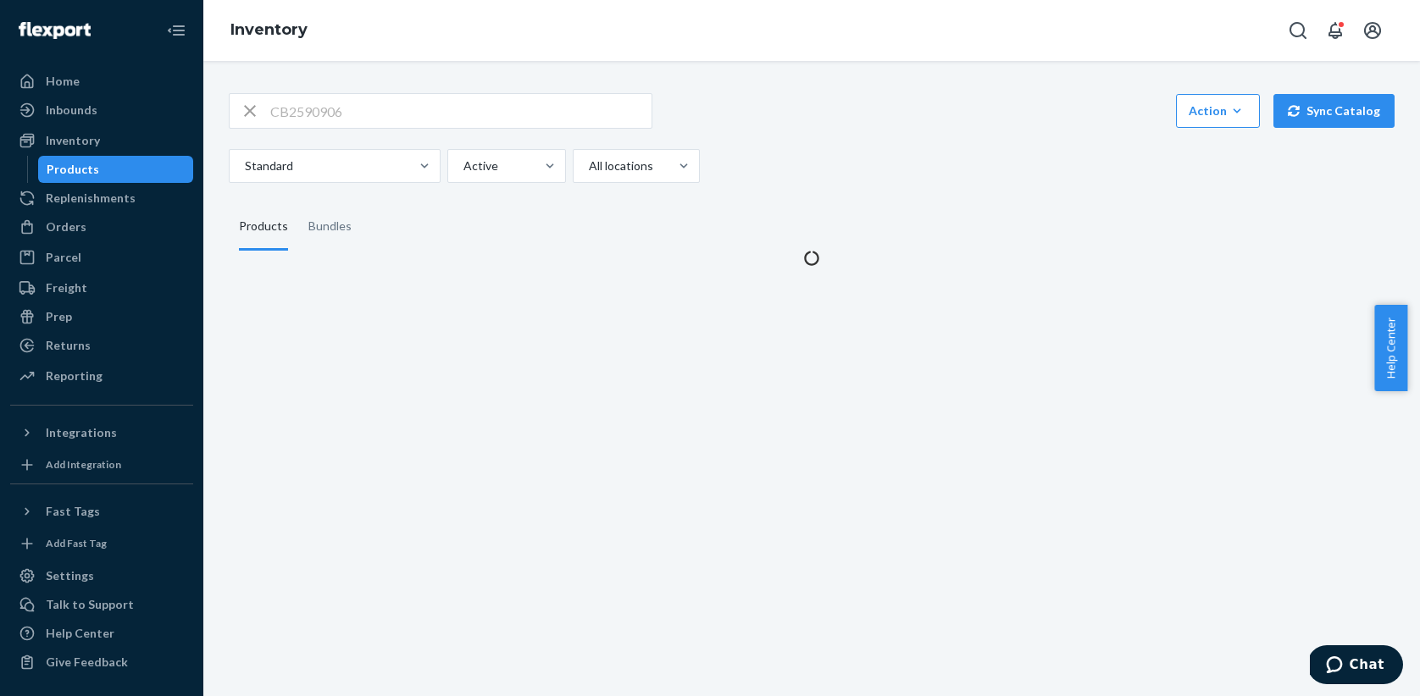
scroll to position [0, 0]
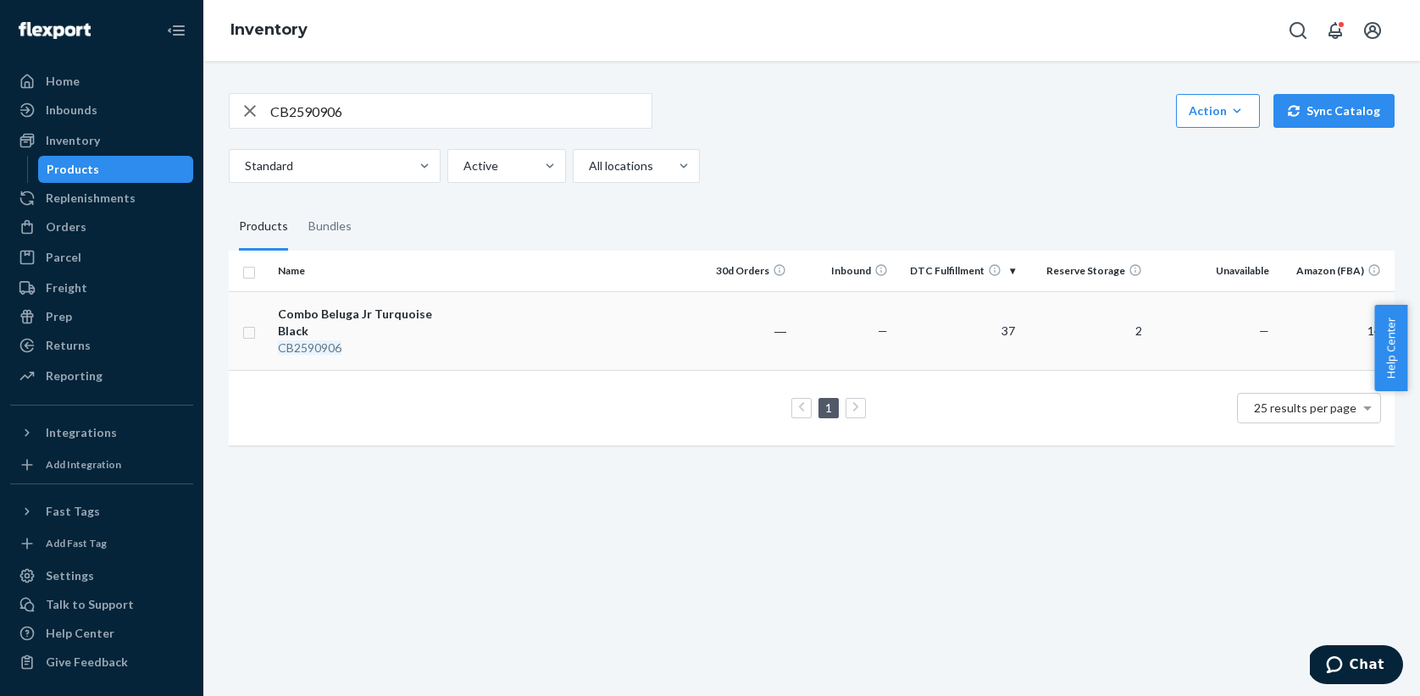
drag, startPoint x: 398, startPoint y: 314, endPoint x: 387, endPoint y: 320, distance: 12.5
click at [387, 320] on div "Combo Beluga Jr Turquoise Black" at bounding box center [366, 323] width 177 height 34
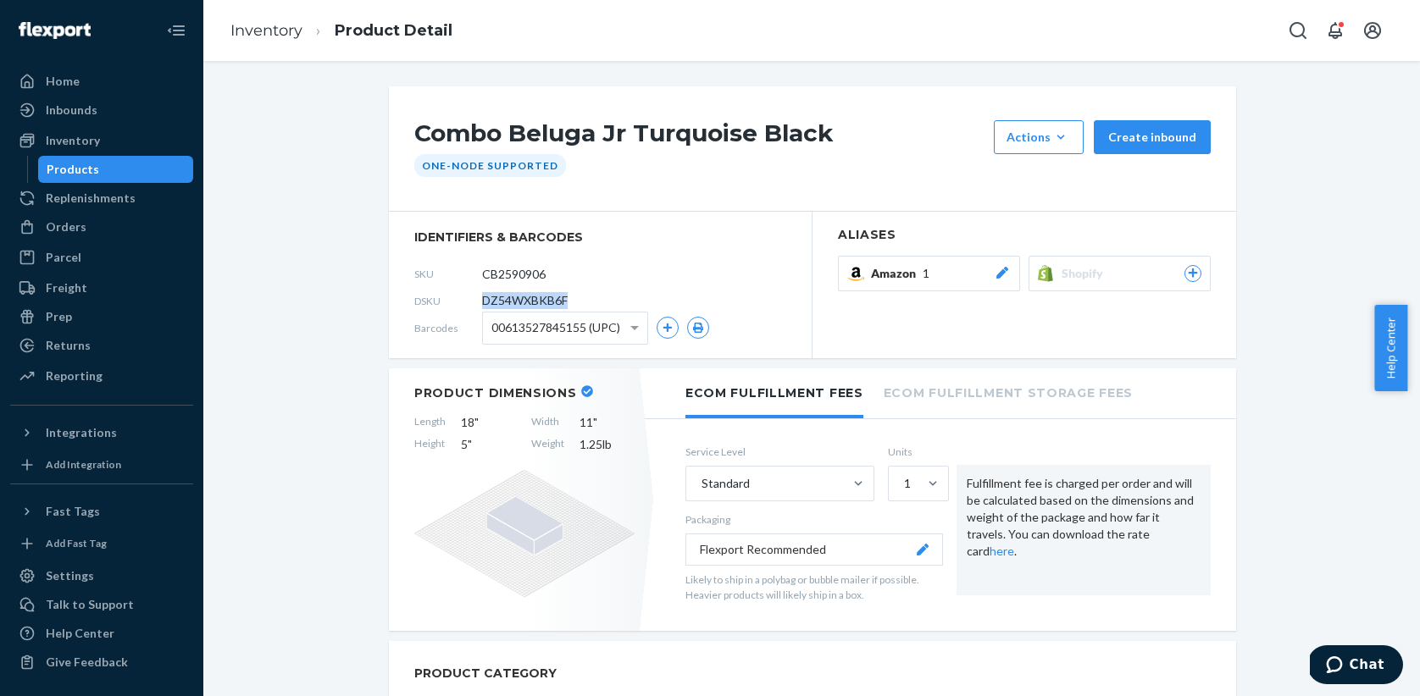
drag, startPoint x: 573, startPoint y: 304, endPoint x: 473, endPoint y: 294, distance: 99.6
click at [473, 294] on div "DSKU DZ54WXBKB6F" at bounding box center [600, 300] width 372 height 27
copy div "DZ54WXBKB6F"
click at [89, 142] on div "Inventory" at bounding box center [73, 140] width 54 height 17
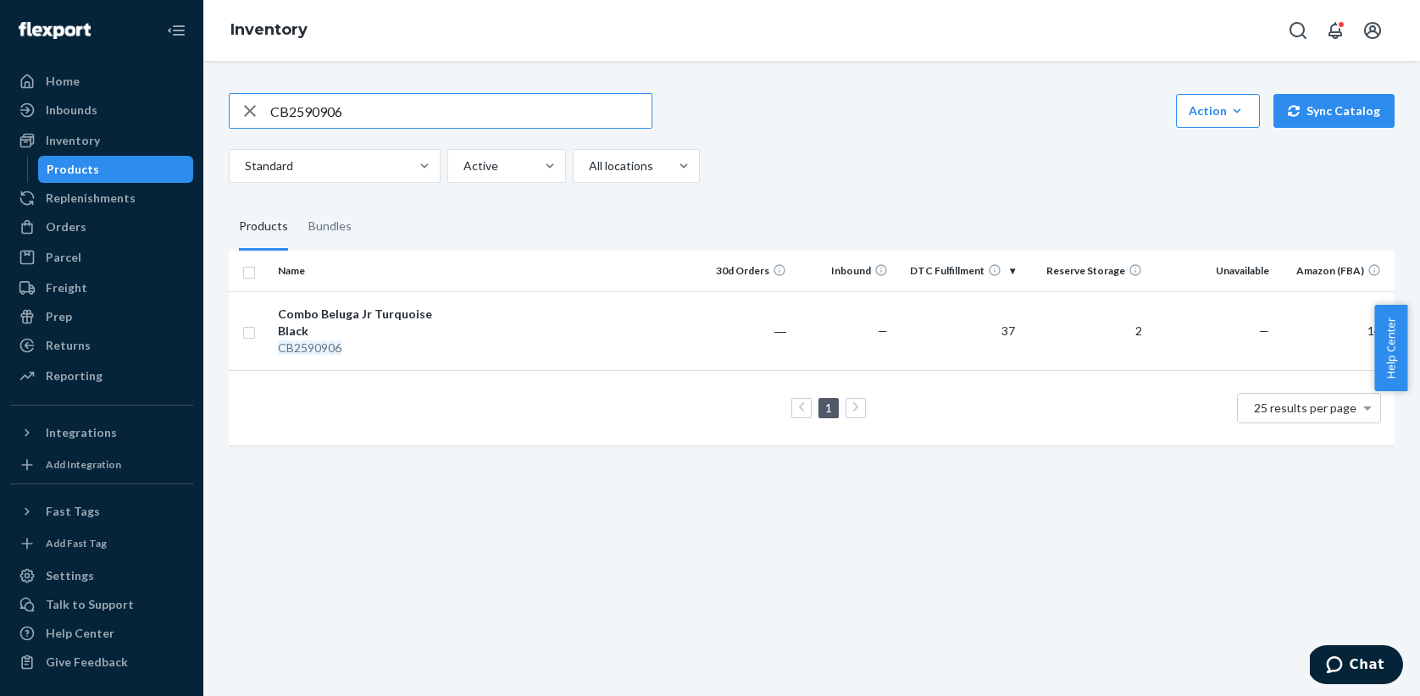
drag, startPoint x: 359, startPoint y: 116, endPoint x: 236, endPoint y: 110, distance: 123.0
click at [236, 110] on div "CB2590906" at bounding box center [441, 111] width 422 height 34
type input "EP710S004"
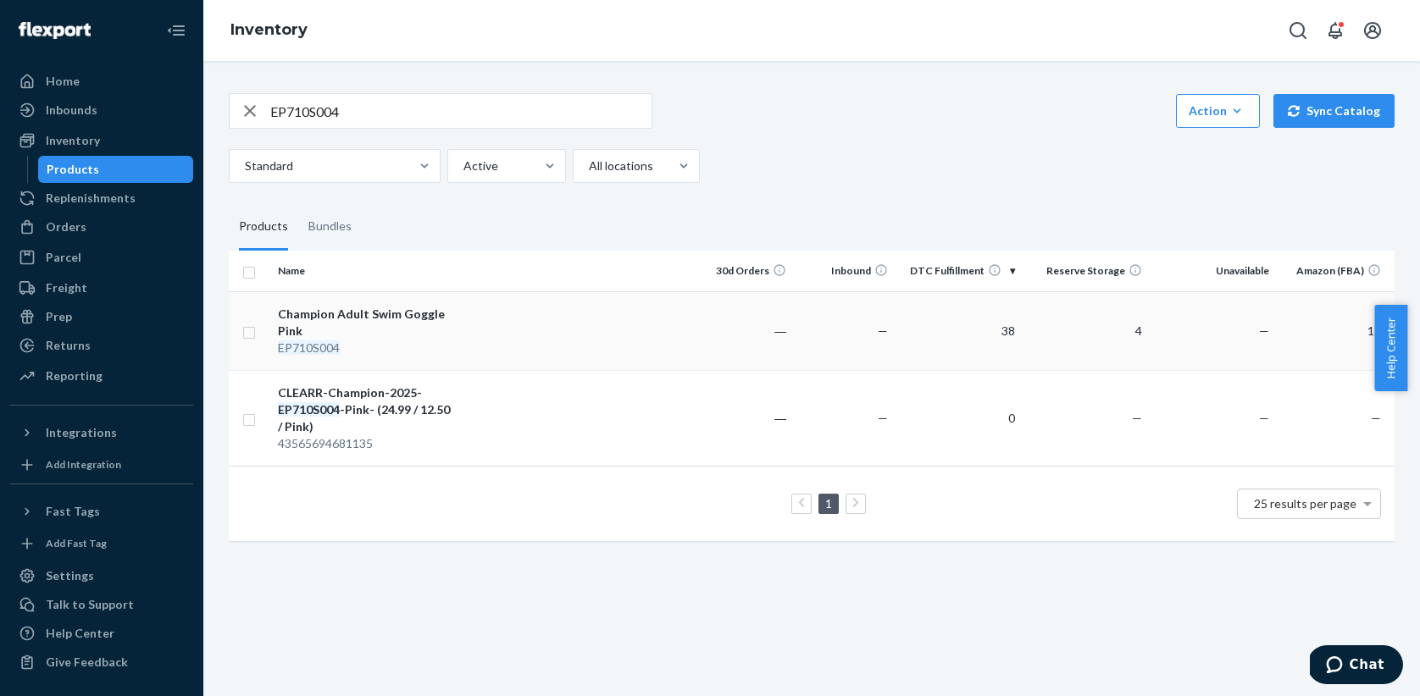
click at [363, 333] on div "Champion Adult Swim Goggle Pink" at bounding box center [366, 323] width 177 height 34
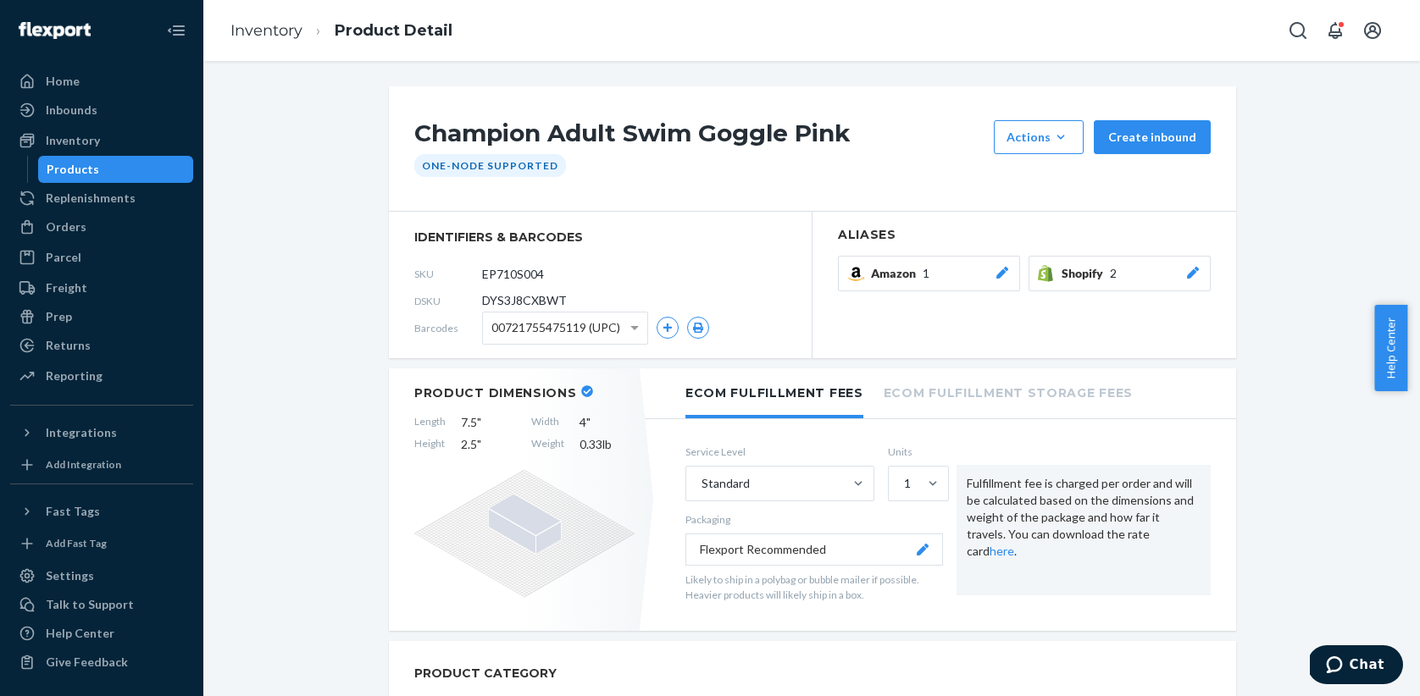
drag, startPoint x: 577, startPoint y: 301, endPoint x: 556, endPoint y: 303, distance: 21.3
click at [576, 301] on div "DSKU DYS3J8CXBWT" at bounding box center [600, 300] width 372 height 27
drag, startPoint x: 541, startPoint y: 302, endPoint x: 473, endPoint y: 301, distance: 67.8
click at [473, 301] on div "DSKU DYS3J8CXBWT" at bounding box center [600, 300] width 372 height 27
copy div "DYS3J8CXBWT"
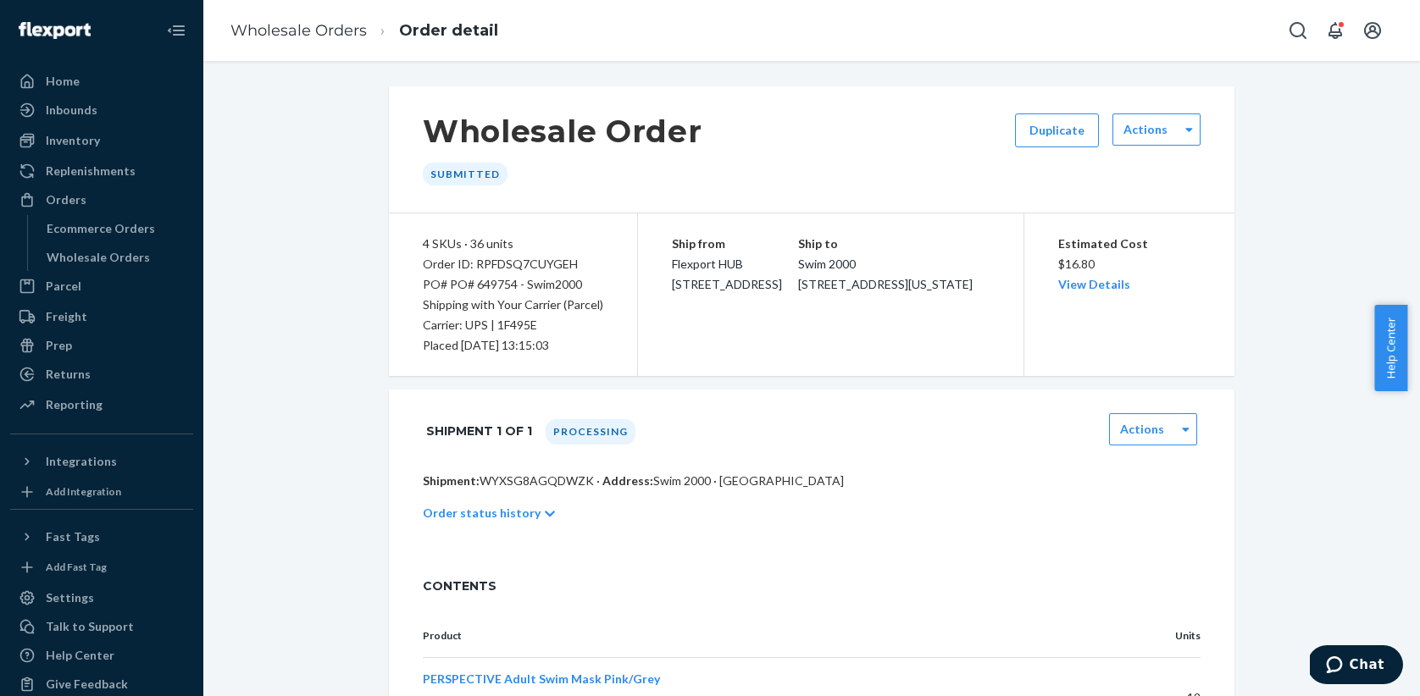
scroll to position [337, 0]
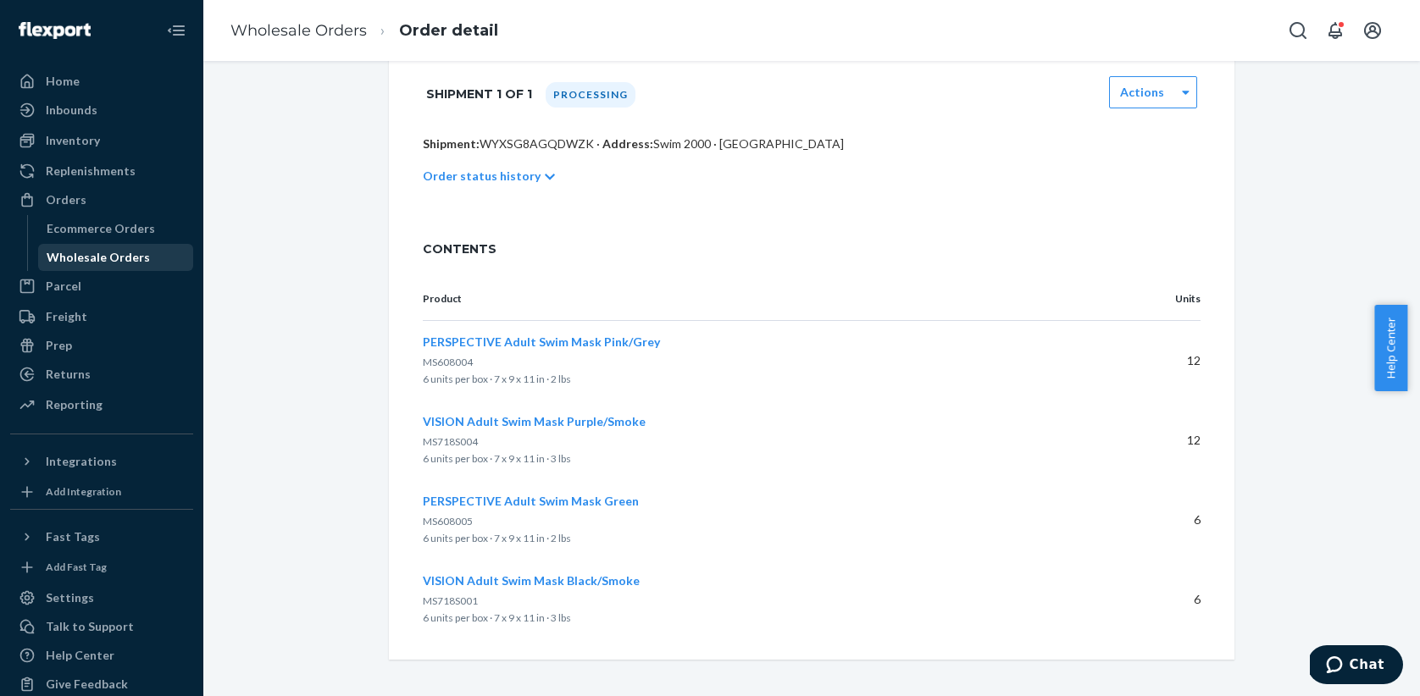
drag, startPoint x: 91, startPoint y: 254, endPoint x: 169, endPoint y: 253, distance: 78.8
click at [91, 254] on div "Wholesale Orders" at bounding box center [98, 257] width 103 height 17
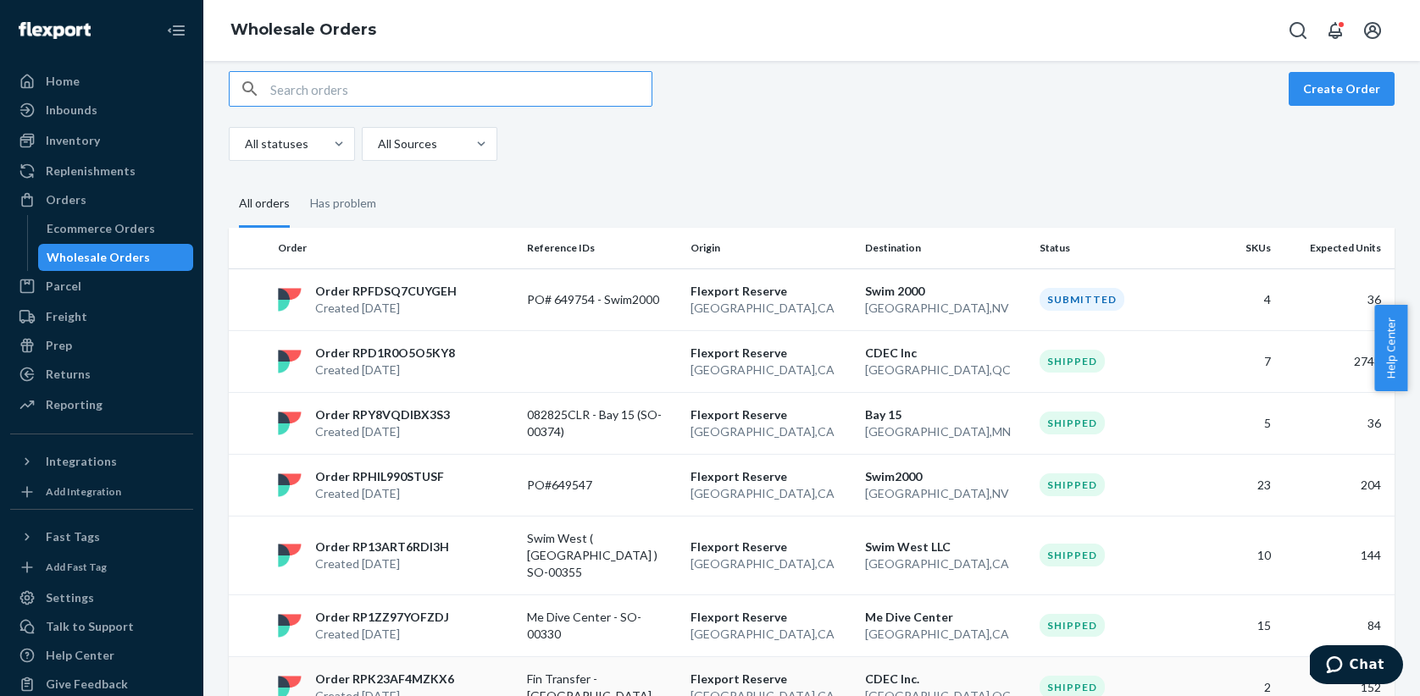
scroll to position [14, 0]
click at [547, 192] on fieldset "All orders Has problem" at bounding box center [811, 206] width 1165 height 47
drag, startPoint x: 80, startPoint y: 233, endPoint x: 85, endPoint y: 253, distance: 20.8
click at [80, 233] on div "Ecommerce Orders" at bounding box center [101, 228] width 108 height 17
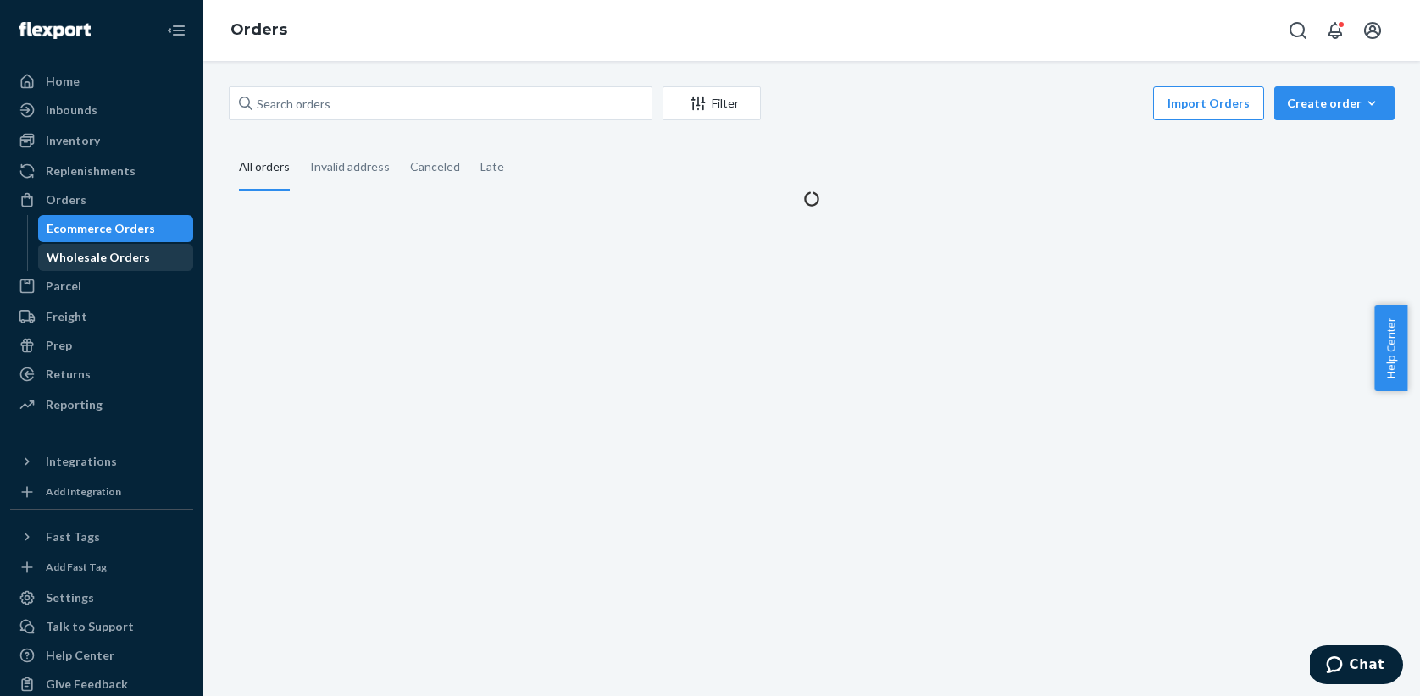
click at [89, 260] on div "Wholesale Orders" at bounding box center [98, 257] width 103 height 17
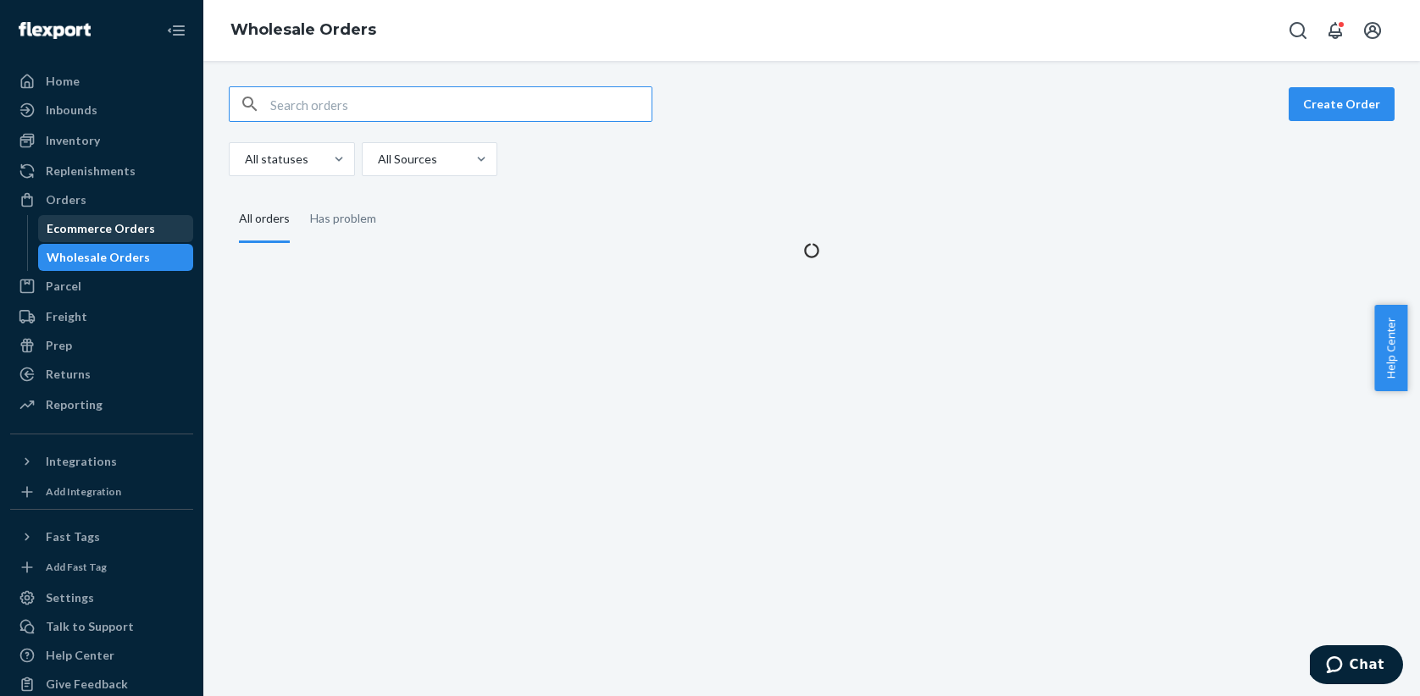
click at [87, 230] on div "Ecommerce Orders" at bounding box center [101, 228] width 108 height 17
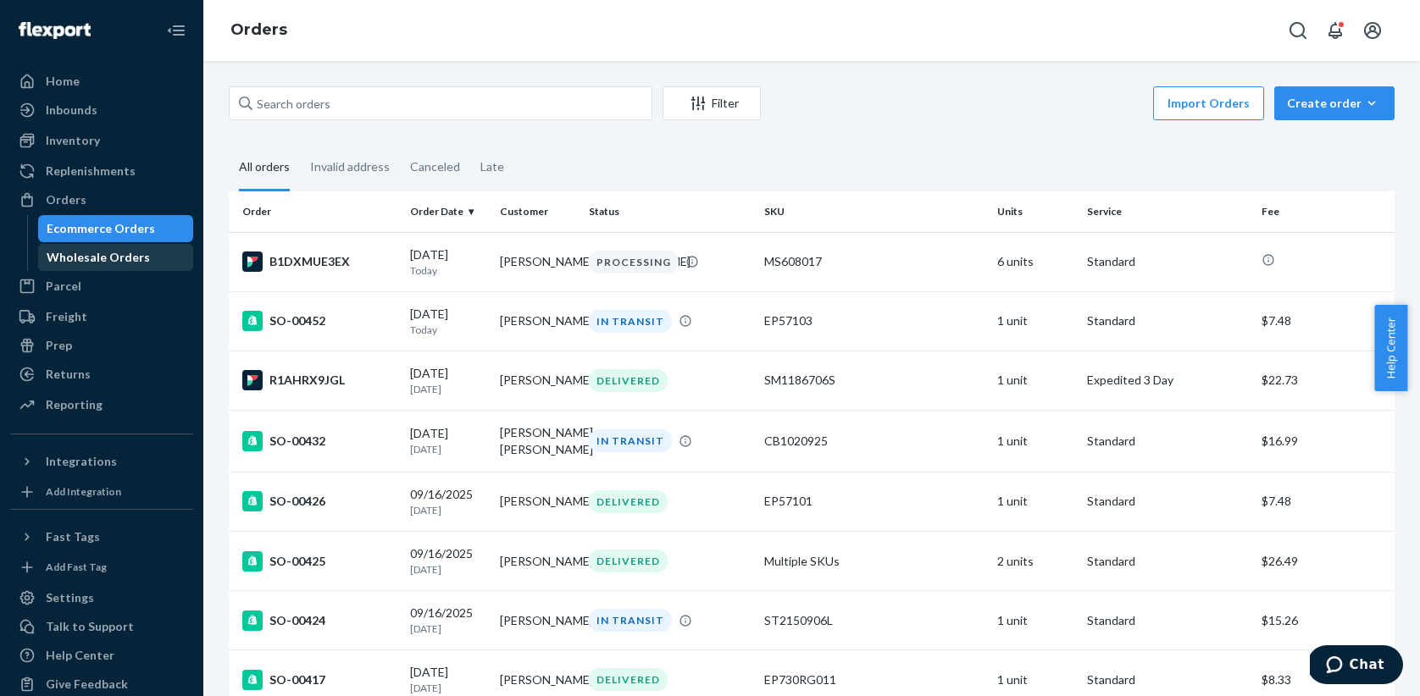
click at [86, 260] on div "Wholesale Orders" at bounding box center [98, 257] width 103 height 17
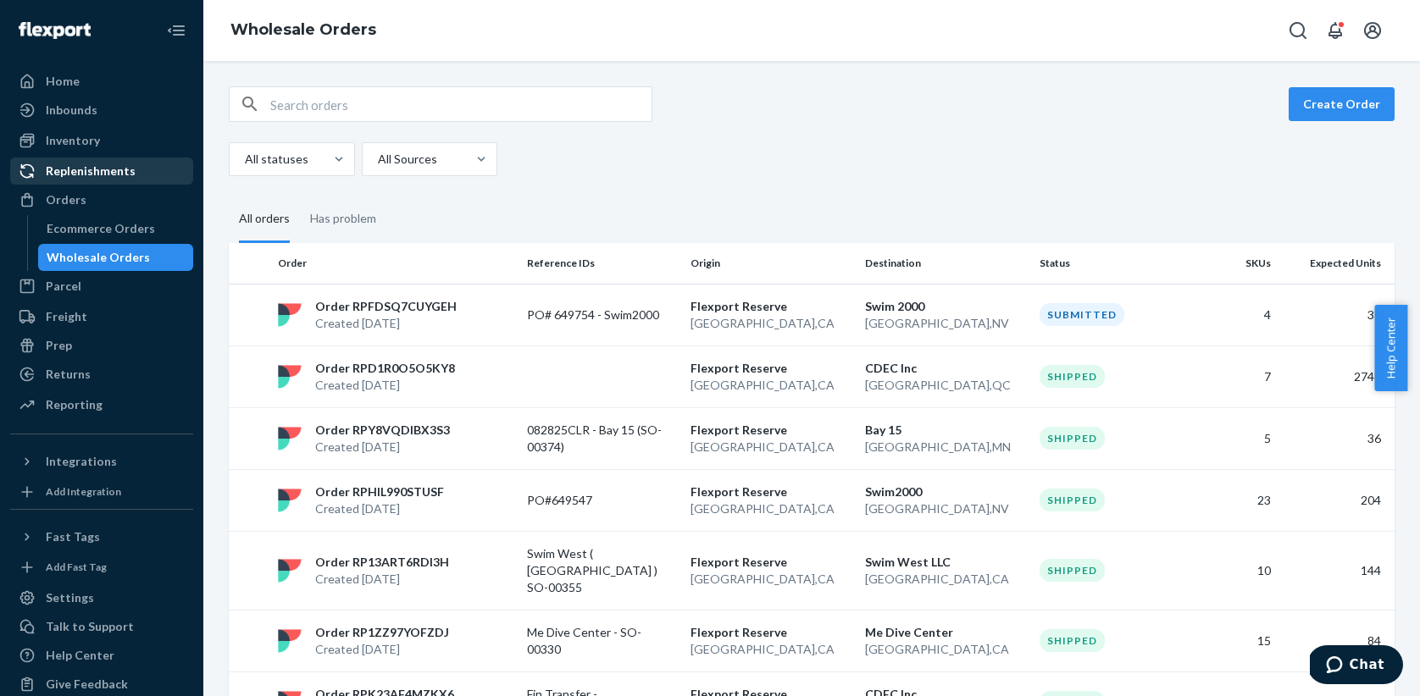
scroll to position [2, 0]
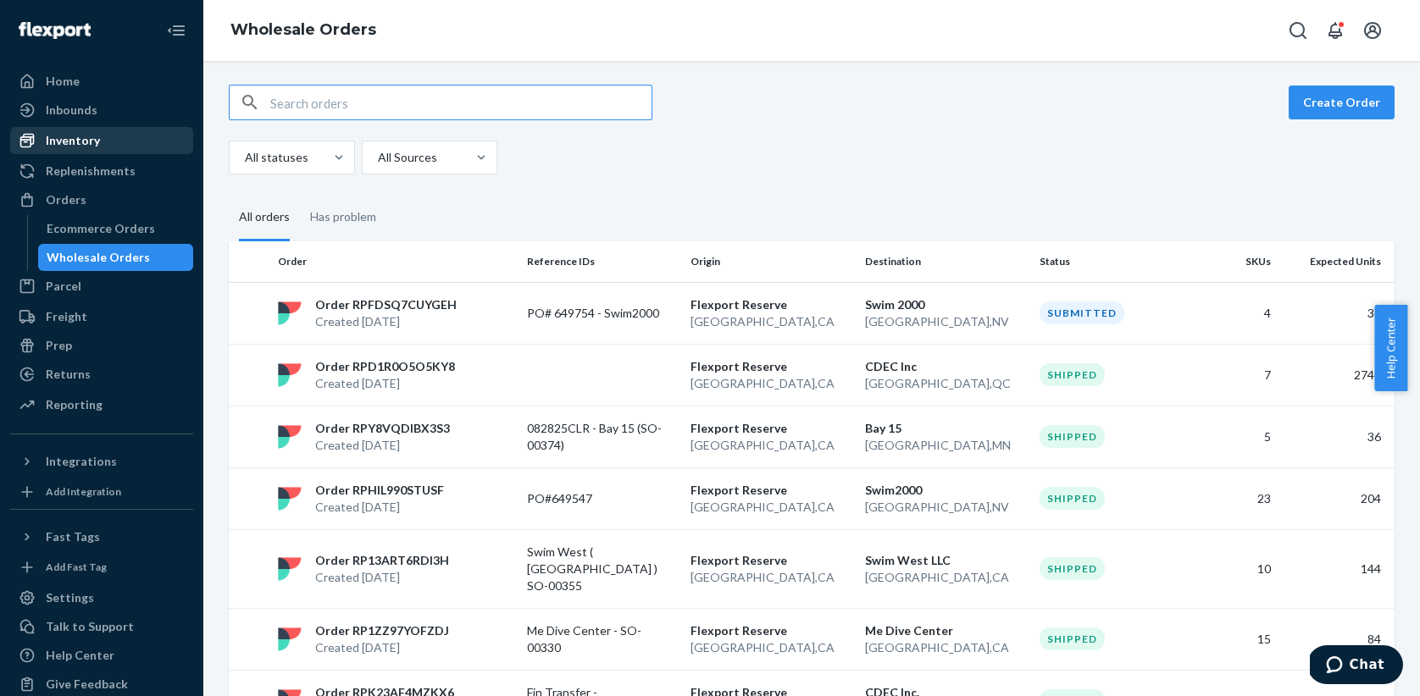
click at [76, 146] on div "Inventory" at bounding box center [73, 140] width 54 height 17
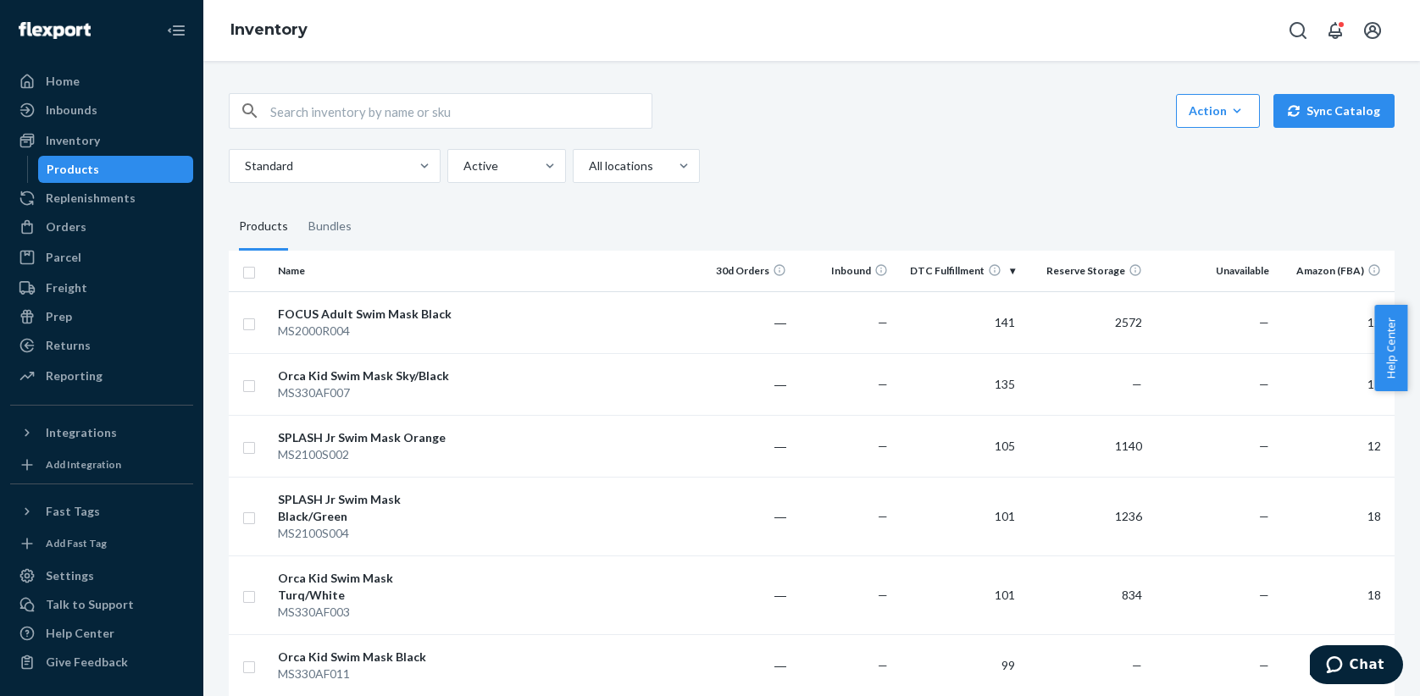
drag, startPoint x: 66, startPoint y: 107, endPoint x: 80, endPoint y: 130, distance: 26.6
click at [66, 107] on div "Inbounds" at bounding box center [72, 110] width 52 height 17
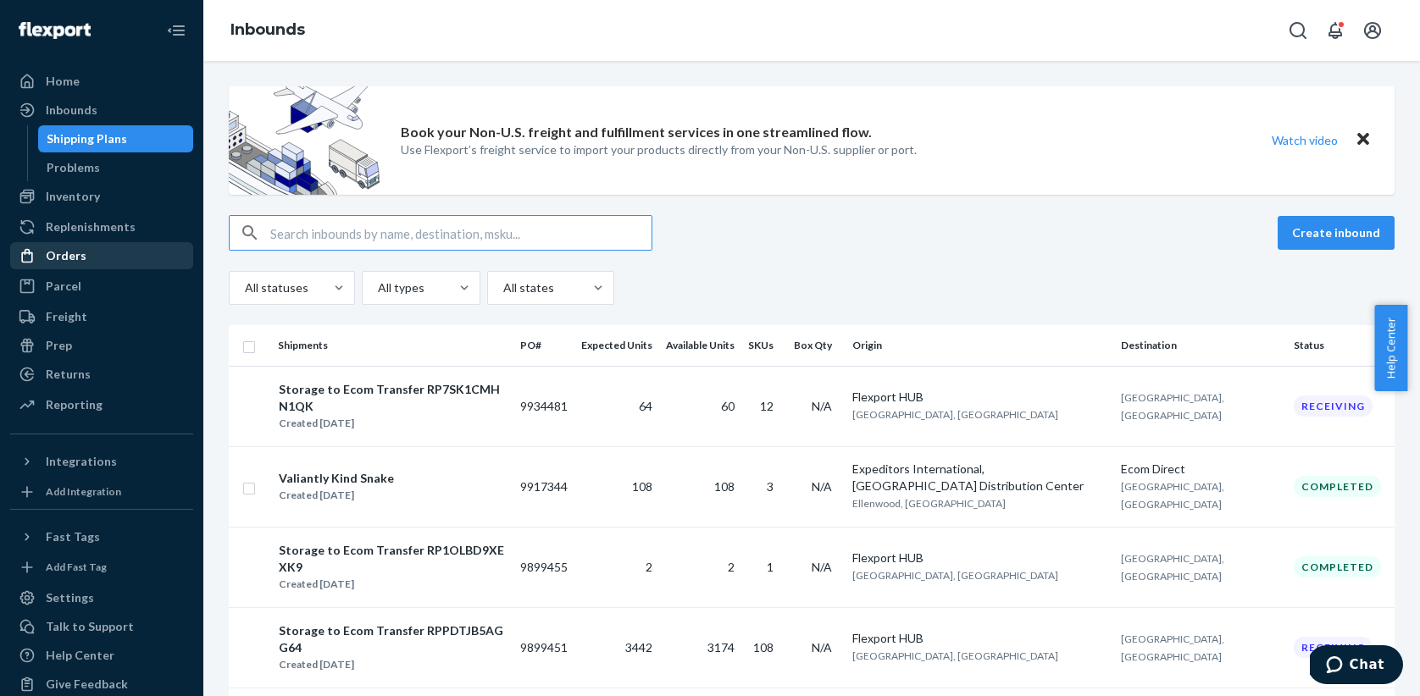
click at [76, 261] on div "Orders" at bounding box center [66, 255] width 41 height 17
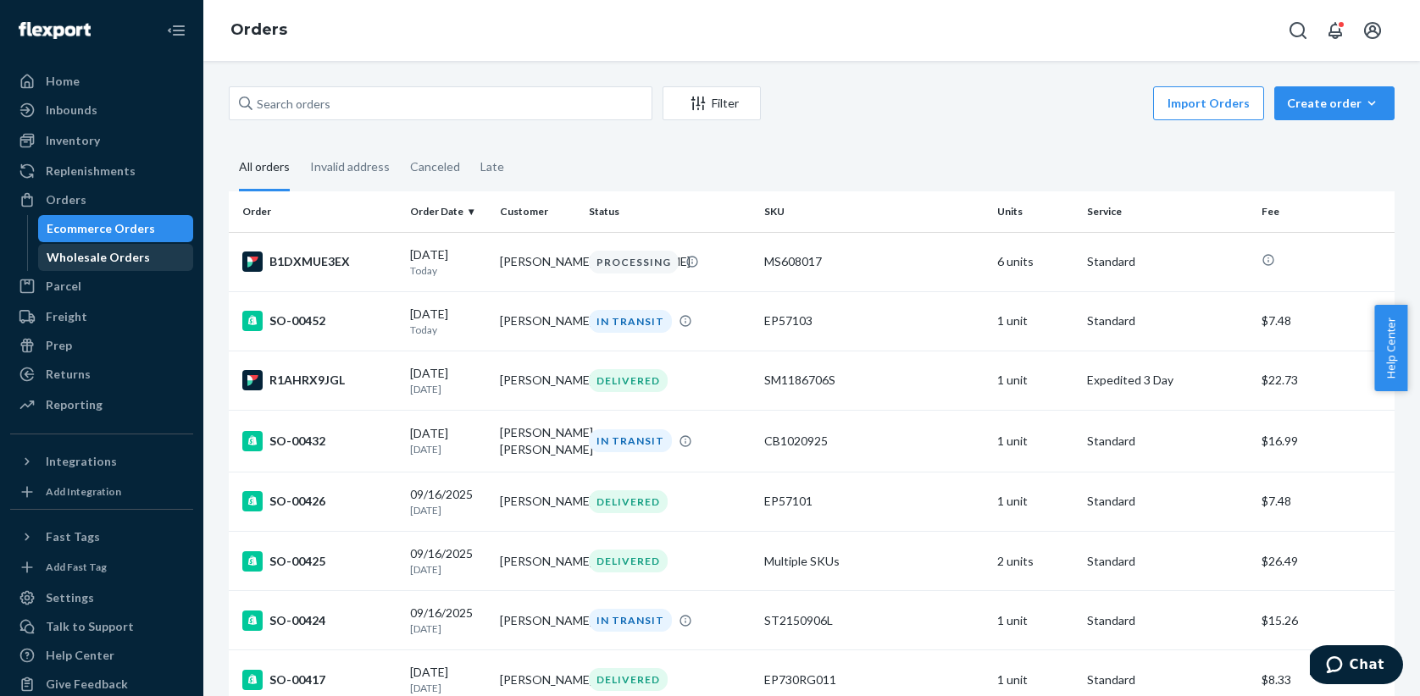
drag, startPoint x: 98, startPoint y: 260, endPoint x: 131, endPoint y: 268, distance: 34.1
click at [98, 260] on div "Wholesale Orders" at bounding box center [98, 257] width 103 height 17
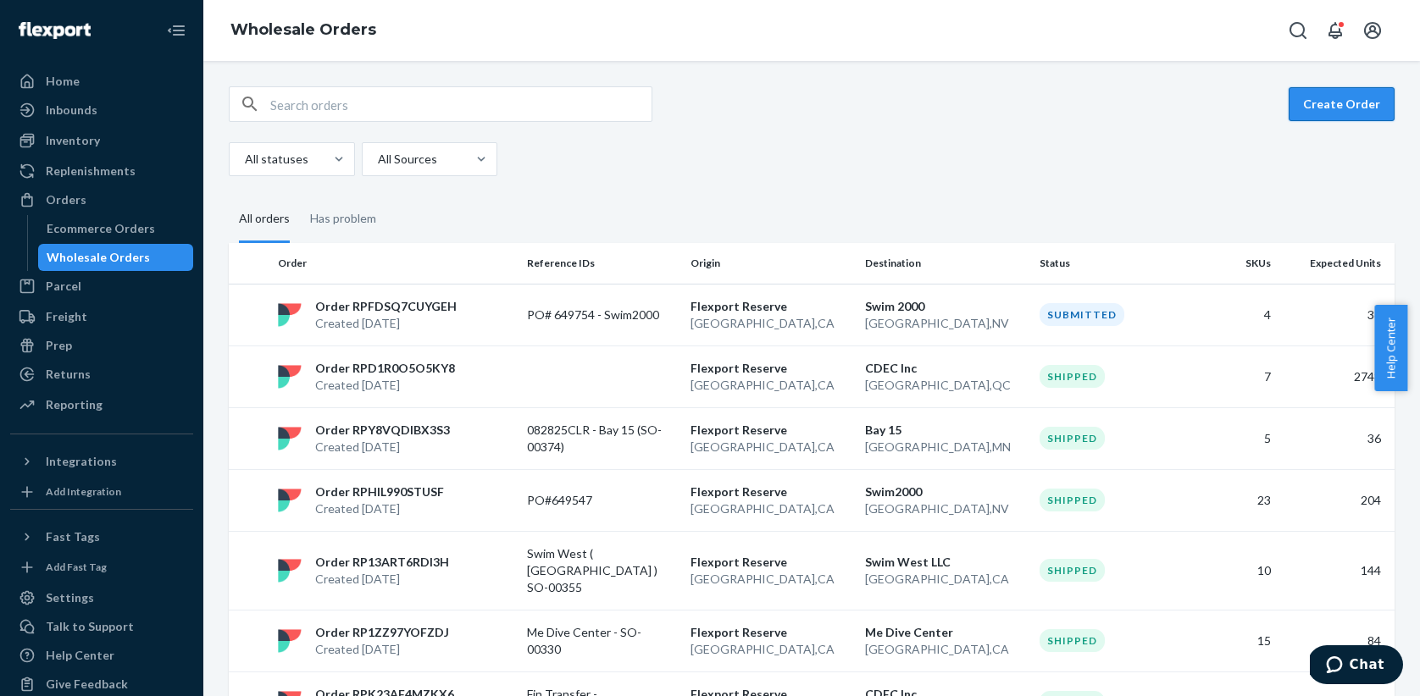
click at [1308, 119] on button "Create Order" at bounding box center [1341, 104] width 106 height 34
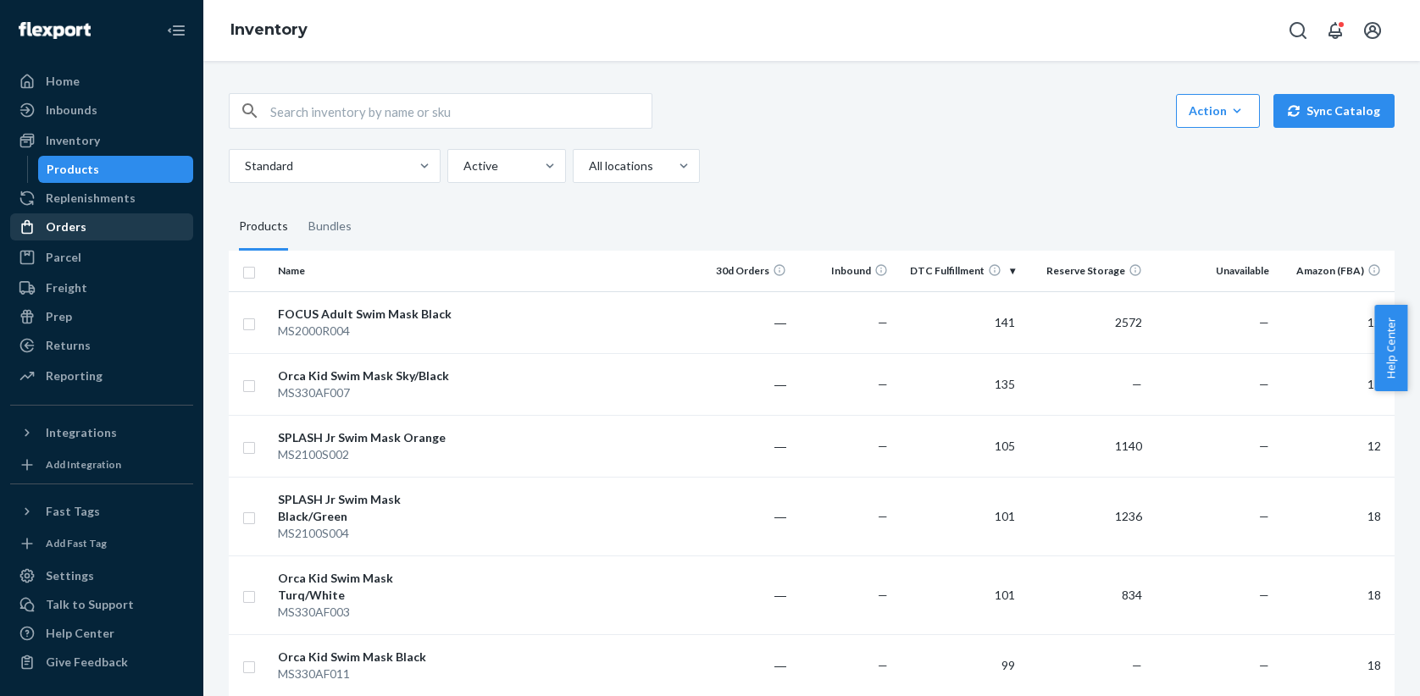
click at [74, 231] on div "Orders" at bounding box center [66, 227] width 41 height 17
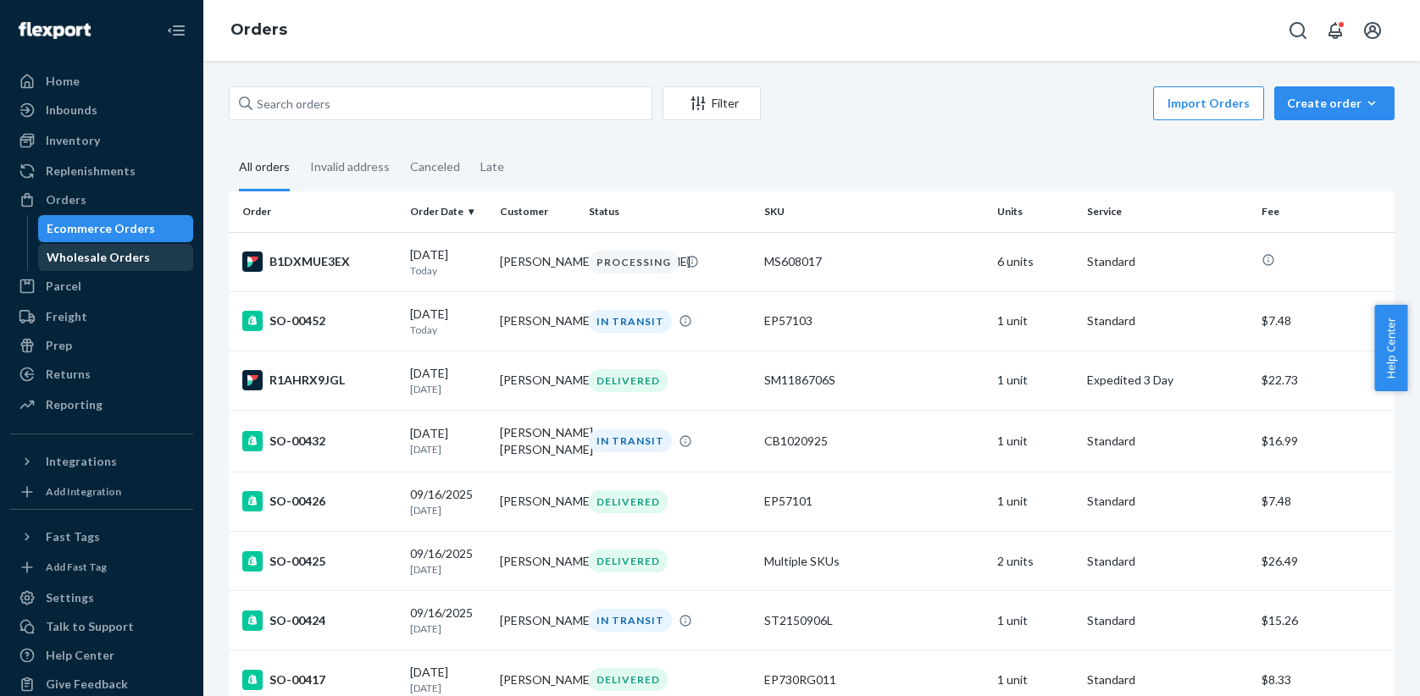
click at [118, 261] on div "Wholesale Orders" at bounding box center [98, 257] width 103 height 17
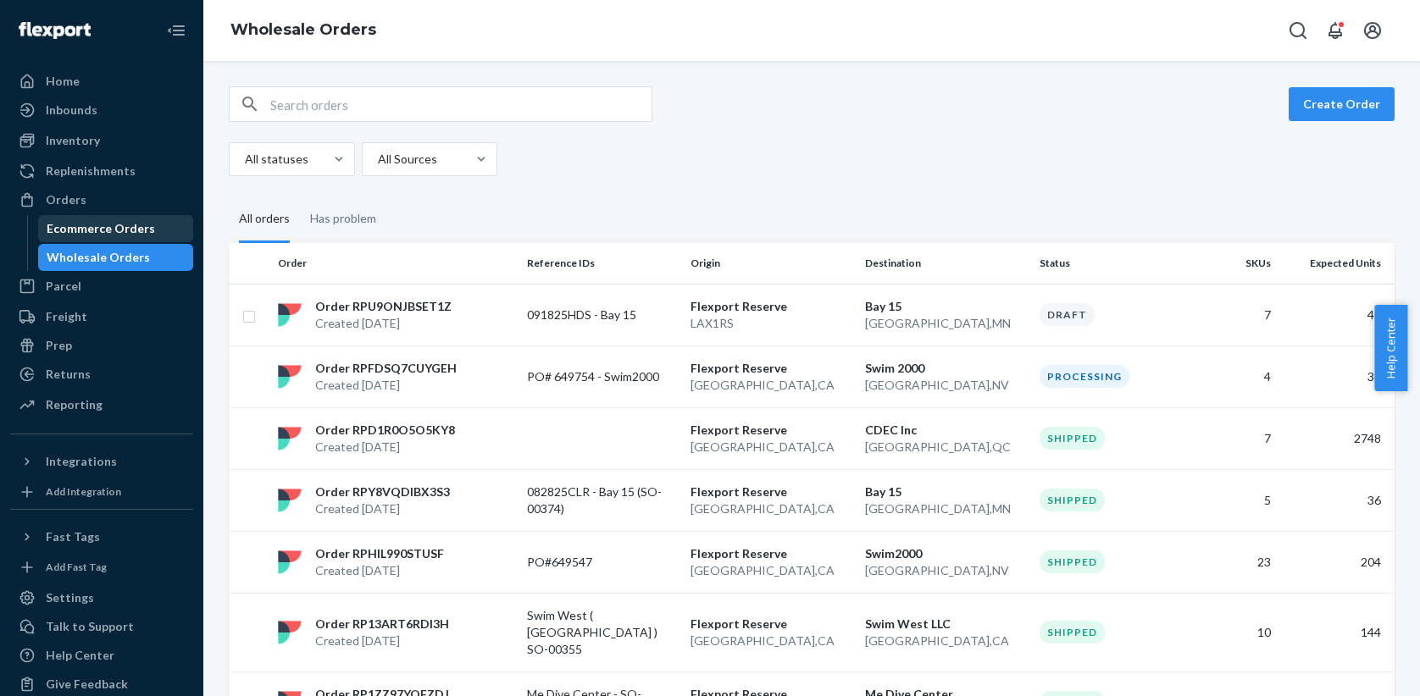
click at [114, 235] on div "Ecommerce Orders" at bounding box center [101, 228] width 108 height 17
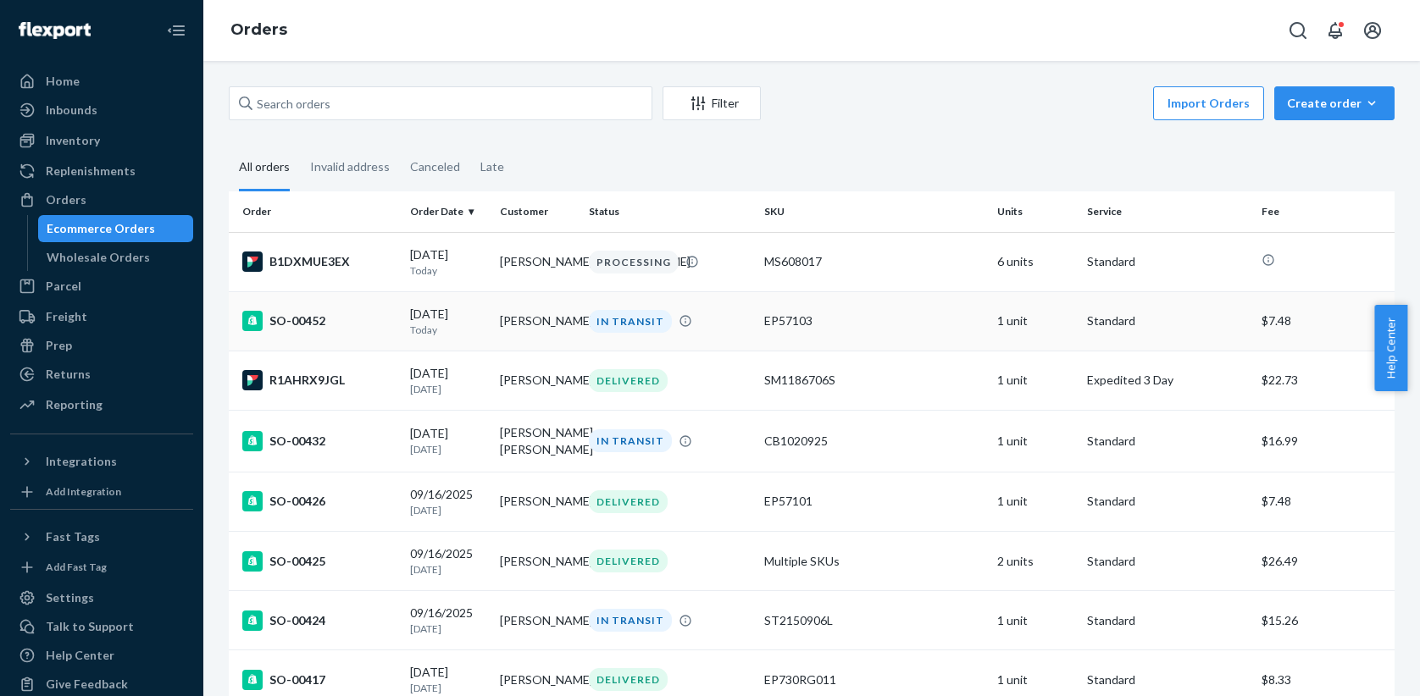
click at [536, 340] on td "[PERSON_NAME]" at bounding box center [538, 320] width 90 height 59
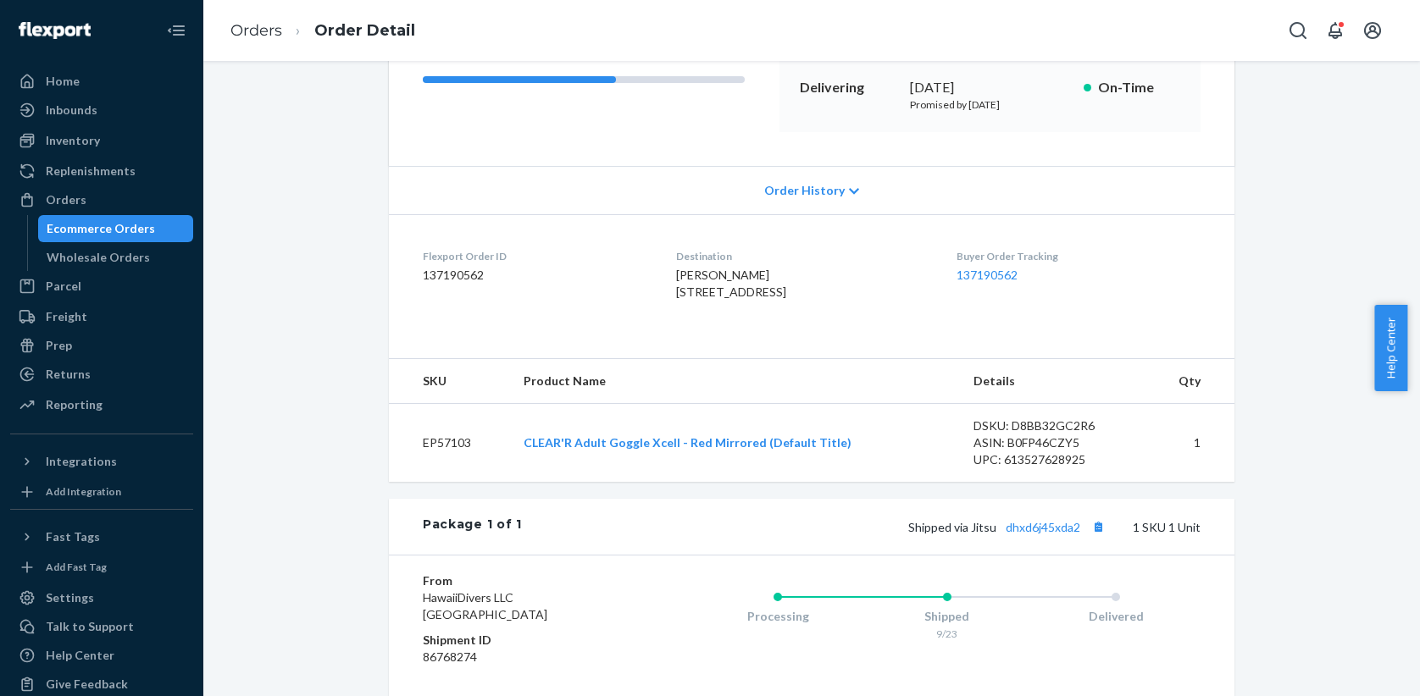
scroll to position [282, 0]
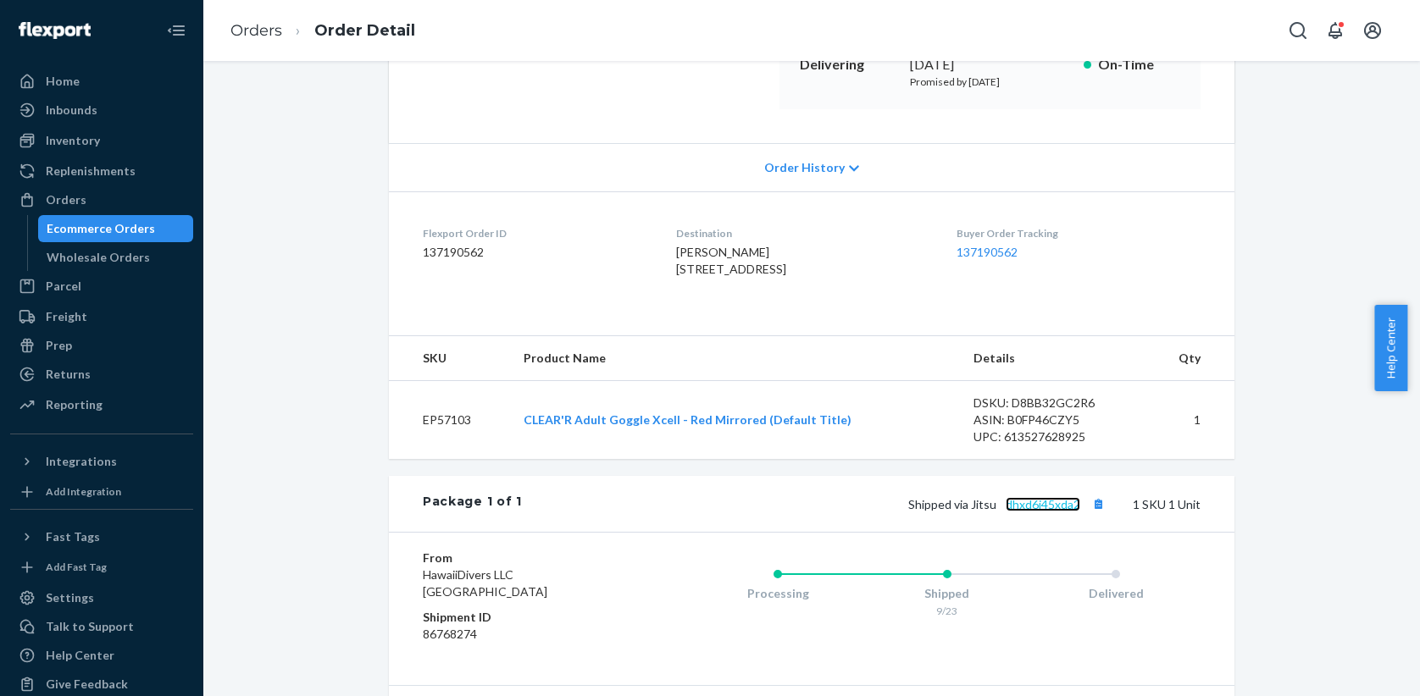
click at [1027, 512] on link "dhxd6j45xda2" at bounding box center [1042, 504] width 75 height 14
click at [1092, 515] on button "Copy tracking number" at bounding box center [1098, 504] width 22 height 22
